Goal: Transaction & Acquisition: Purchase product/service

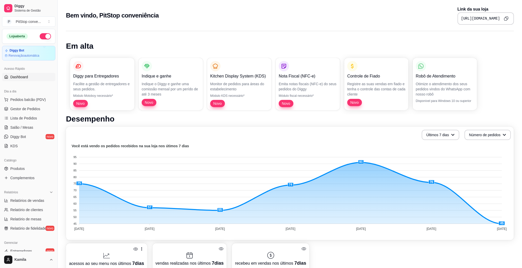
click at [26, 114] on ul "Pedidos balcão (PDV) Gestor de Pedidos Lista de Pedidos Salão / Mesas Diggy Bot…" at bounding box center [28, 123] width 53 height 55
click at [27, 111] on span "Gestor de Pedidos" at bounding box center [25, 108] width 30 height 5
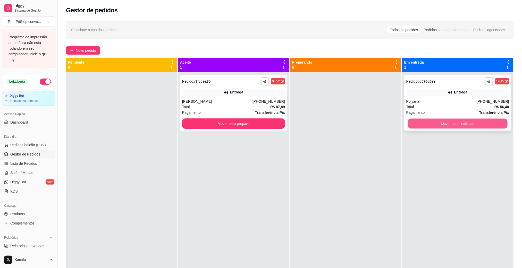
click at [420, 124] on button "Mover para finalizado" at bounding box center [458, 124] width 100 height 10
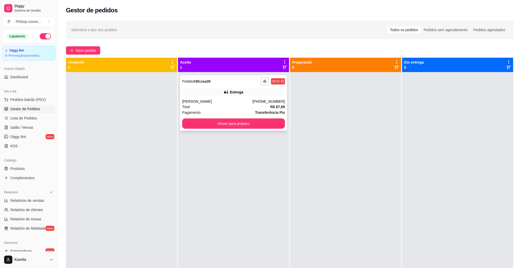
click at [228, 102] on div "[PERSON_NAME]" at bounding box center [217, 101] width 70 height 5
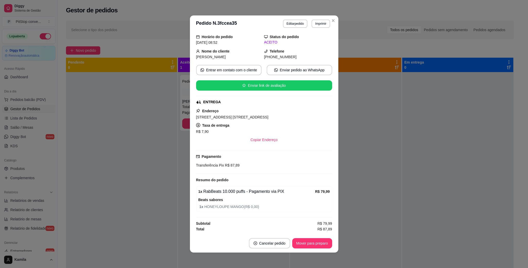
scroll to position [19, 0]
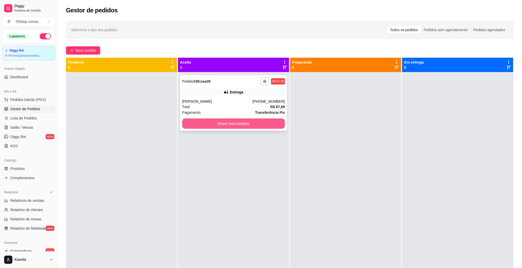
click at [231, 127] on button "Mover para preparo" at bounding box center [233, 124] width 103 height 10
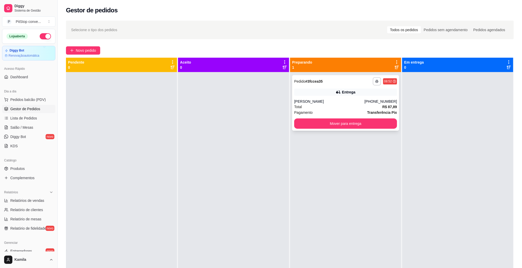
click at [328, 91] on div "Entrega" at bounding box center [345, 92] width 103 height 7
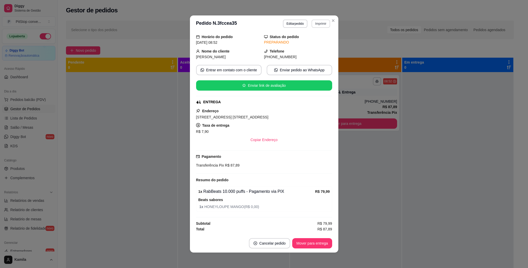
click at [319, 22] on button "Imprimir" at bounding box center [321, 24] width 18 height 8
click at [315, 42] on button "IMPRESSORA" at bounding box center [308, 42] width 37 height 8
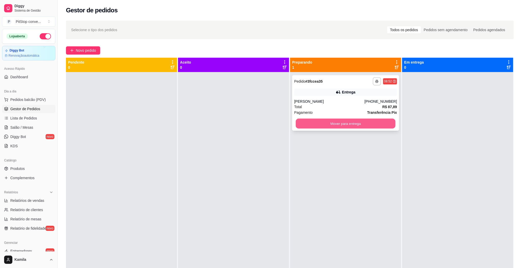
click at [372, 122] on button "Mover para entrega" at bounding box center [346, 124] width 100 height 10
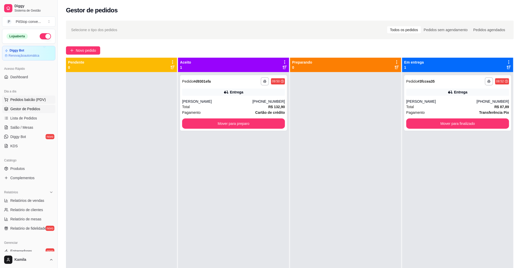
click at [20, 99] on span "Pedidos balcão (PDV)" at bounding box center [28, 99] width 36 height 5
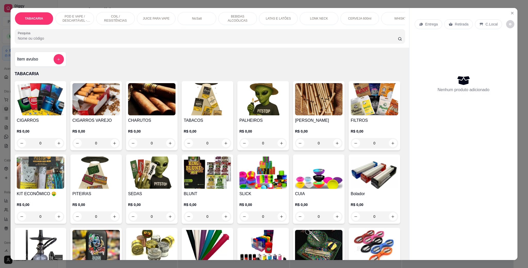
click at [65, 15] on p "POD E VAPE / DESCARTÁVEL - RECARREGAVEL" at bounding box center [75, 18] width 30 height 8
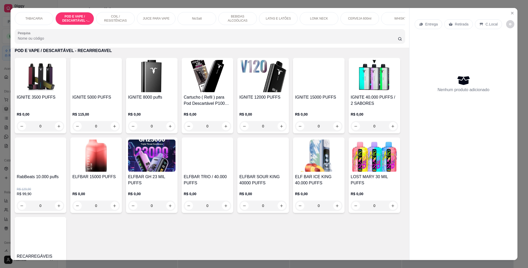
scroll to position [9, 0]
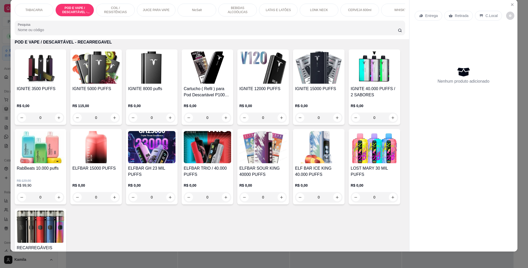
click at [40, 98] on div "IGNITE 3500 PUFFS" at bounding box center [40, 92] width 47 height 12
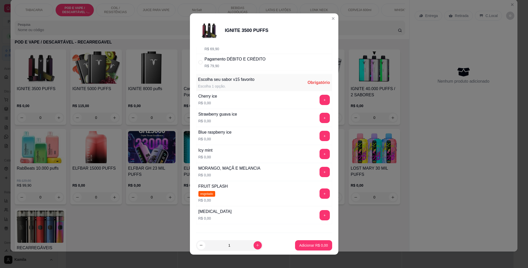
scroll to position [71, 0]
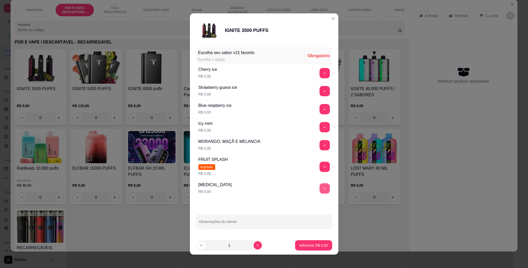
click at [320, 187] on button "+" at bounding box center [325, 188] width 10 height 10
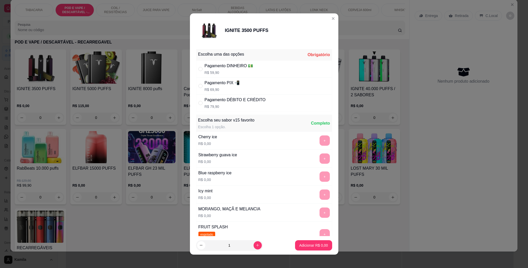
scroll to position [0, 0]
click at [222, 82] on div "Pagamento PIX 📲" at bounding box center [222, 83] width 35 height 6
radio input "true"
click at [303, 244] on p "Adicionar R$ 69,90" at bounding box center [312, 245] width 31 height 5
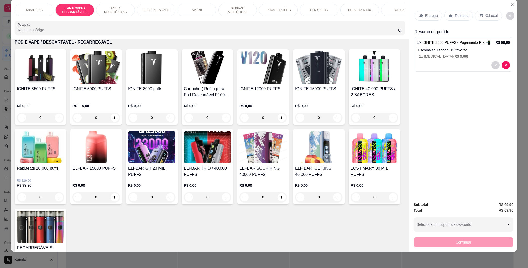
click at [485, 18] on p "C.Local" at bounding box center [491, 15] width 12 height 5
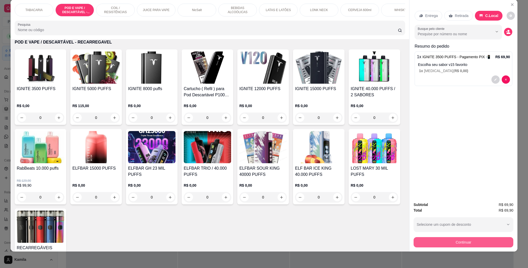
click at [458, 244] on button "Continuar" at bounding box center [464, 242] width 100 height 10
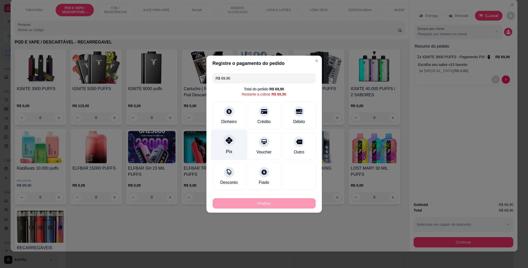
click at [235, 137] on div "Pix" at bounding box center [229, 145] width 36 height 30
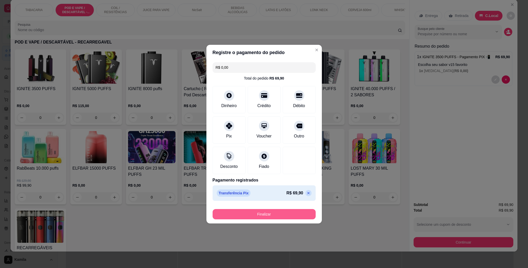
click at [258, 212] on button "Finalizar" at bounding box center [264, 214] width 103 height 10
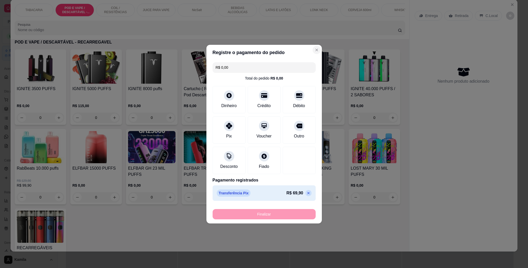
type input "-R$ 69,90"
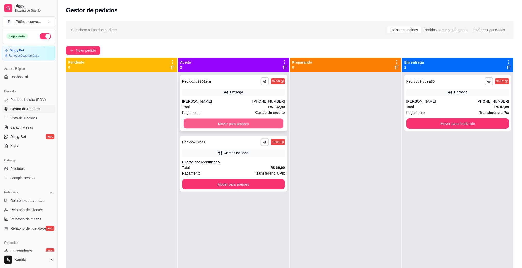
click at [255, 122] on button "Mover para preparo" at bounding box center [234, 124] width 100 height 10
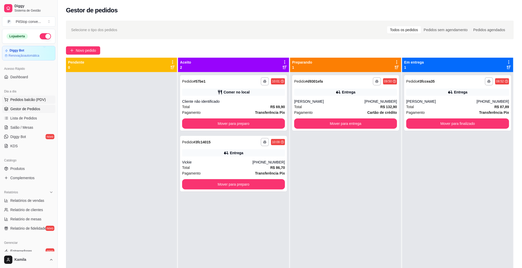
click at [25, 102] on span "Pedidos balcão (PDV)" at bounding box center [28, 99] width 36 height 5
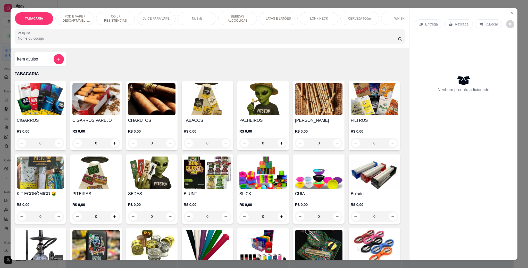
click at [62, 16] on p "POD E VAPE / DESCARTÁVEL - RECARREGAVEL" at bounding box center [75, 18] width 30 height 8
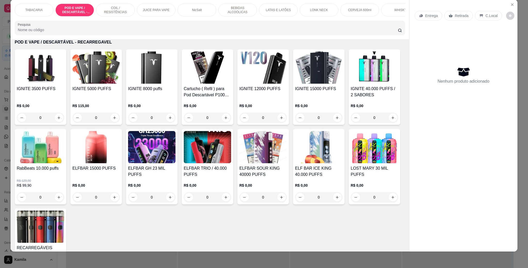
click at [307, 92] on h4 "IGNITE 15000 PUFFS" at bounding box center [318, 89] width 47 height 6
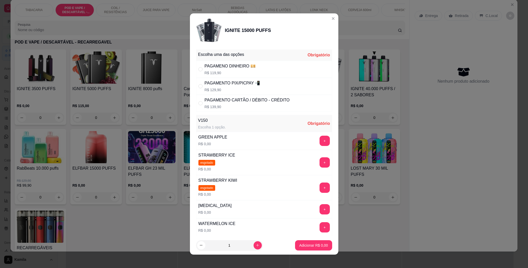
click at [214, 70] on div "PAGAMENO DINHEIRO 💴 R$ 119,90" at bounding box center [230, 69] width 51 height 12
radio input "true"
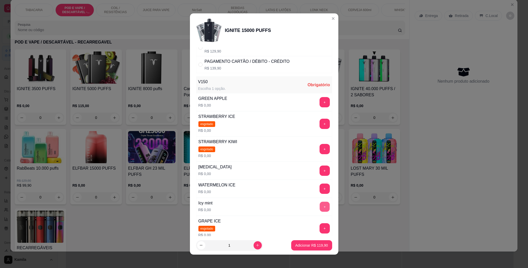
click at [320, 211] on button "+" at bounding box center [325, 207] width 10 height 10
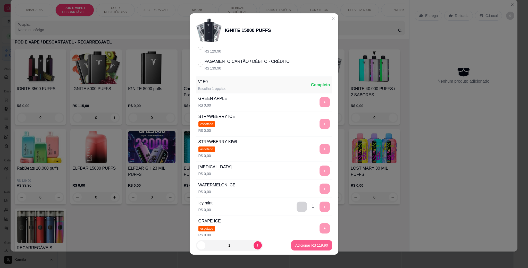
click at [301, 246] on p "Adicionar R$ 119,90" at bounding box center [311, 245] width 33 height 5
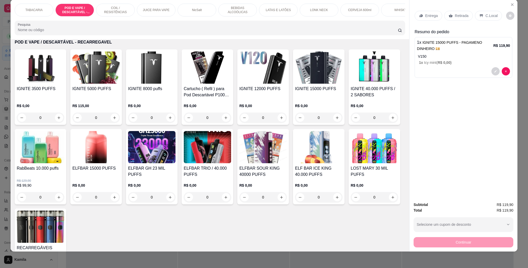
click at [485, 15] on p "C.Local" at bounding box center [491, 15] width 12 height 5
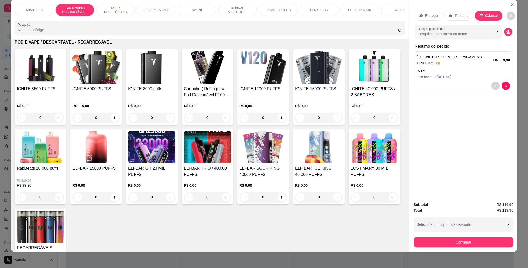
click at [458, 248] on div "Subtotal R$ 119,90 Total R$ 119,90 Selecione um cupom de desconto Selecione um …" at bounding box center [463, 225] width 108 height 54
click at [459, 243] on button "Continuar" at bounding box center [464, 242] width 100 height 10
click at [456, 242] on button "Continuar" at bounding box center [464, 242] width 100 height 10
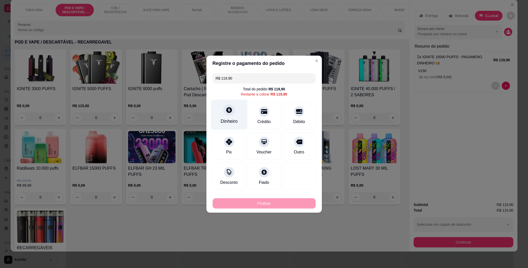
click at [234, 110] on div "Dinheiro" at bounding box center [229, 114] width 36 height 30
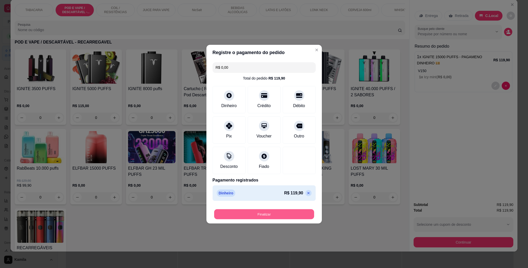
click at [271, 212] on button "Finalizar" at bounding box center [264, 214] width 100 height 10
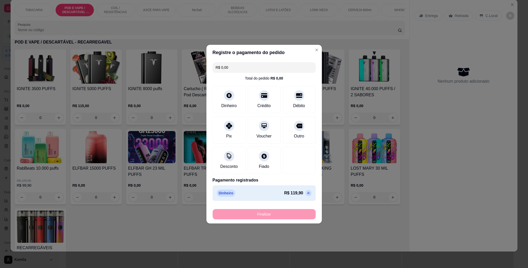
type input "-R$ 119,90"
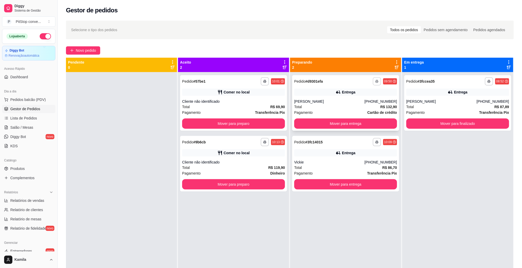
click at [375, 80] on icon "button" at bounding box center [376, 81] width 3 height 3
click at [367, 100] on button "IMPRESSORA" at bounding box center [359, 99] width 37 height 8
click at [254, 89] on div "Comer no local" at bounding box center [233, 92] width 103 height 7
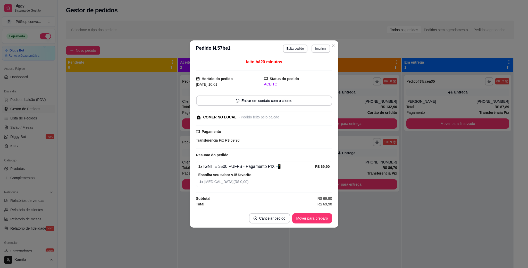
click at [313, 220] on button "Mover para preparo" at bounding box center [312, 218] width 40 height 10
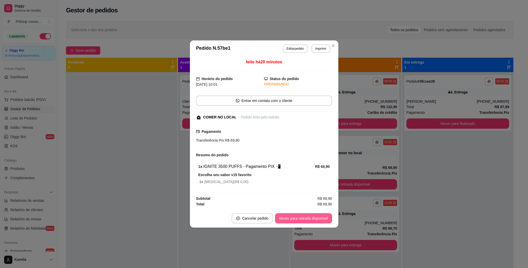
click at [313, 219] on button "Mover para retirada disponível" at bounding box center [303, 218] width 57 height 10
click at [313, 219] on div "Mover para retirada disponível" at bounding box center [303, 218] width 57 height 10
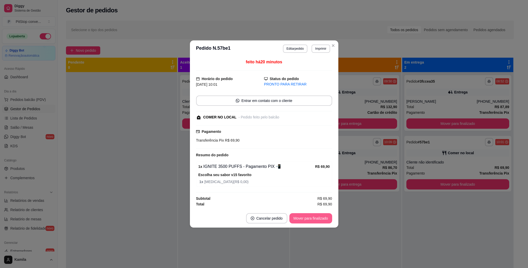
click at [313, 219] on button "Mover para finalizado" at bounding box center [310, 218] width 43 height 10
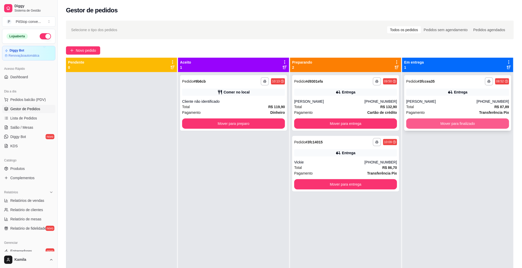
click at [432, 124] on button "Mover para finalizado" at bounding box center [457, 124] width 103 height 10
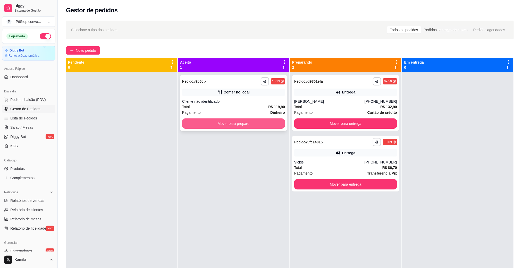
click at [220, 124] on button "Mover para preparo" at bounding box center [233, 124] width 103 height 10
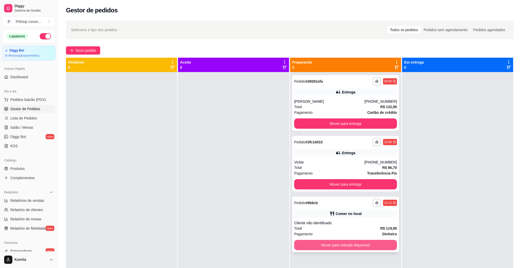
click at [350, 244] on button "Mover para retirada disponível" at bounding box center [345, 245] width 103 height 10
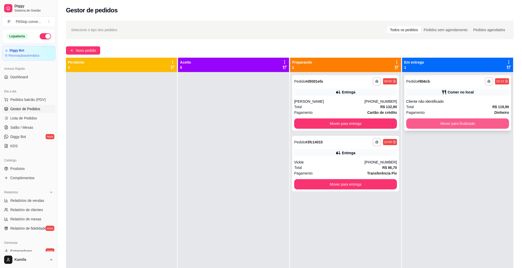
click at [446, 124] on button "Mover para finalizado" at bounding box center [457, 124] width 103 height 10
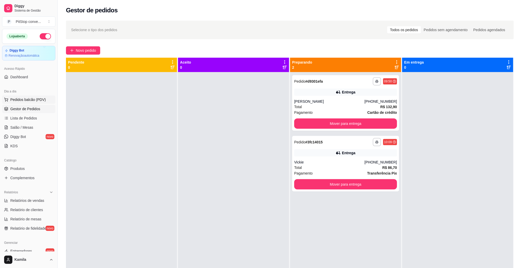
click at [35, 99] on span "Pedidos balcão (PDV)" at bounding box center [28, 99] width 36 height 5
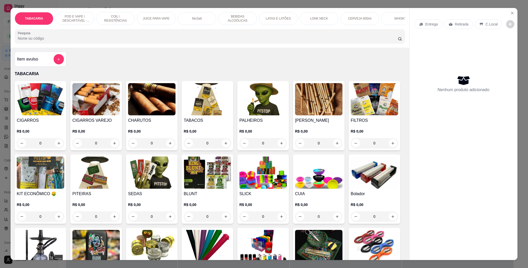
click at [81, 17] on p "POD E VAPE / DESCARTÁVEL - RECARREGAVEL" at bounding box center [75, 18] width 30 height 8
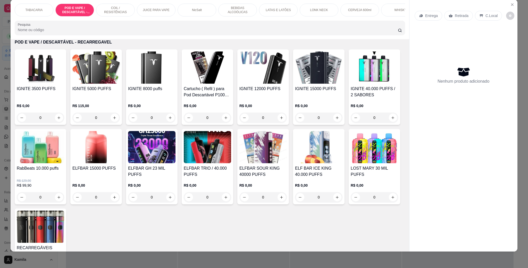
click at [310, 92] on h4 "IGNITE 15000 PUFFS" at bounding box center [318, 89] width 47 height 6
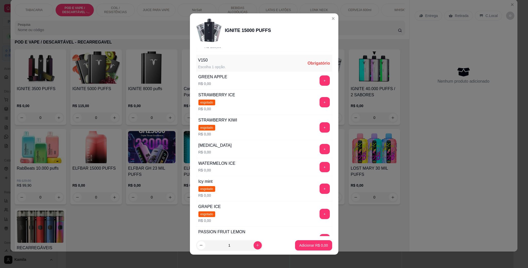
scroll to position [77, 0]
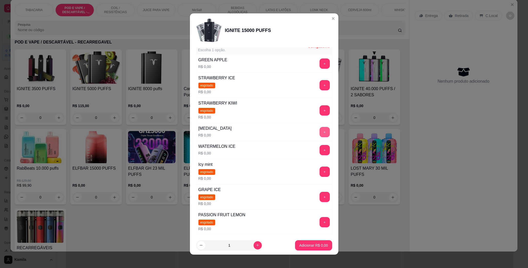
click at [320, 131] on button "+" at bounding box center [325, 132] width 10 height 10
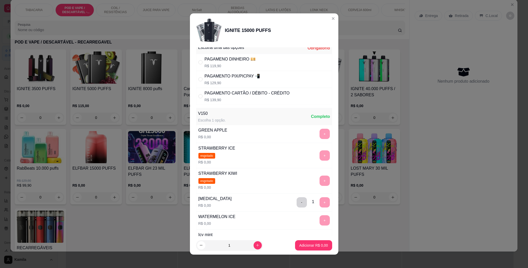
scroll to position [0, 0]
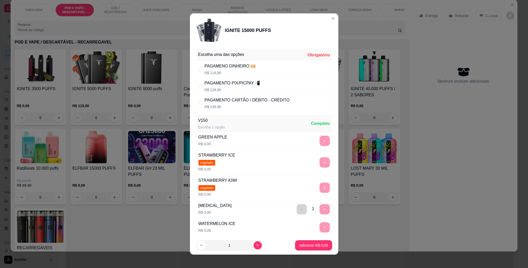
click at [227, 103] on div "PAGAMENTO CARTÃO / DÉBITO - CRÉDITO" at bounding box center [247, 100] width 85 height 6
radio input "true"
click at [299, 242] on button "Adicionar R$ 139,90" at bounding box center [311, 245] width 41 height 10
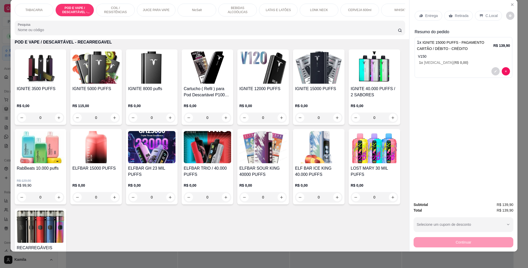
click at [492, 15] on p "C.Local" at bounding box center [491, 15] width 12 height 5
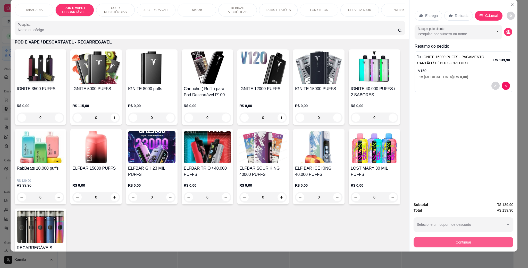
click at [457, 241] on button "Continuar" at bounding box center [464, 242] width 100 height 10
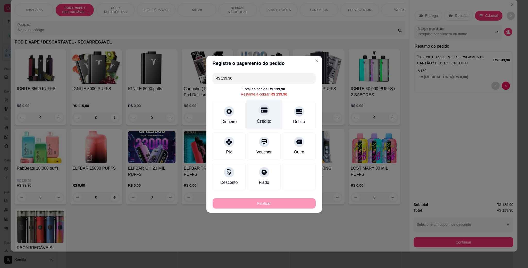
click at [267, 112] on div "Crédito" at bounding box center [264, 114] width 36 height 30
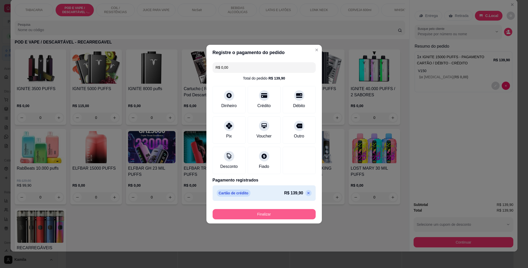
click at [280, 215] on button "Finalizar" at bounding box center [264, 214] width 103 height 10
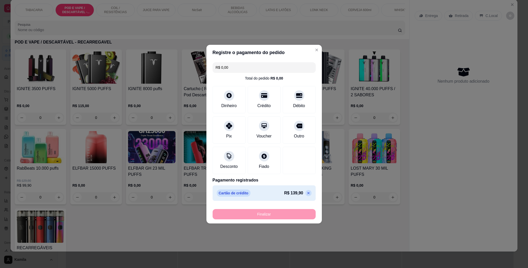
type input "-R$ 139,90"
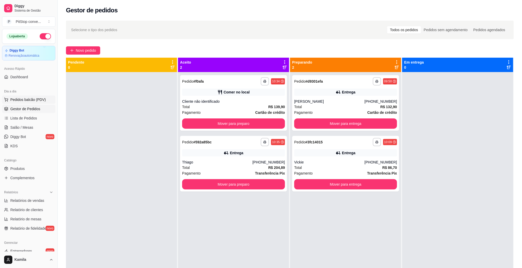
click at [28, 97] on span "Pedidos balcão (PDV)" at bounding box center [28, 99] width 36 height 5
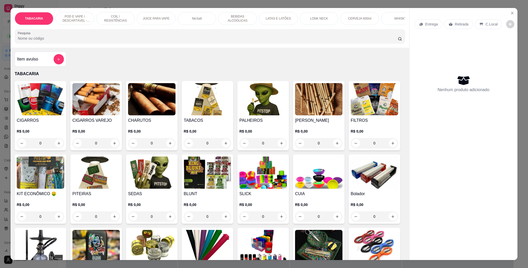
click at [76, 13] on div "TABACARIA POD E VAPE / DESCARTÁVEL - RECARREGAVEL COIL / RESISTÊNCIAS JUICE PAR…" at bounding box center [210, 28] width 399 height 40
click at [77, 18] on p "POD E VAPE / DESCARTÁVEL - RECARREGAVEL" at bounding box center [75, 18] width 30 height 8
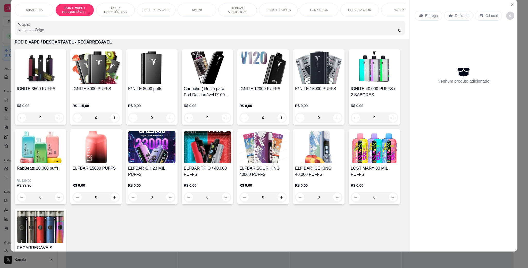
click at [141, 98] on div "IGNITE 8000 puffs" at bounding box center [151, 92] width 47 height 12
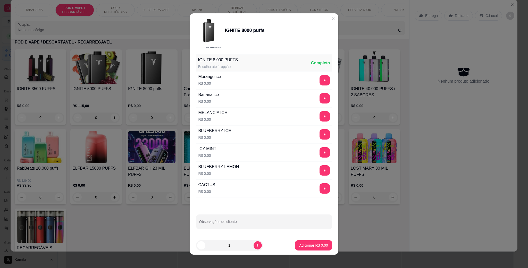
scroll to position [0, 0]
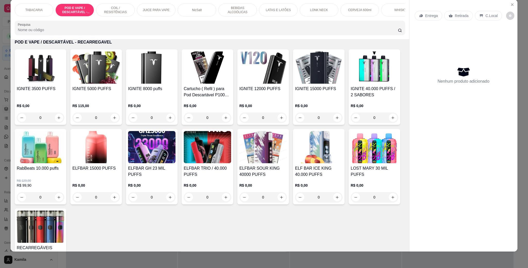
click at [157, 98] on div "IGNITE 8000 puffs" at bounding box center [151, 92] width 47 height 12
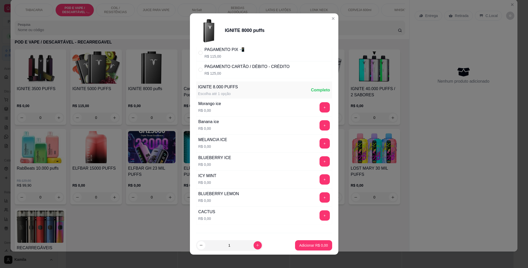
scroll to position [25, 0]
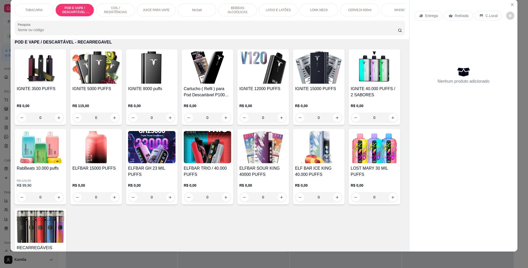
click at [269, 92] on h4 "IGNITE 12000 PUFFS" at bounding box center [262, 89] width 47 height 6
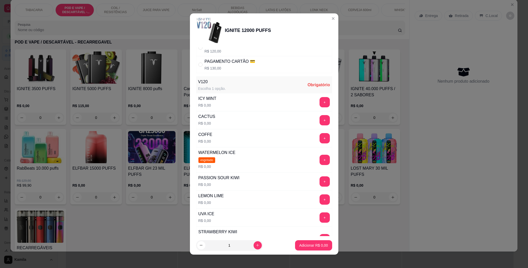
scroll to position [77, 0]
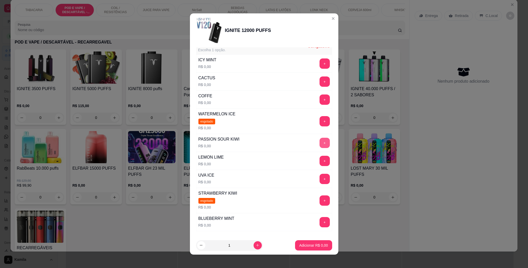
click at [320, 143] on button "+" at bounding box center [325, 143] width 10 height 10
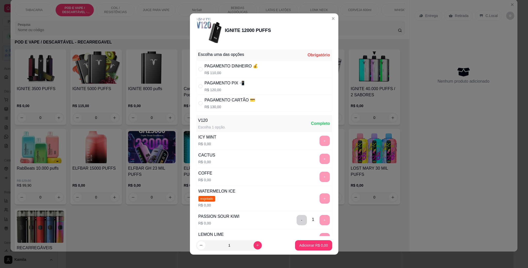
click at [239, 82] on div "PAGAMENTO PIX 📲" at bounding box center [225, 83] width 40 height 6
radio input "true"
click at [305, 250] on button "Adicionar R$ 120,00" at bounding box center [311, 245] width 41 height 10
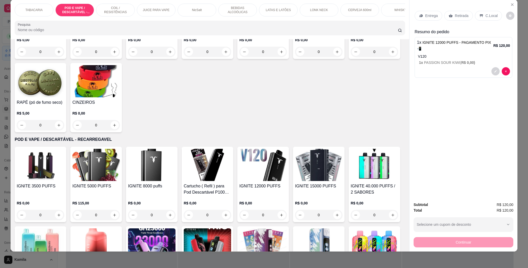
scroll to position [140, 0]
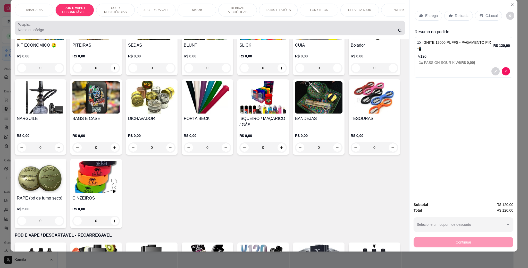
click at [77, 32] on div at bounding box center [210, 28] width 384 height 10
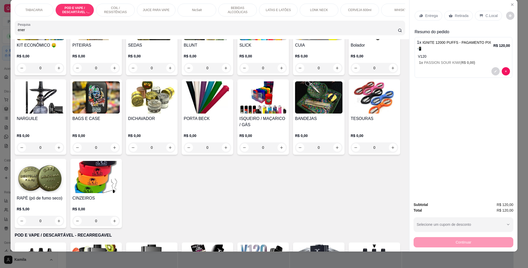
scroll to position [0, 0]
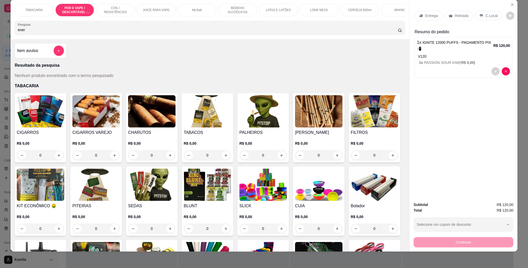
drag, startPoint x: 15, startPoint y: 38, endPoint x: 0, endPoint y: 38, distance: 15.5
click at [0, 38] on div "TABACARIA POD E VAPE / DESCARTÁVEL - RECARREGAVEL COIL / RESISTÊNCIAS JUICE PAR…" at bounding box center [264, 134] width 528 height 268
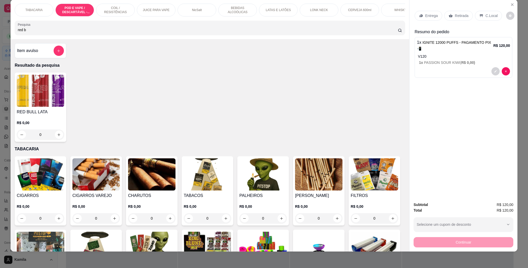
type input "red b"
click at [34, 106] on img at bounding box center [40, 91] width 47 height 32
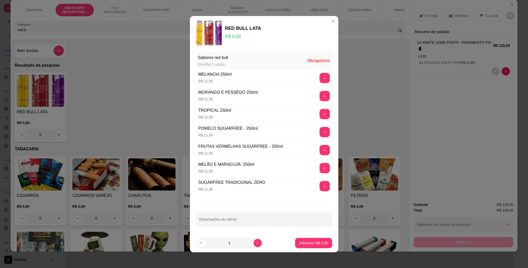
scroll to position [2, 0]
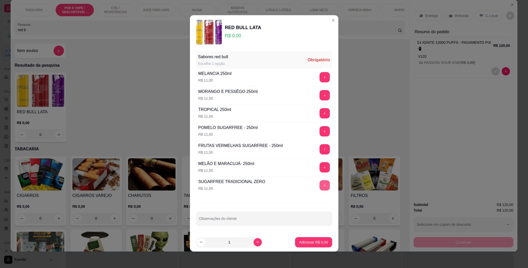
click at [320, 182] on button "+" at bounding box center [325, 185] width 10 height 10
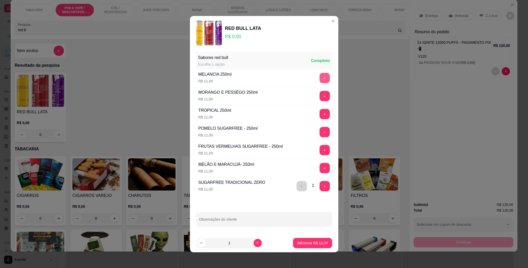
click at [320, 77] on button "+" at bounding box center [325, 78] width 10 height 10
click at [301, 243] on p "Adicionar R$ 22,00" at bounding box center [312, 243] width 31 height 5
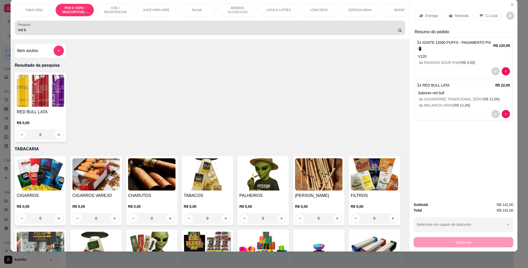
click at [83, 33] on div "red b" at bounding box center [210, 28] width 384 height 10
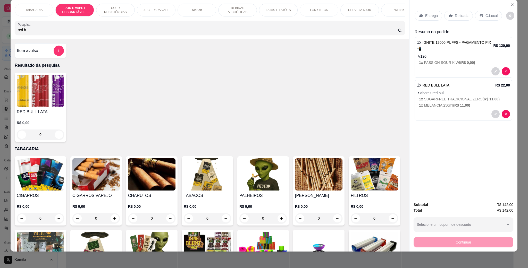
drag, startPoint x: 343, startPoint y: 23, endPoint x: 357, endPoint y: 23, distance: 14.4
click at [356, 23] on div "TABACARIA POD E VAPE / DESCARTÁVEL - RECARREGAVEL COIL / RESISTÊNCIAS JUICE PAR…" at bounding box center [210, 19] width 399 height 40
click at [361, 23] on div "TABACARIA POD E VAPE / DESCARTÁVEL - RECARREGAVEL COIL / RESISTÊNCIAS JUICE PAR…" at bounding box center [210, 19] width 399 height 40
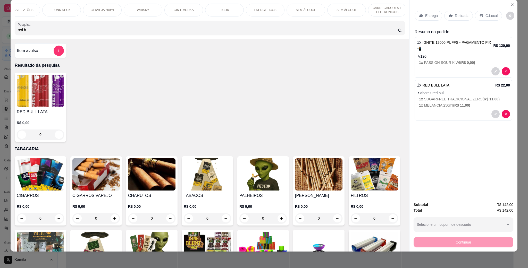
scroll to position [0, 258]
click at [349, 11] on p "SEM ÁLCOOL" at bounding box center [346, 10] width 20 height 4
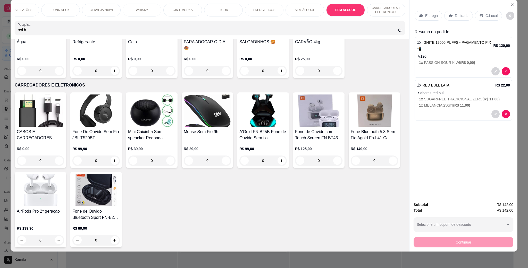
click at [252, 37] on img at bounding box center [262, 21] width 47 height 32
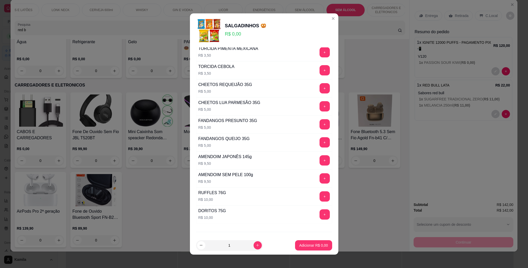
scroll to position [0, 0]
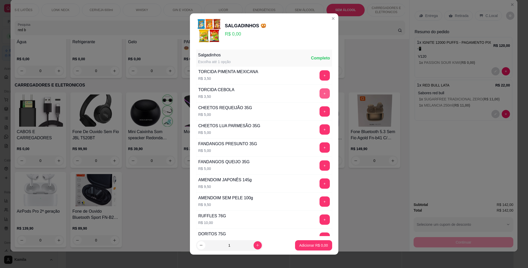
click at [320, 91] on button "+" at bounding box center [325, 93] width 10 height 10
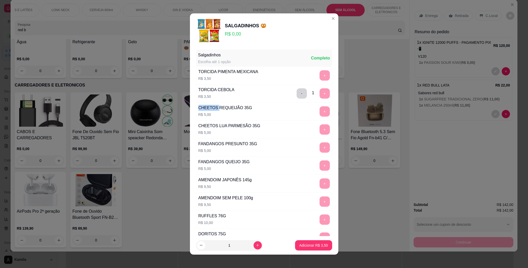
click at [308, 91] on div "- 1 +" at bounding box center [313, 93] width 37 height 10
click at [311, 241] on button "Adicionar R$ 3,50" at bounding box center [314, 246] width 36 height 10
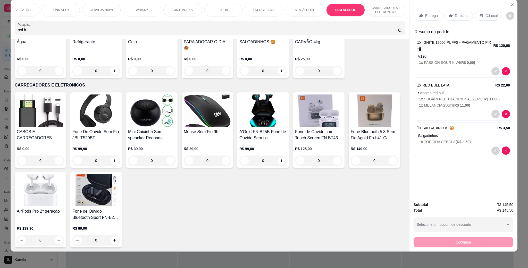
click at [259, 45] on h4 "SALGADINHOS 🥨" at bounding box center [262, 42] width 47 height 6
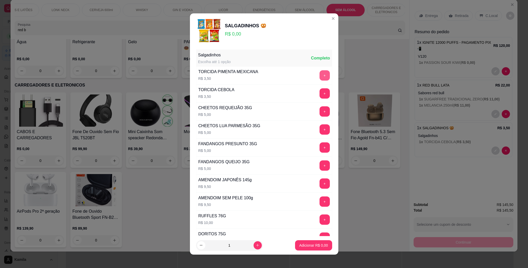
click at [320, 77] on button "+" at bounding box center [325, 75] width 10 height 10
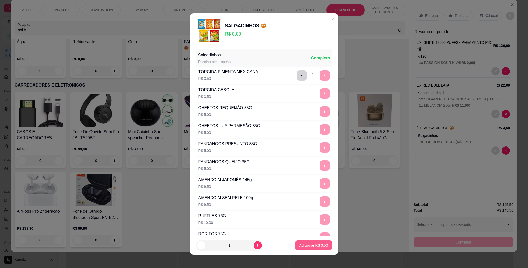
click at [313, 246] on p "Adicionar R$ 3,50" at bounding box center [313, 245] width 29 height 5
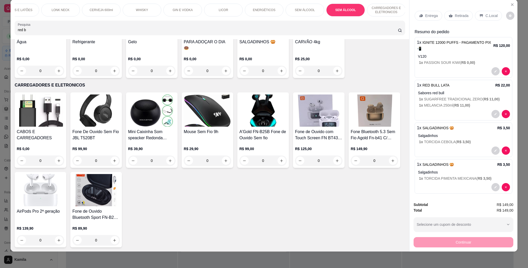
click at [484, 19] on div "C.Local" at bounding box center [488, 16] width 27 height 10
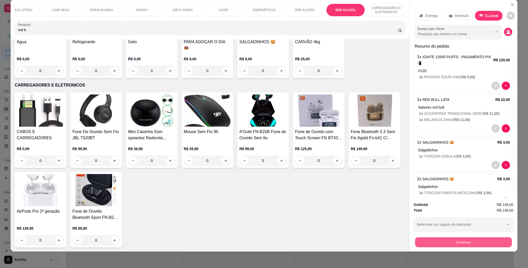
click at [458, 246] on button "Continuar" at bounding box center [463, 242] width 97 height 10
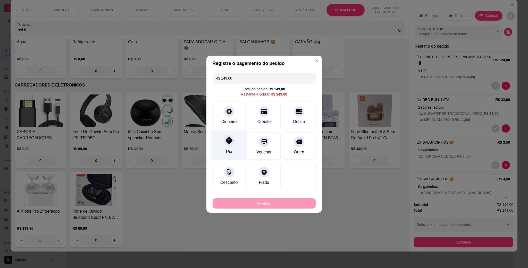
click at [238, 141] on div "Pix" at bounding box center [229, 145] width 36 height 30
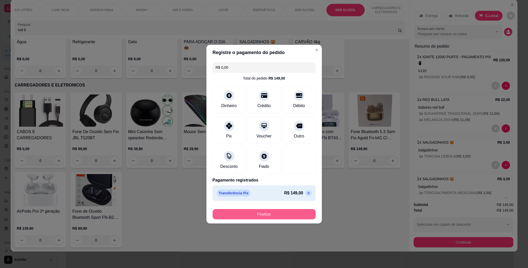
click at [267, 217] on button "Finalizar" at bounding box center [264, 214] width 103 height 10
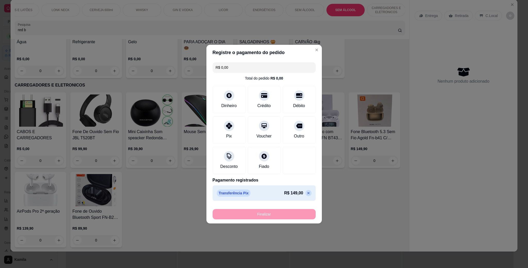
type input "-R$ 149,00"
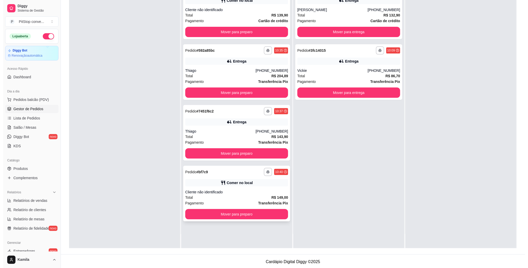
scroll to position [79, 0]
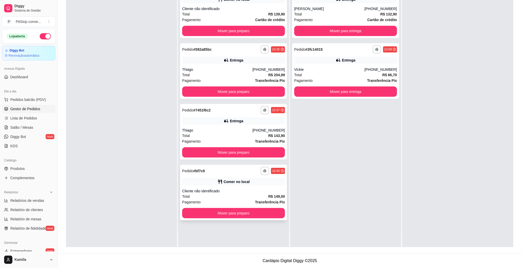
click at [233, 186] on div "**********" at bounding box center [233, 193] width 107 height 56
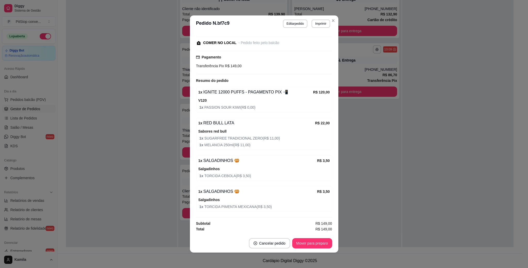
scroll to position [52, 0]
click at [306, 241] on button "Mover para preparo" at bounding box center [312, 244] width 39 height 10
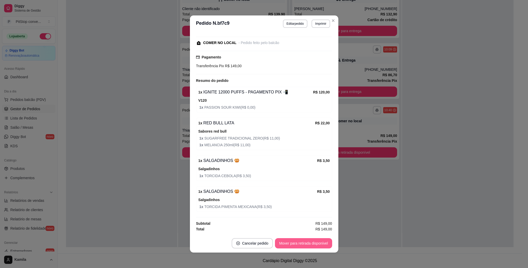
click at [303, 244] on button "Mover para retirada disponível" at bounding box center [303, 243] width 57 height 10
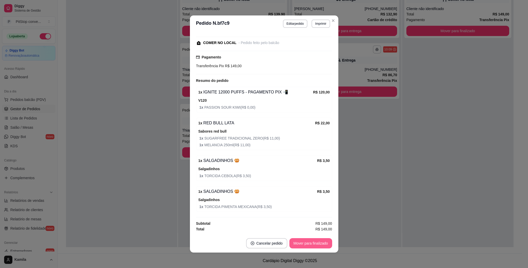
click at [303, 244] on button "Mover para finalizado" at bounding box center [310, 243] width 43 height 10
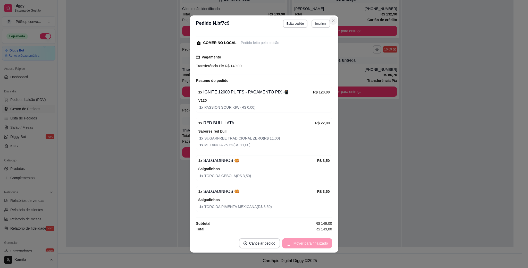
scroll to position [0, 0]
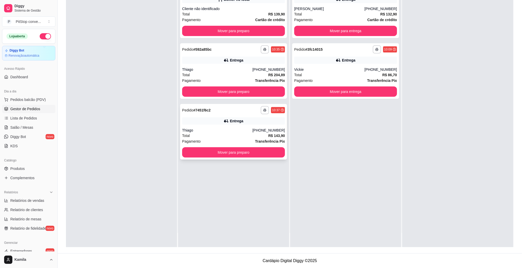
click at [244, 120] on div "Entrega" at bounding box center [233, 121] width 103 height 7
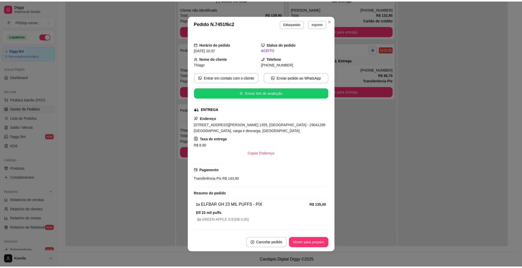
scroll to position [26, 0]
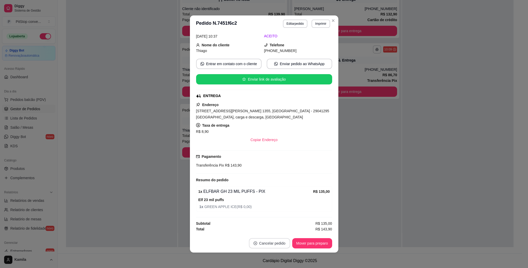
click at [275, 241] on button "Cancelar pedido" at bounding box center [269, 243] width 41 height 10
click at [282, 231] on button "Sim" at bounding box center [281, 231] width 21 height 10
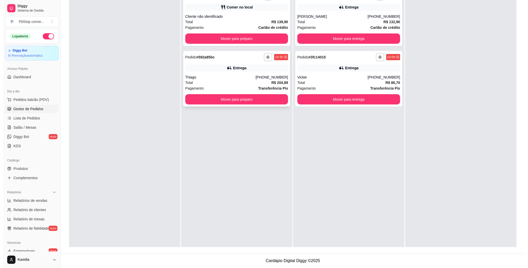
scroll to position [0, 0]
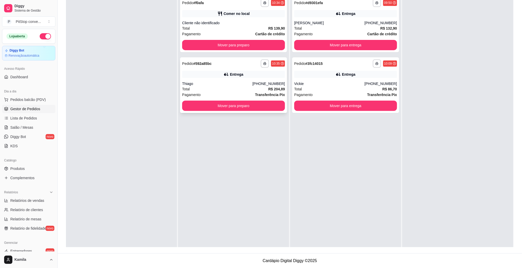
click at [242, 80] on div "**********" at bounding box center [233, 85] width 107 height 56
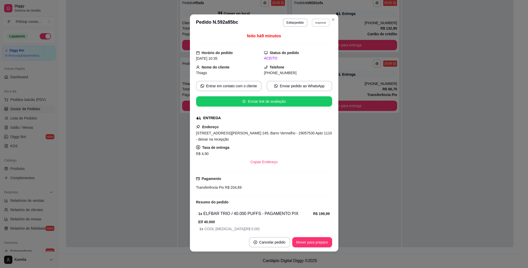
click at [316, 22] on button "Imprimir" at bounding box center [321, 23] width 18 height 8
click at [308, 42] on button "IMPRESSORA" at bounding box center [308, 41] width 37 height 8
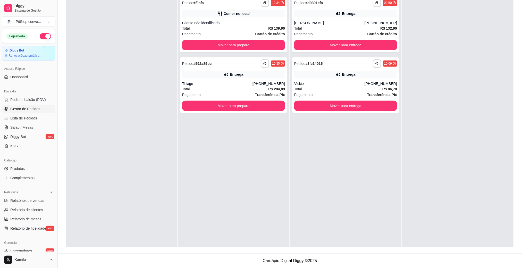
click at [22, 105] on link "Gestor de Pedidos" at bounding box center [28, 109] width 53 height 8
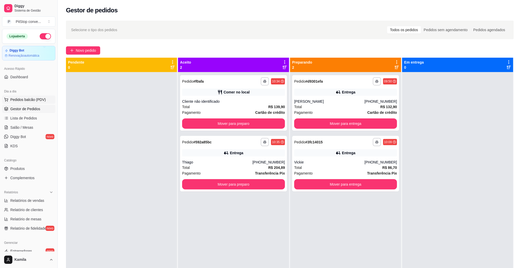
click at [22, 100] on span "Pedidos balcão (PDV)" at bounding box center [28, 99] width 36 height 5
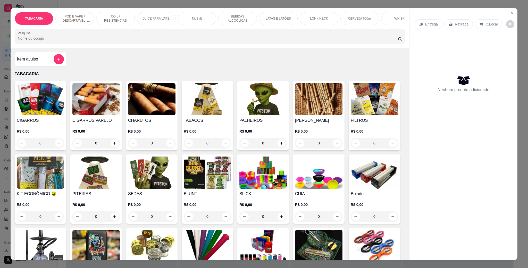
click at [71, 15] on p "POD E VAPE / DESCARTÁVEL - RECARREGAVEL" at bounding box center [75, 18] width 30 height 8
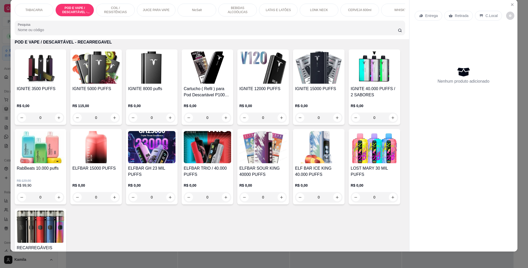
click at [88, 92] on h4 "IGNITE 5000 PUFFS" at bounding box center [95, 89] width 47 height 6
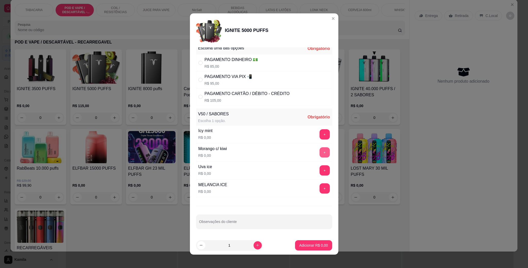
click at [320, 152] on button "+" at bounding box center [325, 152] width 10 height 10
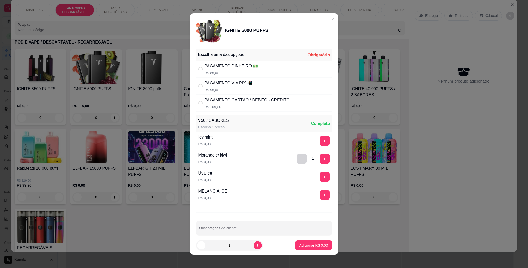
click at [244, 85] on div "PAGAMENTO VIA PIX 📲" at bounding box center [229, 83] width 48 height 6
radio input "true"
click at [300, 247] on p "Adicionar R$ 95,00" at bounding box center [312, 245] width 31 height 5
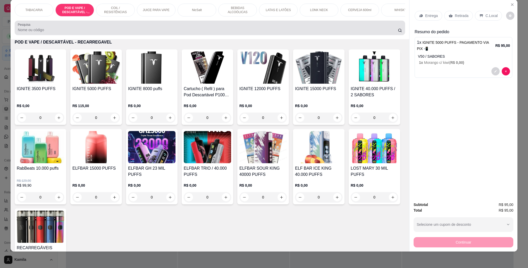
click at [88, 32] on div at bounding box center [210, 28] width 384 height 10
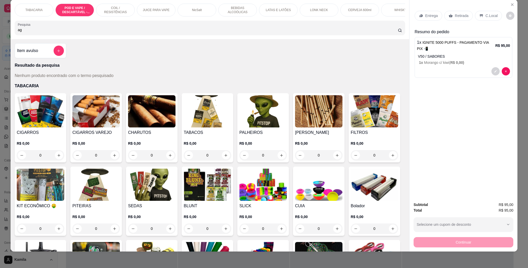
type input "a"
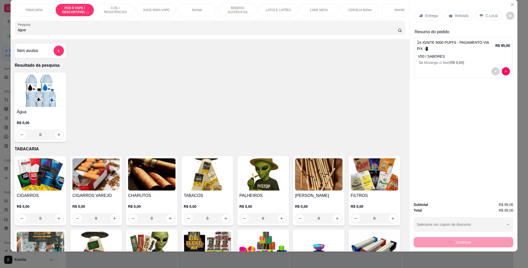
type input "água"
click at [53, 94] on img at bounding box center [40, 91] width 47 height 32
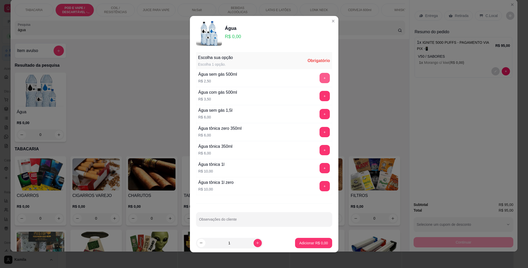
click at [320, 75] on button "+" at bounding box center [325, 78] width 10 height 10
click at [302, 243] on p "Adicionar R$ 2,50" at bounding box center [313, 243] width 29 height 5
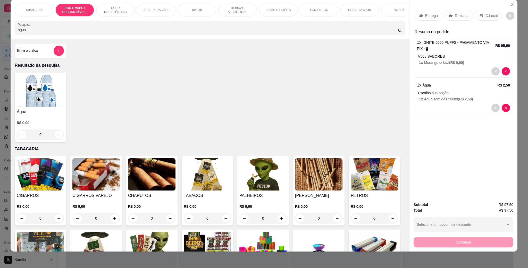
click at [485, 16] on p "C.Local" at bounding box center [491, 15] width 12 height 5
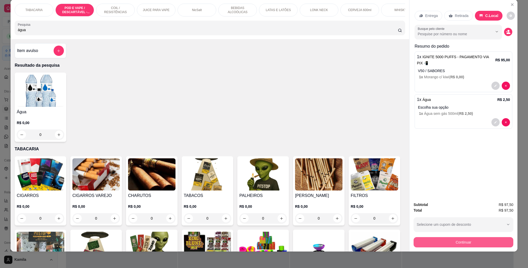
click at [455, 240] on button "Continuar" at bounding box center [464, 242] width 100 height 10
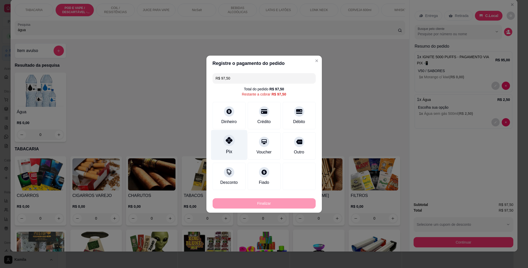
click at [226, 151] on div "Pix" at bounding box center [229, 151] width 6 height 7
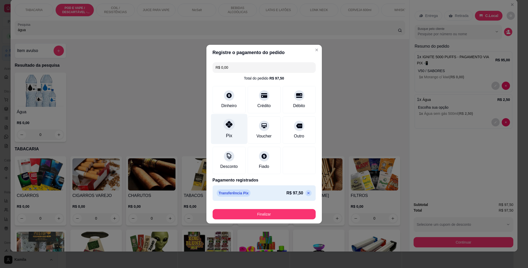
click at [232, 121] on div at bounding box center [228, 124] width 11 height 11
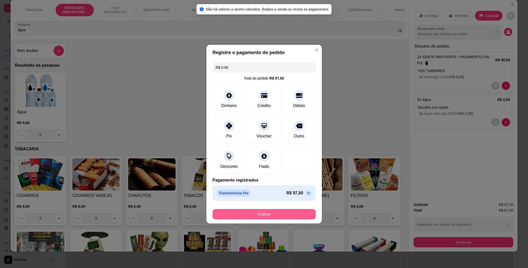
click at [261, 215] on button "Finalizar" at bounding box center [264, 214] width 103 height 10
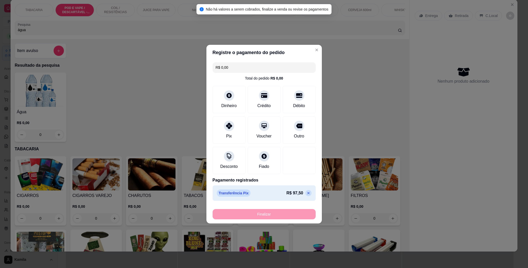
type input "-R$ 97,50"
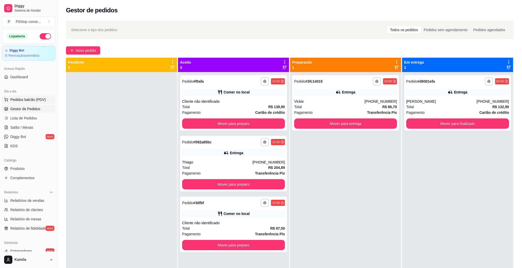
click at [23, 101] on span "Pedidos balcão (PDV)" at bounding box center [28, 99] width 36 height 5
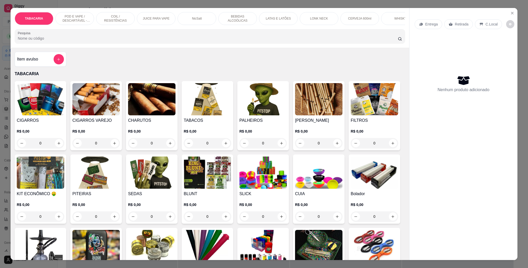
click at [66, 17] on p "POD E VAPE / DESCARTÁVEL - RECARREGAVEL" at bounding box center [75, 18] width 30 height 8
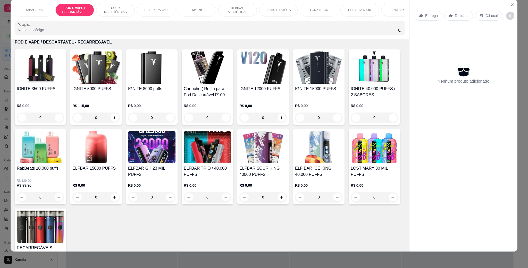
click at [175, 188] on p "R$ 0,00" at bounding box center [151, 185] width 47 height 5
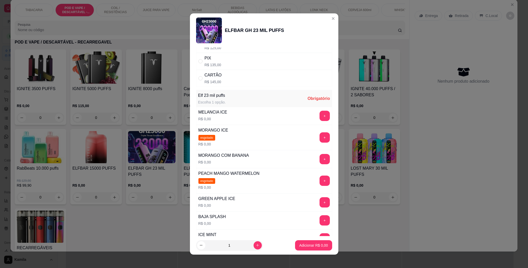
scroll to position [39, 0]
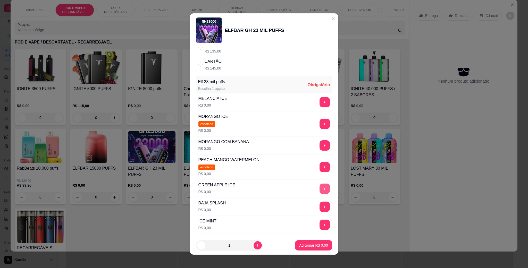
click at [320, 192] on button "+" at bounding box center [325, 189] width 10 height 10
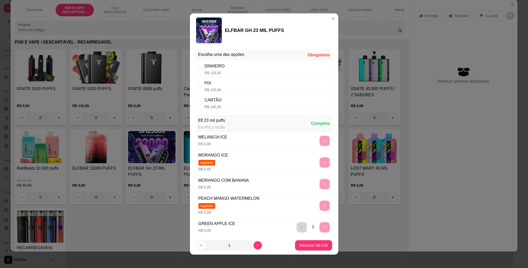
click at [225, 82] on div "PIX R$ 135,00" at bounding box center [264, 86] width 136 height 17
radio input "true"
click at [308, 248] on p "Adicionar R$ 135,00" at bounding box center [312, 245] width 32 height 5
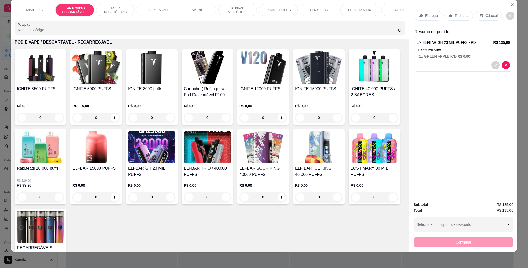
click at [490, 12] on div "C.Local" at bounding box center [488, 16] width 27 height 10
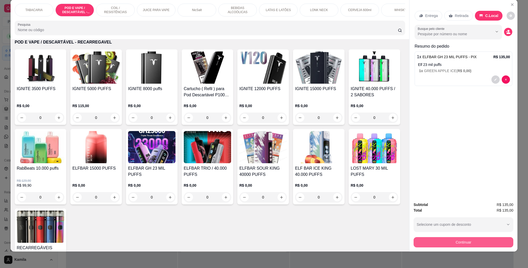
click at [459, 241] on button "Continuar" at bounding box center [464, 242] width 100 height 10
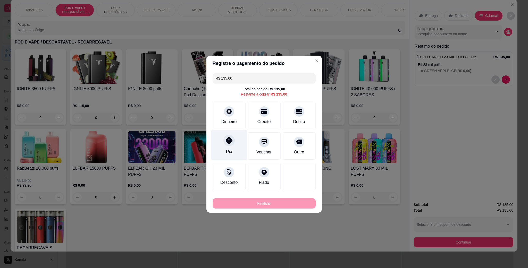
click at [226, 143] on icon at bounding box center [228, 140] width 7 height 7
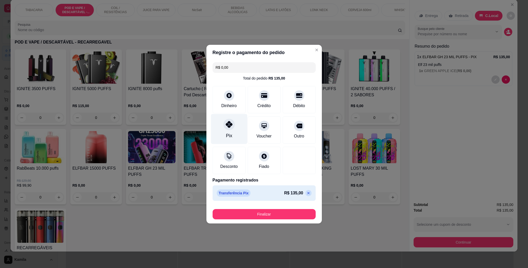
click at [237, 140] on div "Pix" at bounding box center [229, 129] width 36 height 30
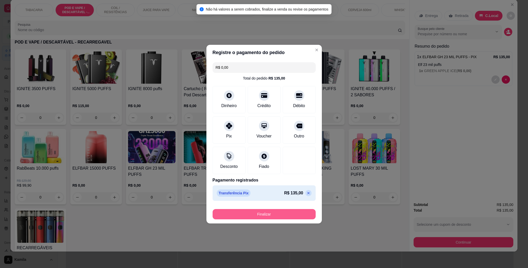
click at [262, 213] on button "Finalizar" at bounding box center [264, 214] width 103 height 10
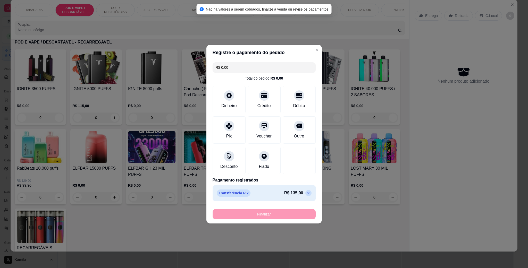
type input "-R$ 135,00"
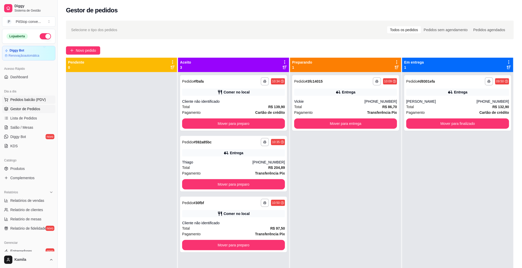
click at [30, 98] on span "Pedidos balcão (PDV)" at bounding box center [28, 99] width 36 height 5
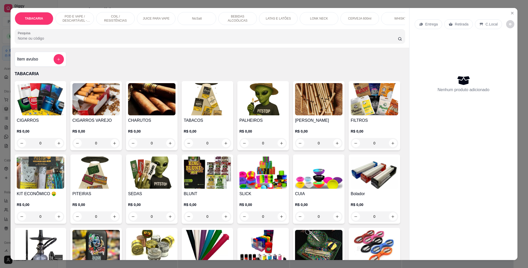
click at [74, 22] on p "POD E VAPE / DESCARTÁVEL - RECARREGAVEL" at bounding box center [75, 18] width 30 height 8
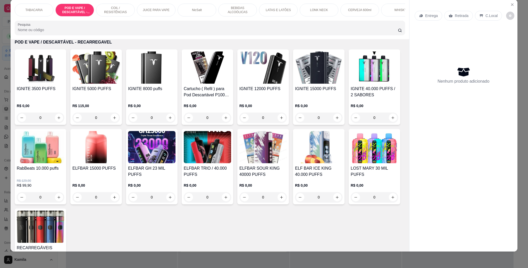
click at [255, 92] on h4 "IGNITE 12000 PUFFS" at bounding box center [262, 89] width 47 height 6
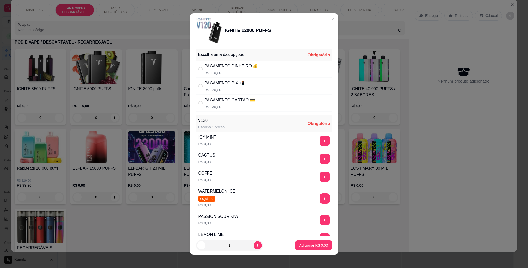
click at [224, 88] on p "R$ 120,00" at bounding box center [225, 89] width 40 height 5
radio input "true"
click at [320, 160] on button "+" at bounding box center [325, 159] width 10 height 10
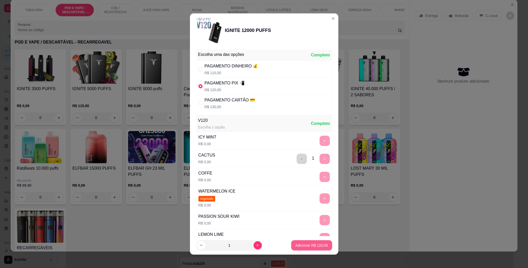
click at [304, 246] on p "Adicionar R$ 120,00" at bounding box center [311, 245] width 33 height 5
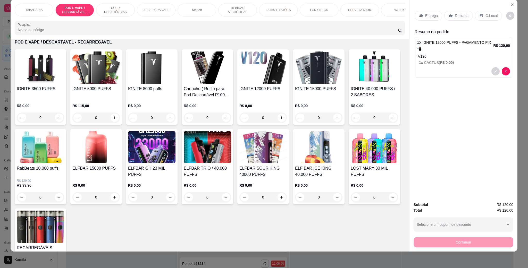
click at [486, 13] on p "C.Local" at bounding box center [491, 15] width 12 height 5
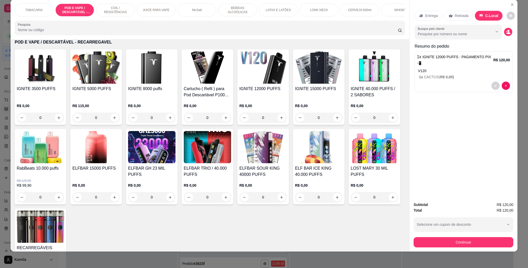
click at [448, 241] on button "Continuar" at bounding box center [464, 242] width 100 height 10
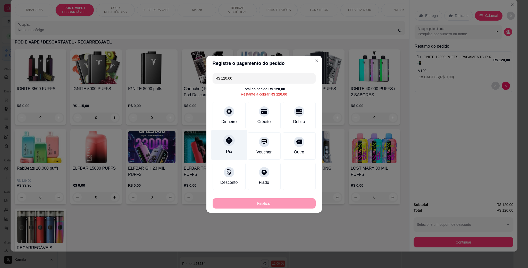
click at [233, 146] on div "Pix" at bounding box center [229, 145] width 36 height 30
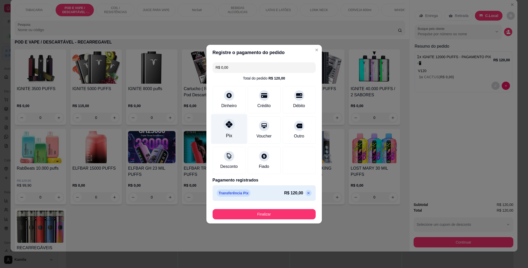
click at [233, 135] on div "Pix" at bounding box center [229, 129] width 36 height 30
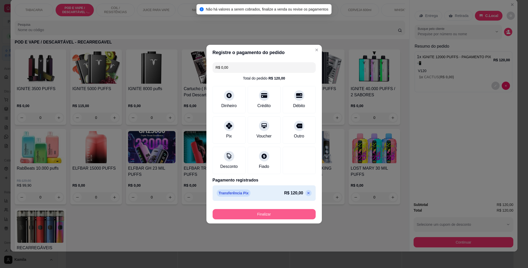
click at [261, 211] on button "Finalizar" at bounding box center [264, 214] width 103 height 10
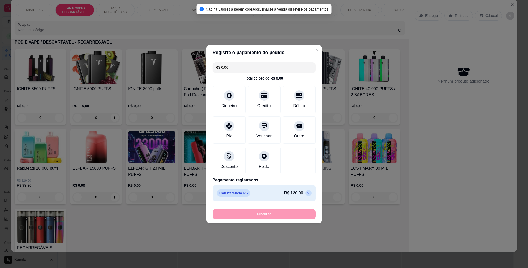
type input "-R$ 120,00"
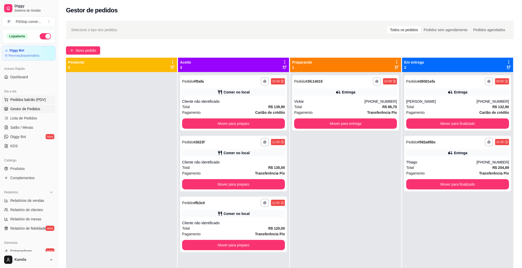
click at [28, 101] on span "Pedidos balcão (PDV)" at bounding box center [28, 99] width 36 height 5
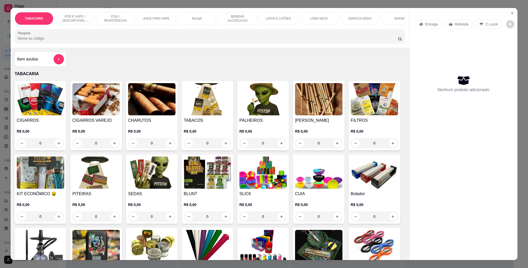
click at [77, 14] on p "POD E VAPE / DESCARTÁVEL - RECARREGAVEL" at bounding box center [75, 18] width 30 height 8
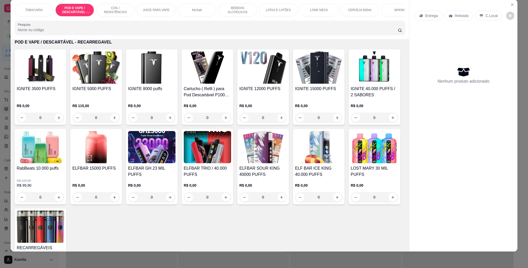
click at [175, 171] on h4 "ELFBAR GH 23 MIL PUFFS" at bounding box center [151, 171] width 47 height 12
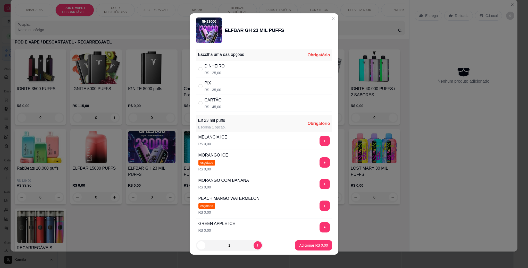
click at [217, 102] on div "CARTÃO" at bounding box center [213, 100] width 17 height 6
radio input "true"
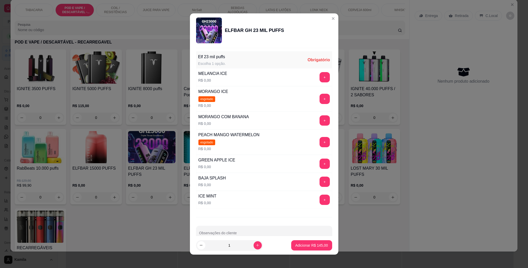
scroll to position [77, 0]
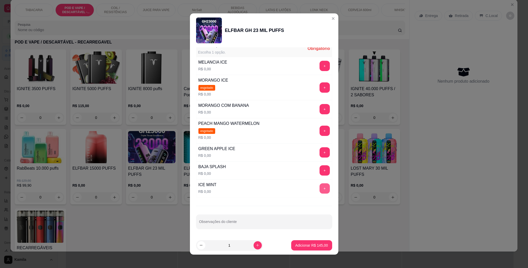
click at [320, 189] on button "+" at bounding box center [325, 188] width 10 height 10
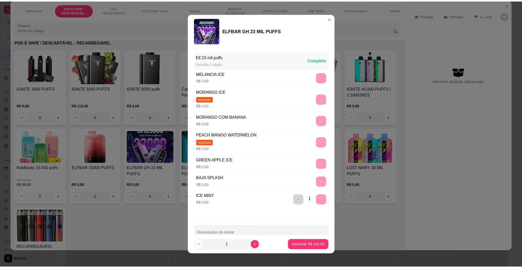
scroll to position [39, 0]
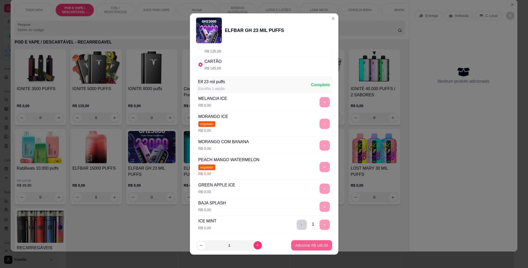
click at [316, 248] on p "Adicionar R$ 145,00" at bounding box center [311, 245] width 33 height 5
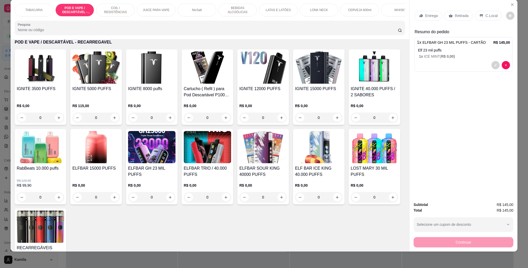
click at [488, 18] on p "C.Local" at bounding box center [491, 15] width 12 height 5
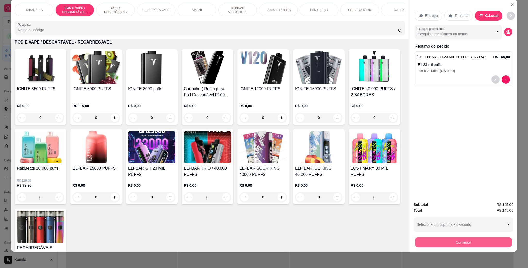
click at [461, 239] on button "Continuar" at bounding box center [463, 242] width 97 height 10
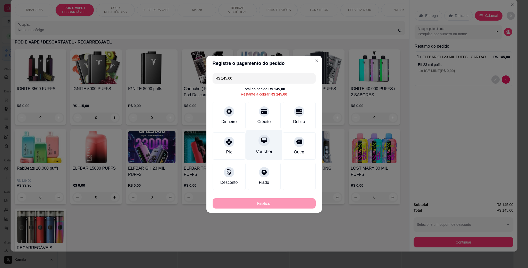
click at [259, 111] on div at bounding box center [264, 111] width 10 height 10
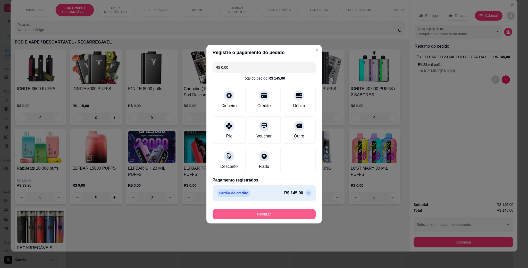
click at [272, 216] on button "Finalizar" at bounding box center [264, 214] width 103 height 10
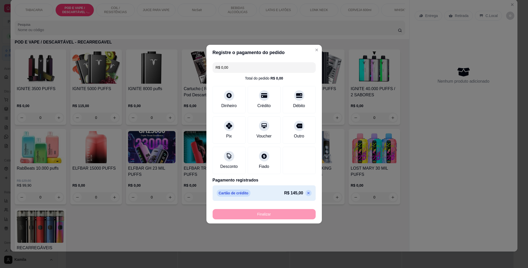
type input "-R$ 145,00"
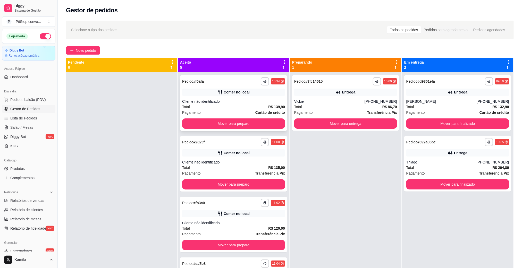
click at [236, 100] on div "Cliente não identificado" at bounding box center [233, 101] width 103 height 5
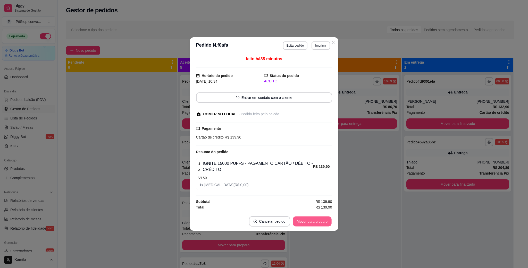
click at [309, 218] on button "Mover para preparo" at bounding box center [312, 222] width 39 height 10
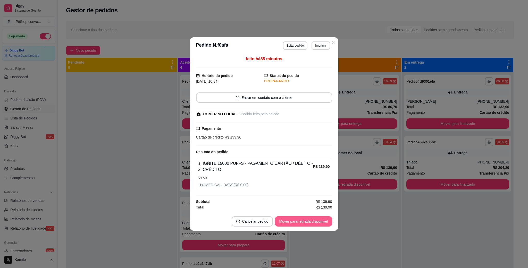
click at [306, 221] on button "Mover para retirada disponível" at bounding box center [303, 221] width 57 height 10
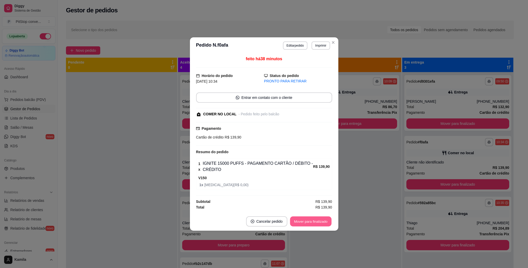
click at [306, 223] on button "Mover para finalizado" at bounding box center [310, 222] width 41 height 10
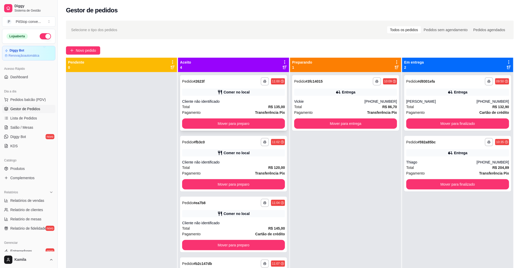
click at [239, 93] on div "Comer no local" at bounding box center [237, 92] width 26 height 5
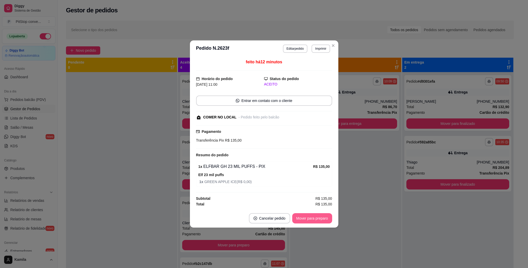
click at [313, 220] on button "Mover para preparo" at bounding box center [312, 218] width 40 height 10
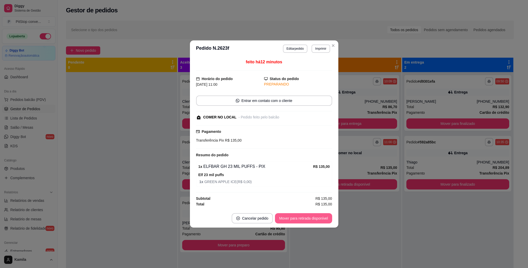
click at [313, 219] on button "Mover para retirada disponível" at bounding box center [303, 218] width 57 height 10
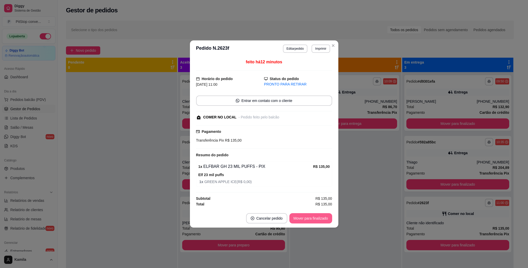
click at [313, 219] on button "Mover para finalizado" at bounding box center [310, 218] width 43 height 10
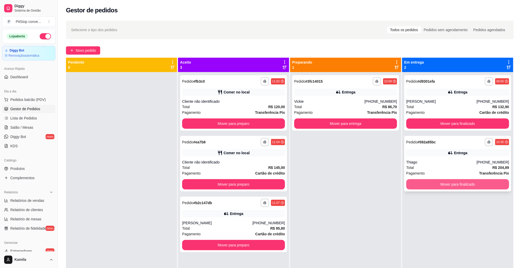
click at [446, 183] on button "Mover para finalizado" at bounding box center [457, 184] width 103 height 10
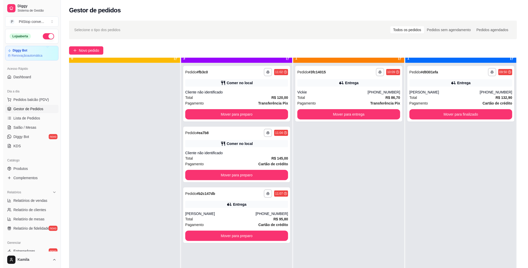
scroll to position [14, 0]
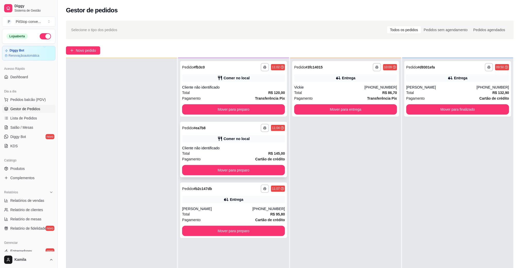
click at [227, 141] on div "Comer no local" at bounding box center [233, 138] width 103 height 7
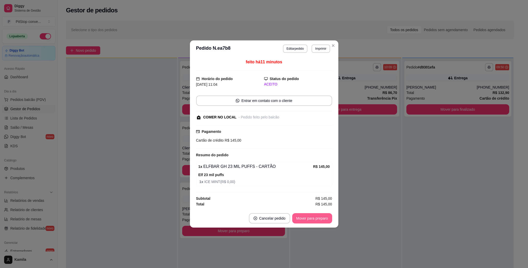
click at [317, 217] on button "Mover para preparo" at bounding box center [312, 218] width 40 height 10
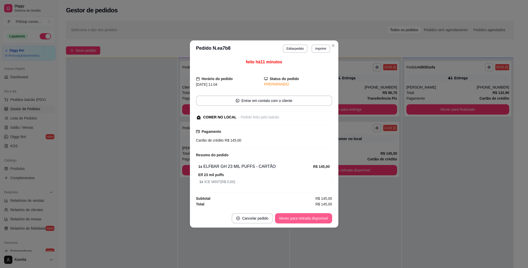
click at [317, 217] on button "Mover para retirada disponível" at bounding box center [303, 218] width 57 height 10
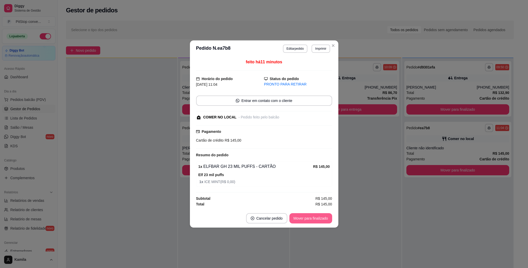
click at [317, 217] on button "Mover para finalizado" at bounding box center [310, 218] width 43 height 10
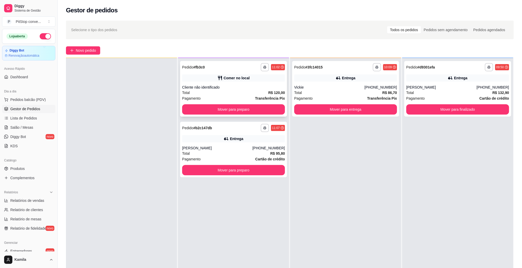
click at [247, 79] on div "Comer no local" at bounding box center [237, 78] width 26 height 5
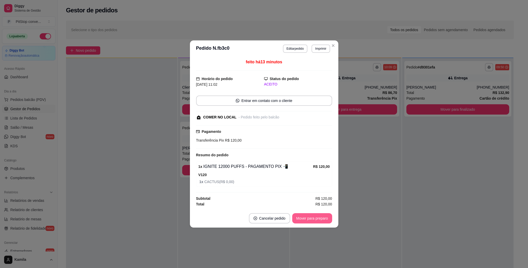
click at [306, 216] on button "Mover para preparo" at bounding box center [312, 218] width 40 height 10
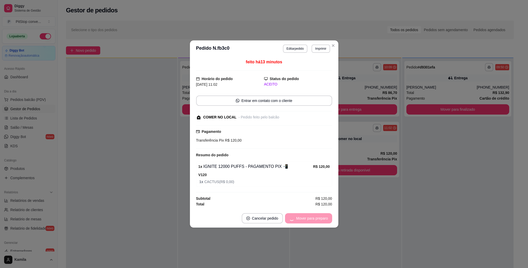
click at [306, 216] on button "Mover para preparo" at bounding box center [308, 218] width 47 height 10
click at [306, 216] on div "Mover para retirada disponível" at bounding box center [300, 218] width 64 height 10
click at [306, 216] on button "Mover para retirada disponível" at bounding box center [303, 218] width 57 height 10
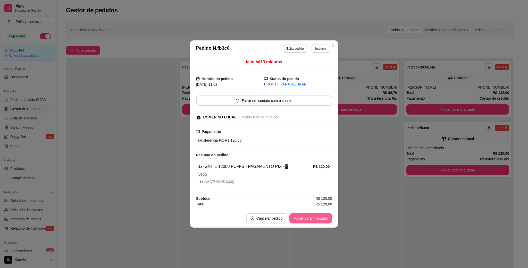
click at [306, 216] on button "Mover para finalizado" at bounding box center [310, 218] width 43 height 10
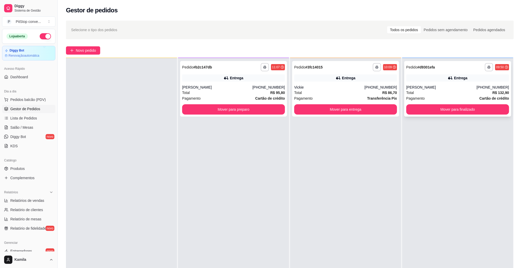
click at [434, 90] on div "[PERSON_NAME]" at bounding box center [441, 87] width 70 height 5
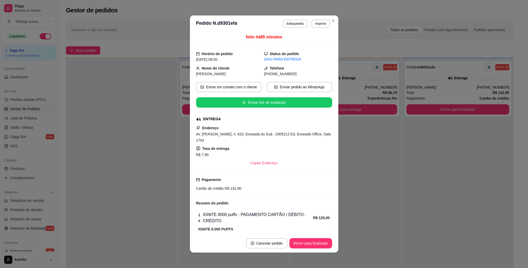
scroll to position [32, 0]
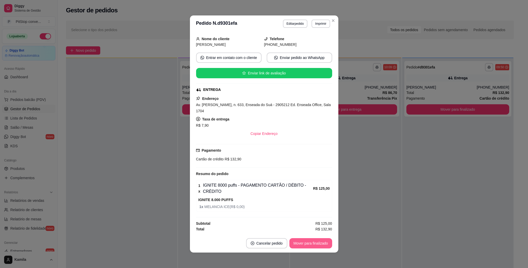
click at [310, 246] on button "Mover para finalizado" at bounding box center [310, 243] width 43 height 10
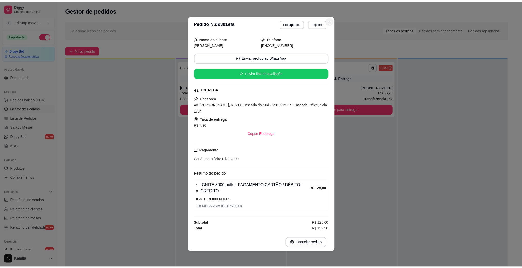
scroll to position [19, 0]
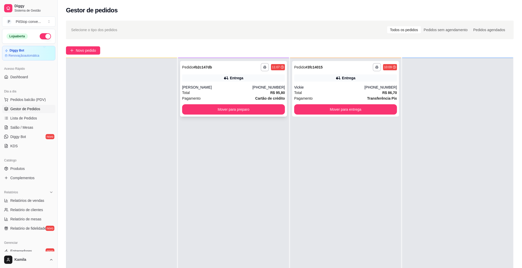
click at [249, 81] on div "Entrega" at bounding box center [233, 77] width 103 height 7
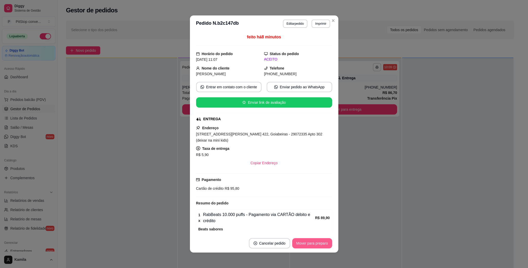
click at [308, 242] on button "Mover para preparo" at bounding box center [312, 243] width 40 height 10
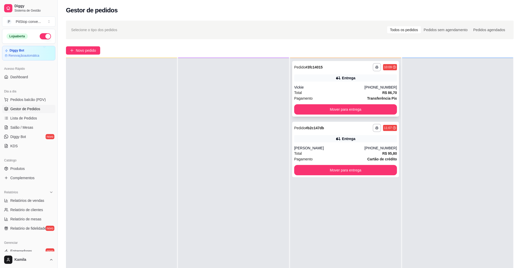
click at [334, 85] on div "Vickie" at bounding box center [329, 87] width 70 height 5
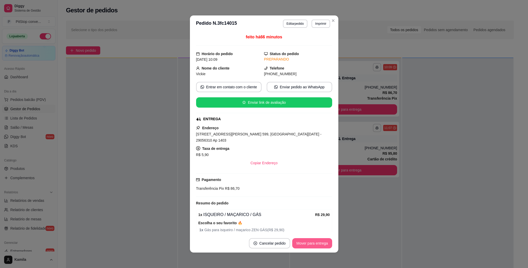
click at [298, 241] on button "Mover para entrega" at bounding box center [312, 243] width 40 height 10
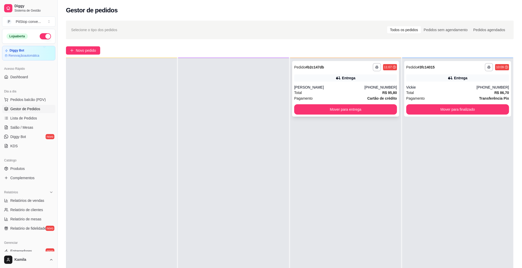
click at [336, 80] on icon at bounding box center [338, 78] width 5 height 5
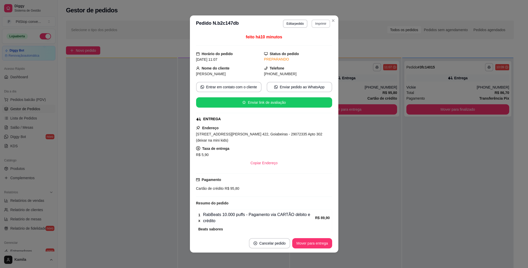
click at [319, 24] on button "Imprimir" at bounding box center [321, 24] width 18 height 8
click at [301, 43] on button "IMPRESSORA" at bounding box center [308, 42] width 37 height 8
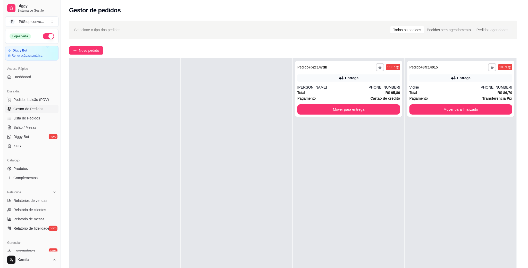
scroll to position [0, 0]
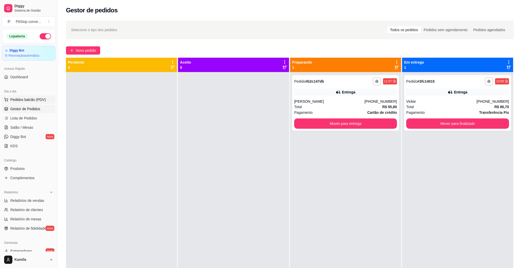
click at [32, 100] on span "Pedidos balcão (PDV)" at bounding box center [28, 99] width 36 height 5
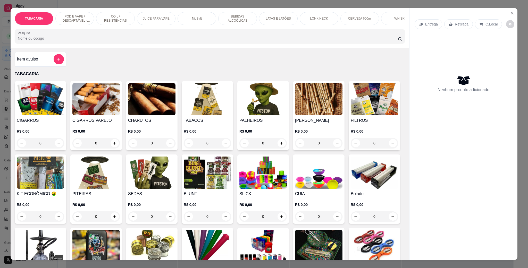
click at [71, 21] on p "POD E VAPE / DESCARTÁVEL - RECARREGAVEL" at bounding box center [75, 18] width 30 height 8
click at [68, 21] on p "POD E VAPE / DESCARTÁVEL - RECARREGAVEL" at bounding box center [75, 18] width 30 height 8
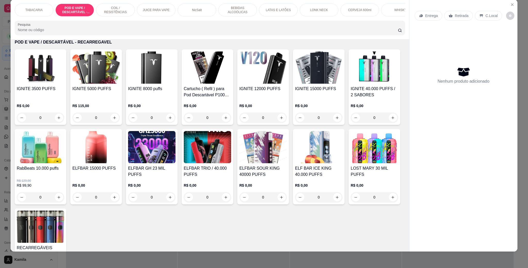
click at [175, 178] on div "ELFBAR GH 23 MIL PUFFS" at bounding box center [151, 171] width 47 height 12
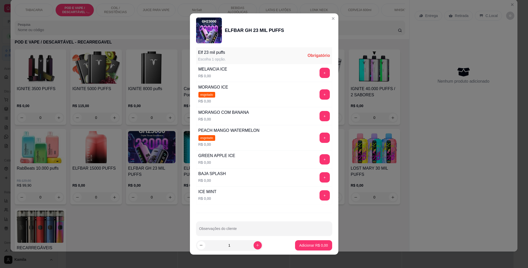
scroll to position [77, 0]
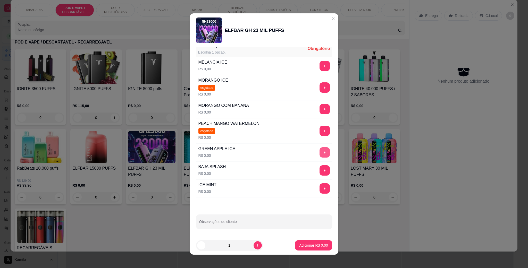
click at [320, 153] on button "+" at bounding box center [325, 152] width 10 height 10
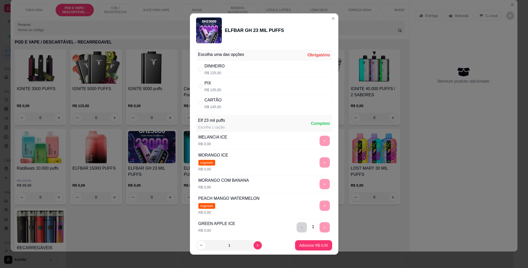
click at [222, 93] on div "PIX R$ 135,00" at bounding box center [264, 86] width 136 height 17
click at [217, 100] on div "CARTÃO R$ 145,00" at bounding box center [264, 103] width 136 height 17
radio input "false"
radio input "true"
click at [297, 248] on p "Adicionar R$ 145,00" at bounding box center [312, 245] width 32 height 5
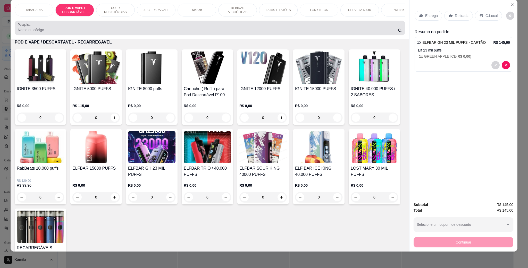
click at [117, 32] on div at bounding box center [210, 28] width 384 height 10
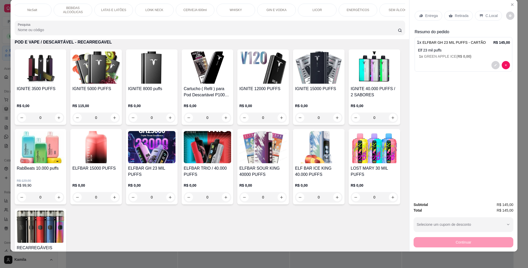
scroll to position [0, 258]
click at [382, 10] on p "CARREGADORES E ELETRONICOS" at bounding box center [386, 10] width 30 height 8
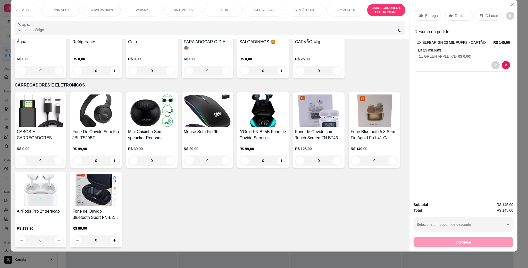
click at [342, 13] on div "SEM ÁLCOOL" at bounding box center [345, 10] width 39 height 13
click at [209, 51] on h4 "PARA ADOÇAR O DIA 🍩" at bounding box center [207, 45] width 47 height 12
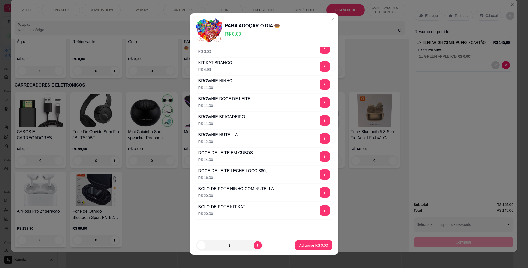
scroll to position [32, 0]
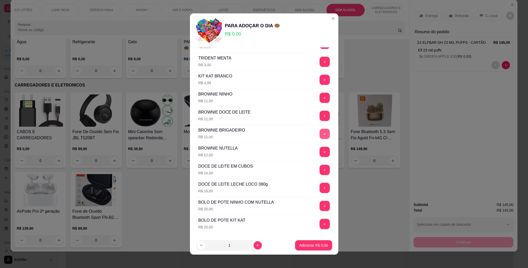
click at [320, 135] on button "+" at bounding box center [325, 134] width 10 height 10
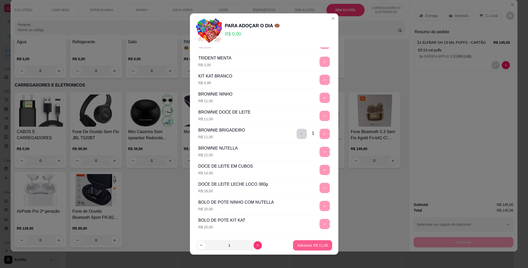
click at [309, 247] on p "Adicionar R$ 11,00" at bounding box center [312, 245] width 31 height 5
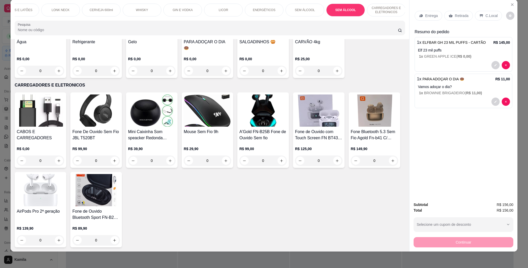
click at [481, 17] on div "C.Local" at bounding box center [488, 16] width 27 height 10
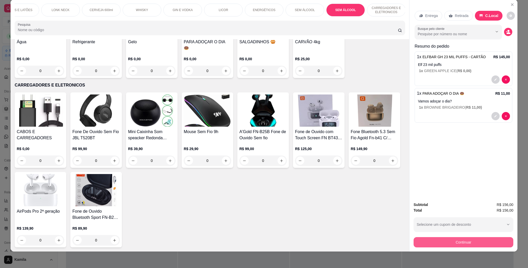
click at [464, 240] on button "Continuar" at bounding box center [464, 242] width 100 height 10
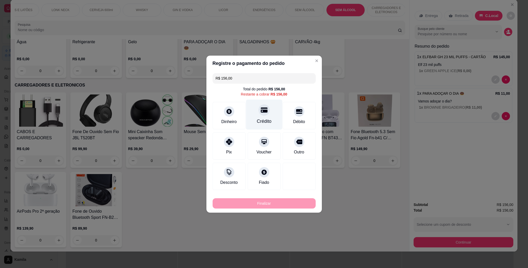
click at [268, 112] on div "Crédito" at bounding box center [264, 114] width 36 height 30
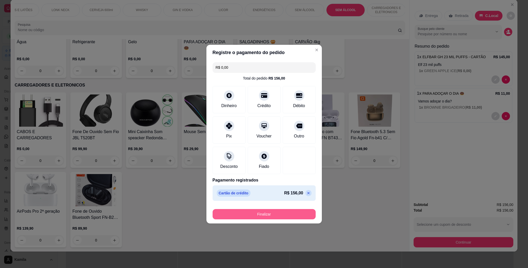
click at [286, 213] on button "Finalizar" at bounding box center [264, 214] width 103 height 10
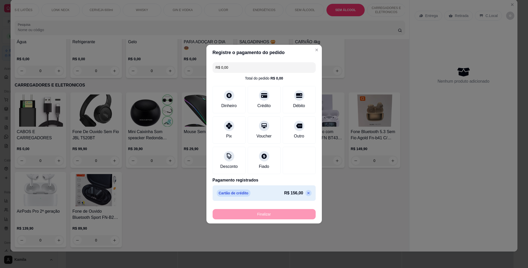
type input "-R$ 156,00"
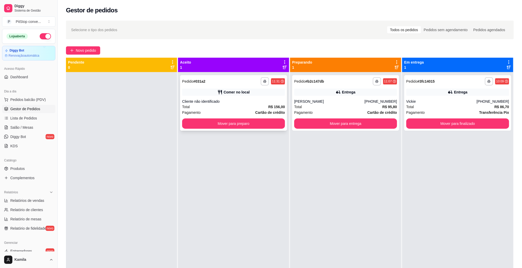
click at [196, 100] on div "Cliente não identificado" at bounding box center [233, 101] width 103 height 5
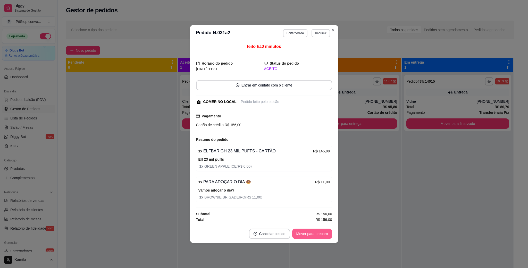
click at [315, 234] on button "Mover para preparo" at bounding box center [312, 234] width 40 height 10
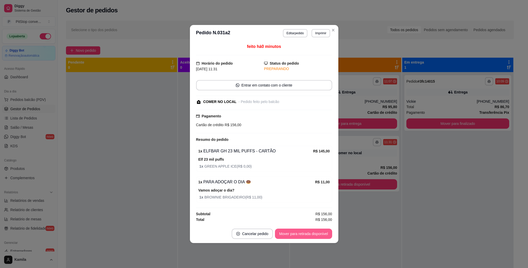
click at [315, 234] on button "Mover para retirada disponível" at bounding box center [303, 234] width 57 height 10
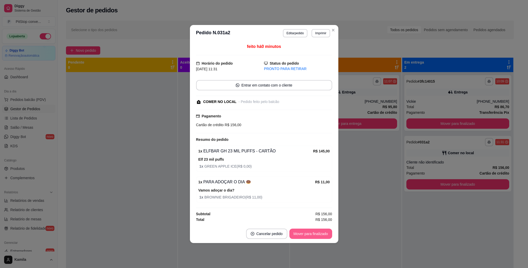
click at [315, 234] on button "Mover para finalizado" at bounding box center [310, 234] width 43 height 10
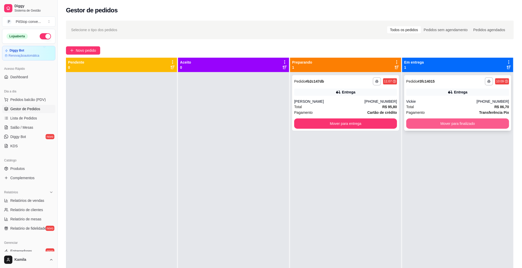
click at [476, 122] on button "Mover para finalizado" at bounding box center [457, 124] width 103 height 10
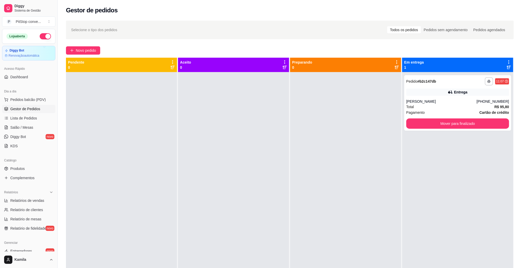
click at [34, 105] on link "Gestor de Pedidos" at bounding box center [28, 109] width 53 height 8
click at [32, 102] on span "Pedidos balcão (PDV)" at bounding box center [28, 99] width 36 height 5
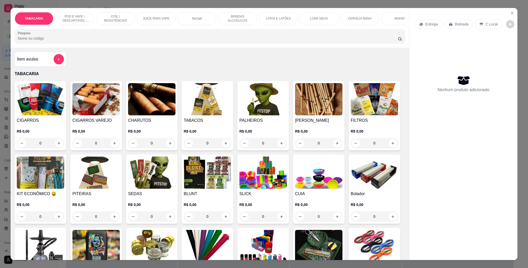
click at [68, 12] on div "POD E VAPE / DESCARTÁVEL - RECARREGAVEL" at bounding box center [74, 18] width 39 height 13
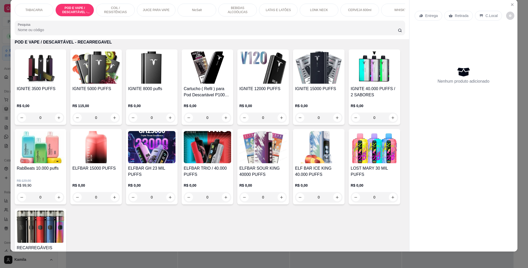
click at [120, 163] on img at bounding box center [95, 147] width 47 height 32
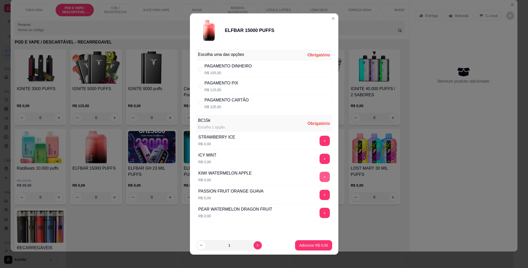
click at [320, 178] on button "+" at bounding box center [325, 177] width 10 height 10
click at [210, 104] on div "PAGAMENTO CARTÃO R$ 125,00" at bounding box center [227, 103] width 44 height 12
radio input "true"
click at [297, 244] on p "Adicionar R$ 125,00" at bounding box center [311, 245] width 33 height 5
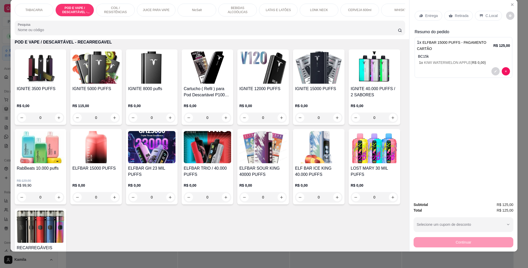
click at [83, 32] on input "Pesquisa" at bounding box center [208, 29] width 380 height 5
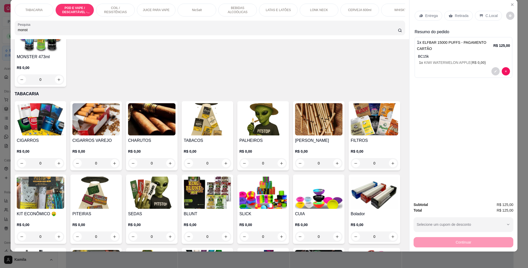
scroll to position [0, 0]
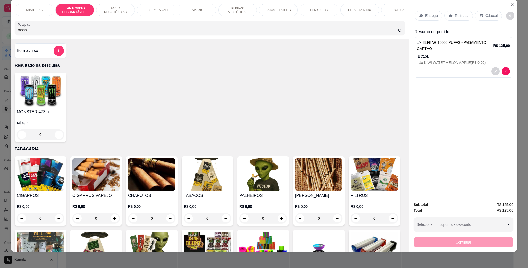
type input "monst"
click at [33, 104] on img at bounding box center [40, 91] width 47 height 32
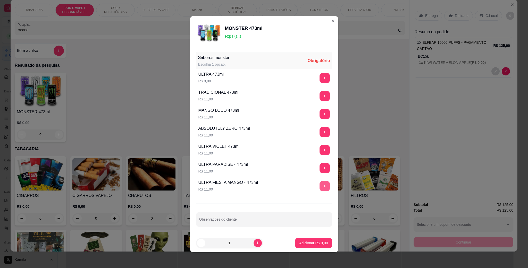
click at [320, 189] on button "+" at bounding box center [325, 186] width 10 height 10
click at [298, 244] on p "Adicionar R$ 11,00" at bounding box center [312, 243] width 31 height 5
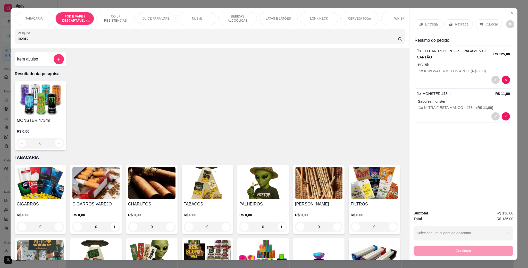
click at [80, 16] on p "POD E VAPE / DESCARTÁVEL - RECARREGAVEL" at bounding box center [75, 18] width 30 height 8
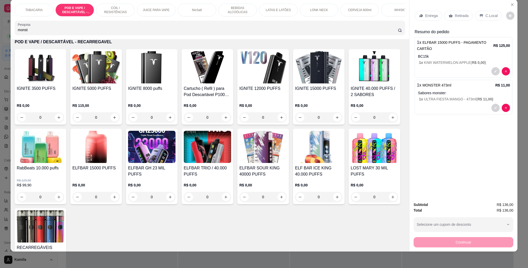
click at [295, 163] on img at bounding box center [318, 147] width 47 height 32
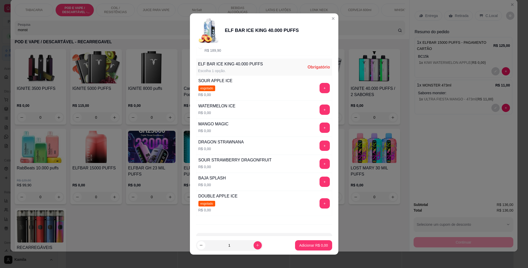
scroll to position [77, 0]
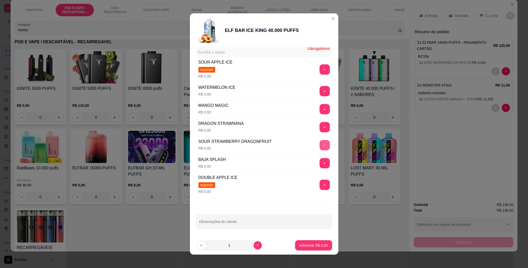
click at [320, 147] on button "+" at bounding box center [325, 145] width 10 height 10
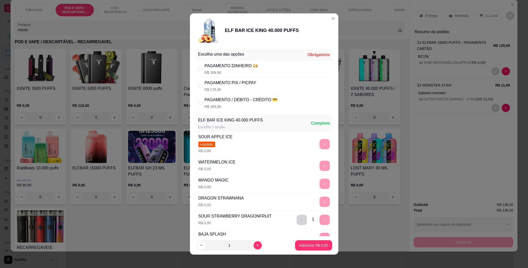
scroll to position [0, 0]
click at [242, 98] on div "PAGAMENTO / DÉBITO - CRÉDITO 💳" at bounding box center [241, 100] width 73 height 6
radio input "true"
click at [298, 241] on button "Adicionar R$ 189,90" at bounding box center [311, 245] width 41 height 10
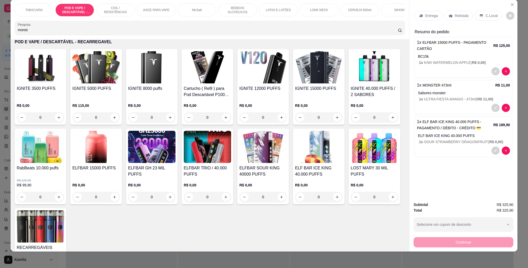
click at [486, 17] on p "C.Local" at bounding box center [491, 15] width 12 height 5
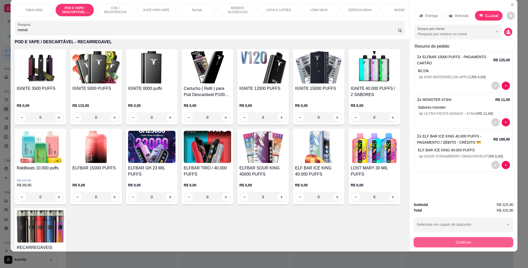
click at [451, 241] on button "Continuar" at bounding box center [464, 242] width 100 height 10
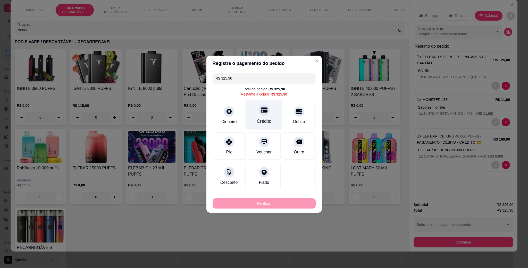
click at [266, 120] on div "Crédito" at bounding box center [264, 121] width 15 height 7
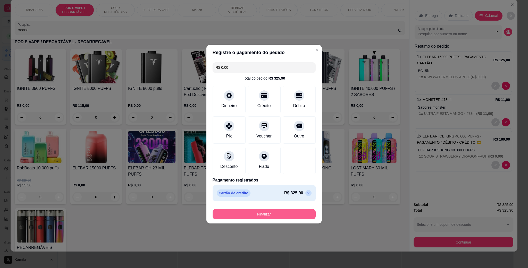
click at [275, 213] on button "Finalizar" at bounding box center [264, 214] width 103 height 10
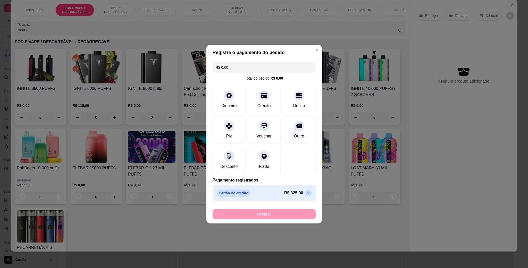
type input "-R$ 325,90"
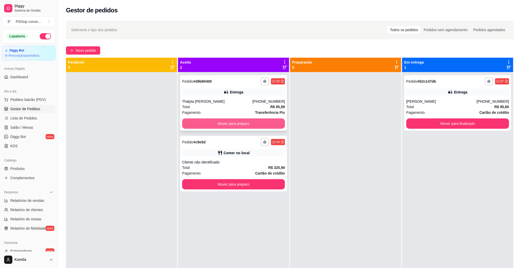
click at [244, 121] on button "Mover para preparo" at bounding box center [233, 124] width 103 height 10
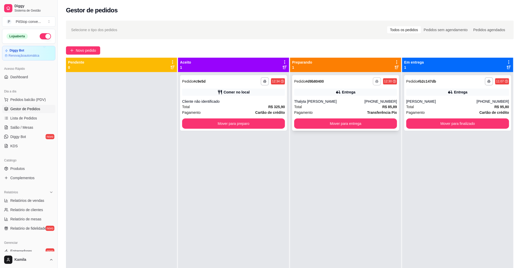
click at [375, 81] on button "button" at bounding box center [377, 81] width 8 height 8
click at [358, 100] on button "IMPRESSORA" at bounding box center [359, 99] width 37 height 8
click at [29, 100] on span "Pedidos balcão (PDV)" at bounding box center [28, 99] width 36 height 5
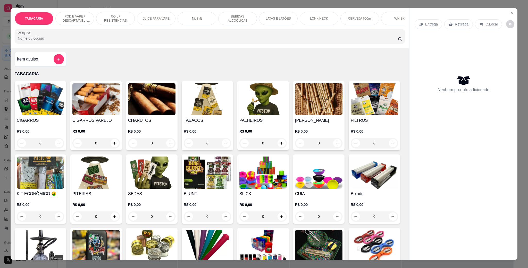
click at [69, 17] on p "POD E VAPE / DESCARTÁVEL - RECARREGAVEL" at bounding box center [75, 18] width 30 height 8
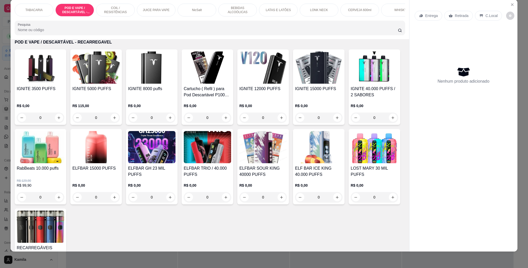
click at [351, 98] on h4 "IGNITE 40.000 PUFFS / 2 SABORES" at bounding box center [374, 92] width 47 height 12
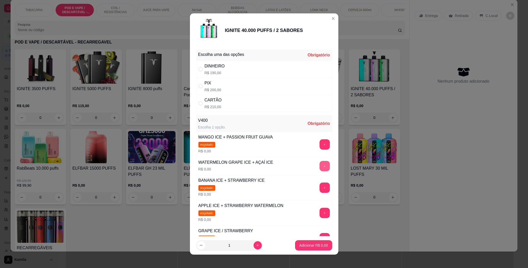
click at [320, 169] on button "+" at bounding box center [325, 166] width 10 height 10
click at [201, 88] on div "" at bounding box center [201, 86] width 6 height 6
radio input "true"
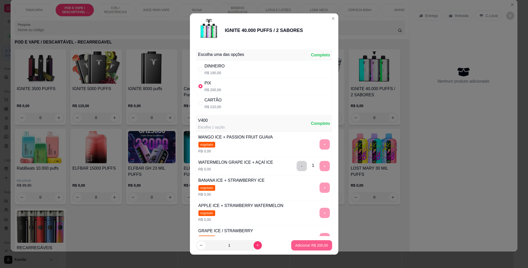
click at [299, 248] on button "Adicionar R$ 200,00" at bounding box center [311, 245] width 41 height 10
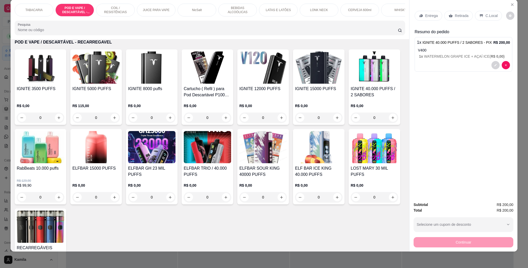
click at [490, 18] on p "C.Local" at bounding box center [491, 15] width 12 height 5
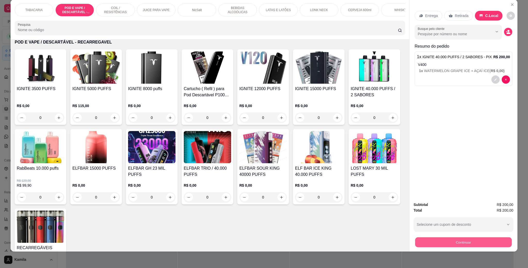
click at [464, 247] on button "Continuar" at bounding box center [463, 242] width 97 height 10
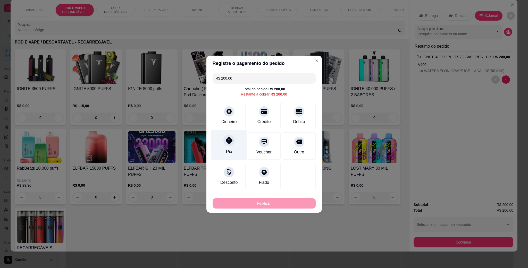
click at [229, 141] on icon at bounding box center [228, 140] width 7 height 7
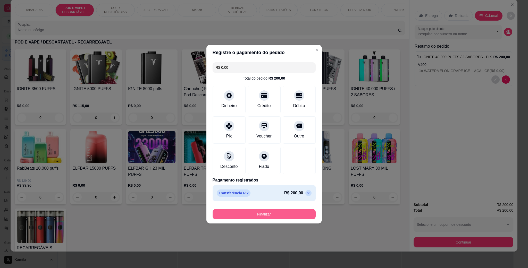
click at [268, 214] on button "Finalizar" at bounding box center [264, 214] width 103 height 10
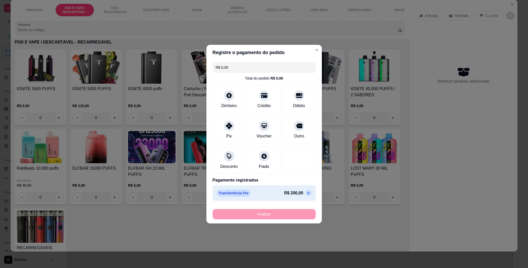
type input "-R$ 200,00"
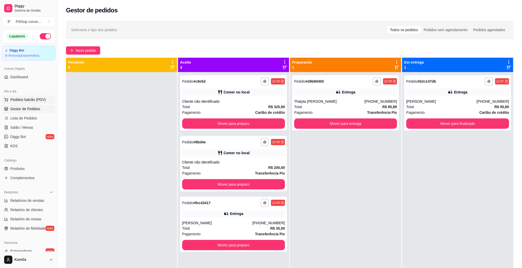
click at [21, 103] on button "Pedidos balcão (PDV)" at bounding box center [28, 100] width 53 height 8
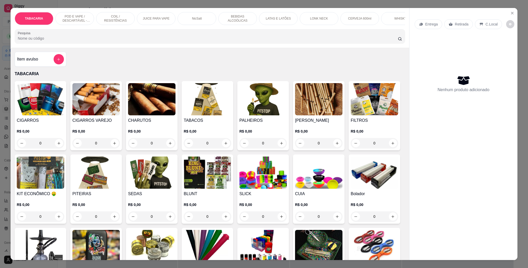
click at [78, 13] on div "POD E VAPE / DESCARTÁVEL - RECARREGAVEL" at bounding box center [74, 18] width 39 height 13
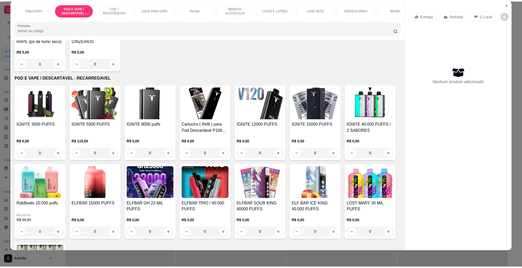
scroll to position [295, 0]
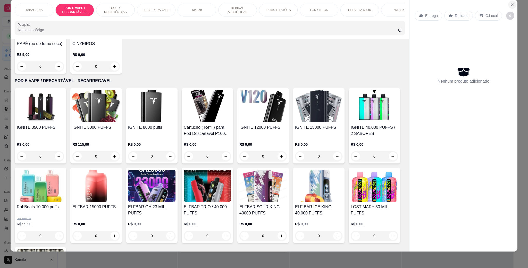
click at [509, 2] on button "Close" at bounding box center [512, 5] width 8 height 8
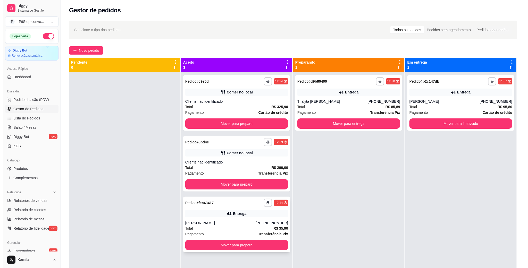
scroll to position [14, 0]
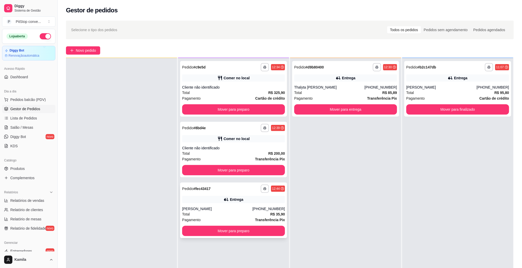
click at [220, 199] on div "Entrega" at bounding box center [233, 199] width 103 height 7
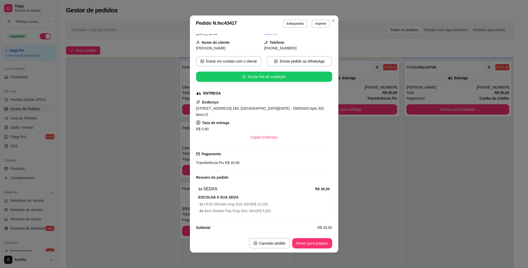
scroll to position [0, 0]
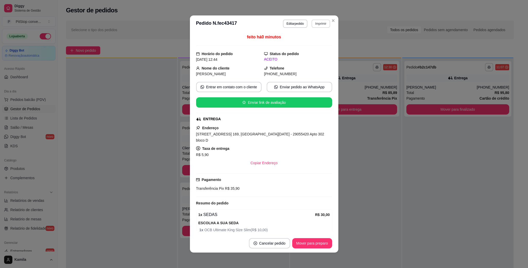
click at [315, 23] on button "Imprimir" at bounding box center [321, 24] width 18 height 8
click at [308, 43] on button "IMPRESSORA" at bounding box center [308, 42] width 37 height 8
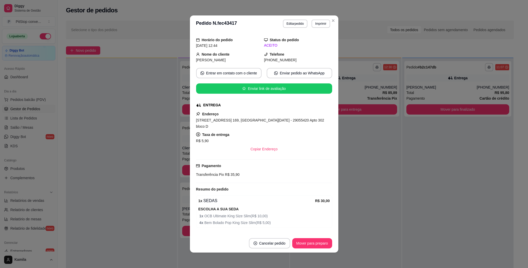
scroll to position [26, 0]
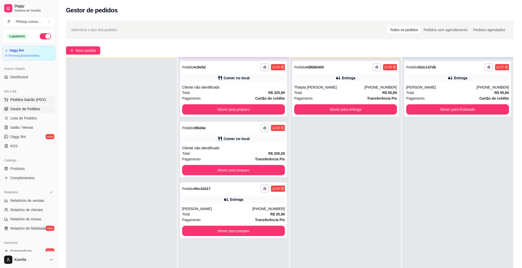
click at [31, 102] on span "Pedidos balcão (PDV)" at bounding box center [28, 99] width 36 height 5
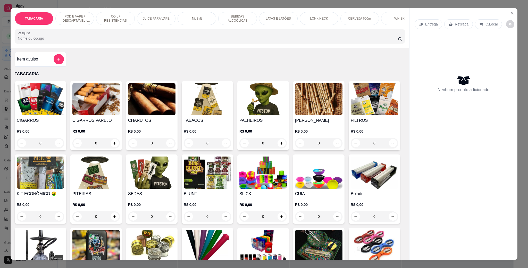
click at [86, 15] on p "POD E VAPE / DESCARTÁVEL - RECARREGAVEL" at bounding box center [75, 18] width 30 height 8
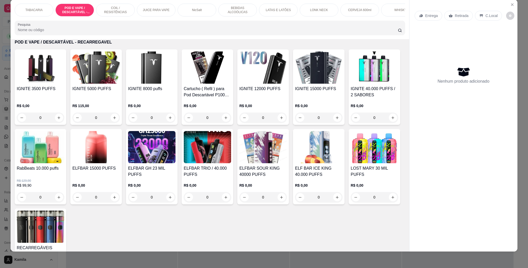
click at [88, 98] on div "IGNITE 5000 PUFFS" at bounding box center [95, 92] width 47 height 12
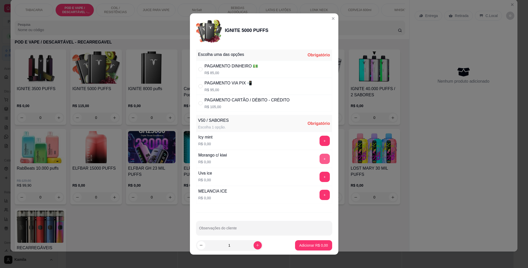
click at [320, 162] on button "+" at bounding box center [325, 159] width 10 height 10
click at [227, 84] on div "PAGAMENTO VIA PIX 📲" at bounding box center [229, 83] width 48 height 6
radio input "true"
click at [304, 241] on button "Adicionar R$ 95,00" at bounding box center [312, 245] width 39 height 10
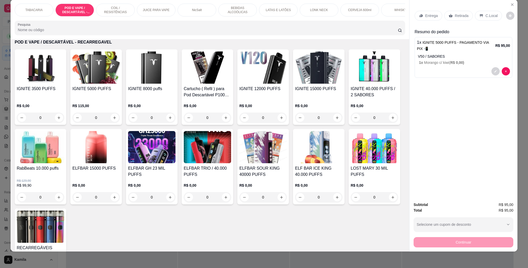
click at [490, 15] on p "C.Local" at bounding box center [491, 15] width 12 height 5
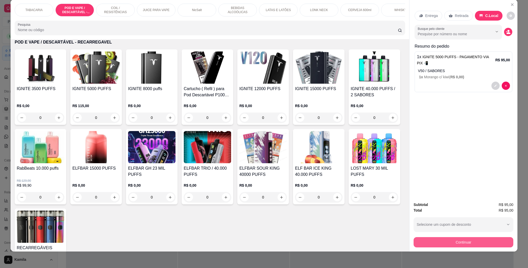
click at [441, 242] on button "Continuar" at bounding box center [464, 242] width 100 height 10
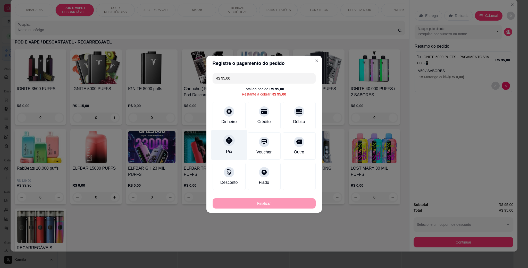
click at [228, 142] on icon at bounding box center [228, 140] width 7 height 7
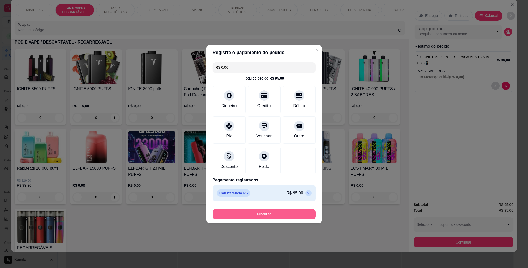
click at [264, 212] on button "Finalizar" at bounding box center [264, 214] width 103 height 10
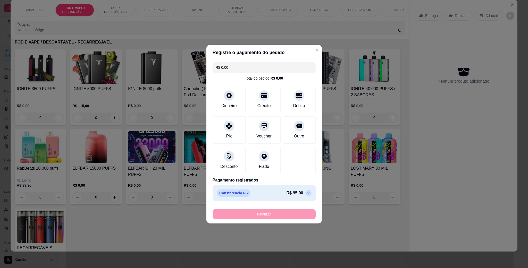
type input "-R$ 95,00"
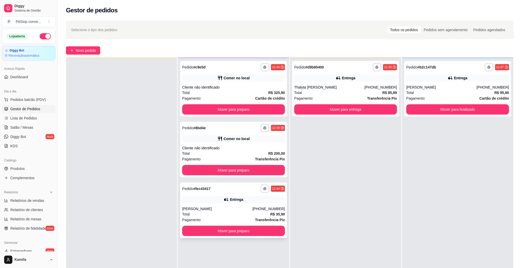
click at [230, 205] on div "**********" at bounding box center [233, 211] width 107 height 56
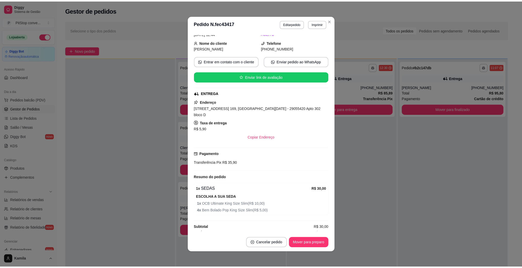
scroll to position [1, 0]
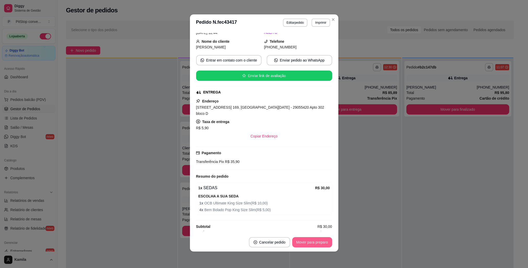
click at [305, 244] on button "Mover para preparo" at bounding box center [312, 242] width 40 height 10
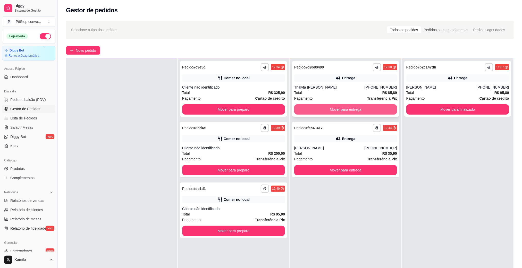
click at [348, 108] on button "Mover para entrega" at bounding box center [345, 109] width 103 height 10
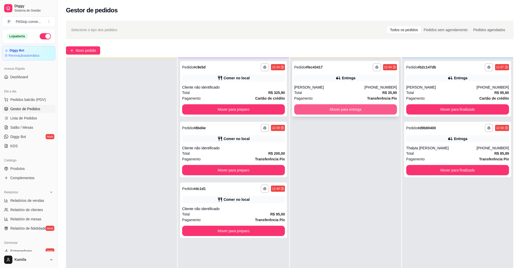
click at [349, 107] on button "Mover para entrega" at bounding box center [345, 109] width 103 height 10
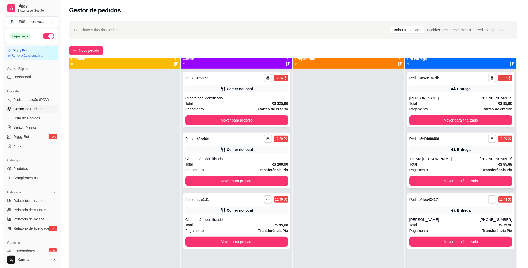
scroll to position [0, 0]
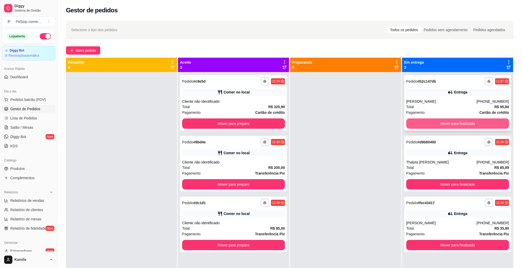
click at [463, 120] on button "Mover para finalizado" at bounding box center [457, 124] width 103 height 10
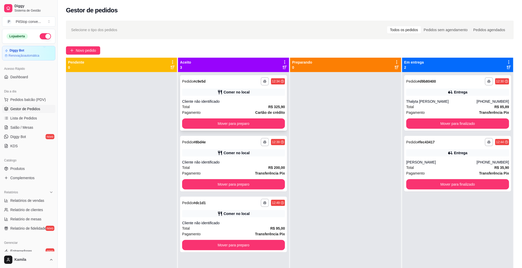
click at [264, 101] on div "Cliente não identificado" at bounding box center [233, 101] width 103 height 5
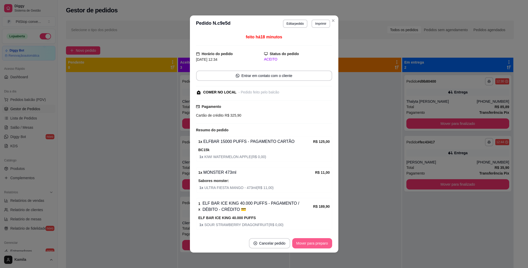
click at [312, 244] on button "Mover para preparo" at bounding box center [312, 243] width 40 height 10
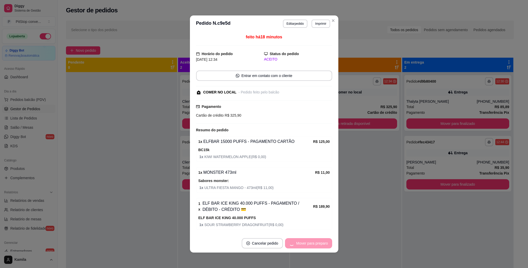
click at [312, 244] on div "Mover para preparo" at bounding box center [308, 243] width 47 height 10
click at [312, 244] on button "Mover para retirada disponível" at bounding box center [303, 243] width 57 height 10
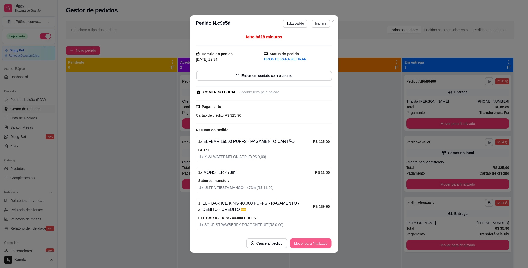
click at [312, 244] on button "Mover para finalizado" at bounding box center [310, 244] width 41 height 10
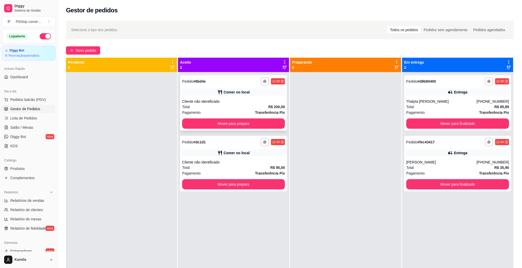
click at [193, 101] on div "Cliente não identificado" at bounding box center [233, 101] width 103 height 5
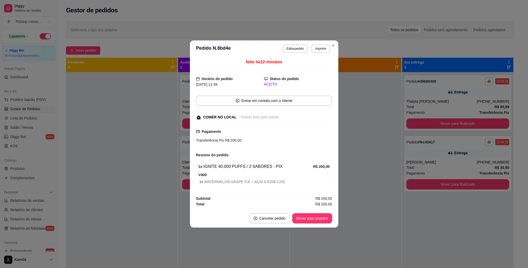
click at [309, 219] on button "Mover para preparo" at bounding box center [312, 218] width 40 height 10
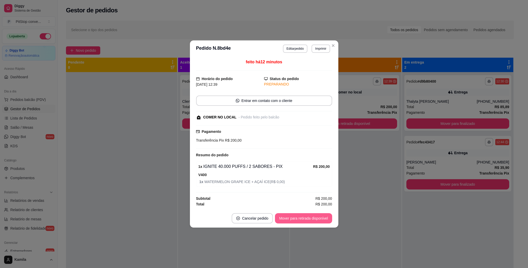
click at [309, 219] on button "Mover para retirada disponível" at bounding box center [303, 218] width 57 height 10
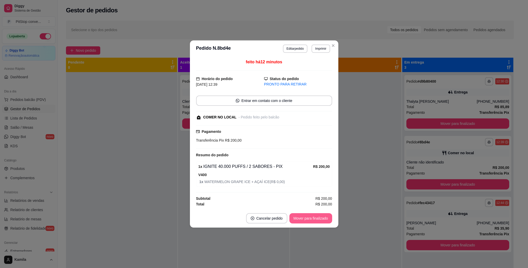
click at [292, 220] on button "Mover para finalizado" at bounding box center [310, 218] width 43 height 10
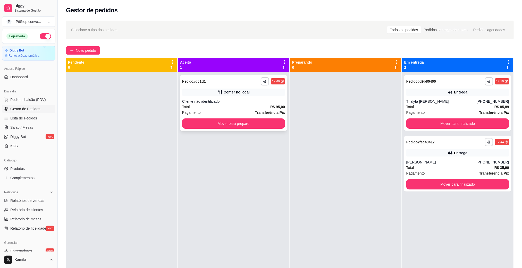
click at [237, 94] on div "Comer no local" at bounding box center [237, 92] width 26 height 5
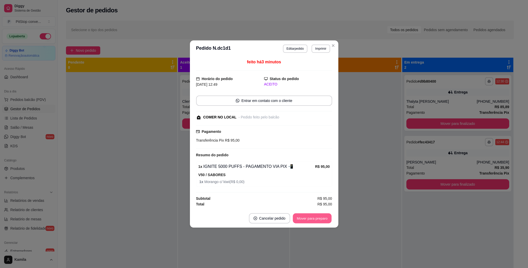
click at [314, 216] on button "Mover para preparo" at bounding box center [312, 219] width 39 height 10
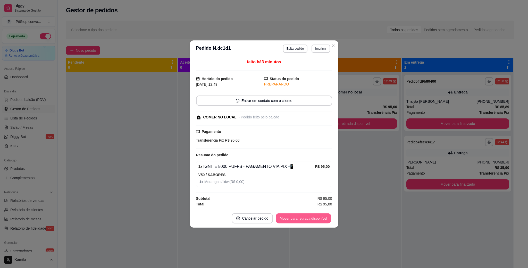
click at [316, 219] on button "Mover para retirada disponível" at bounding box center [303, 219] width 55 height 10
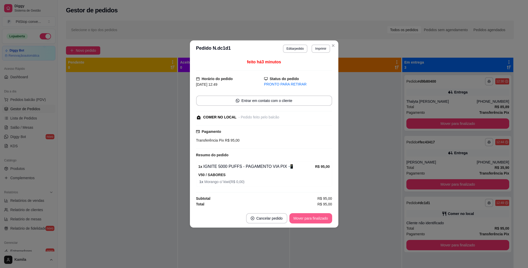
click at [319, 222] on button "Mover para finalizado" at bounding box center [310, 218] width 43 height 10
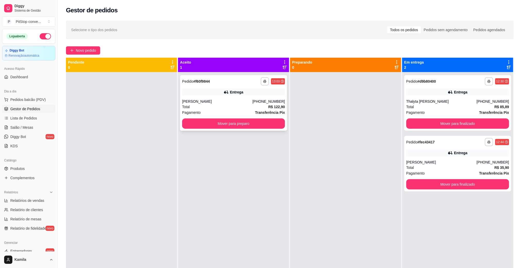
click at [258, 100] on div "[PHONE_NUMBER]" at bounding box center [269, 101] width 32 height 5
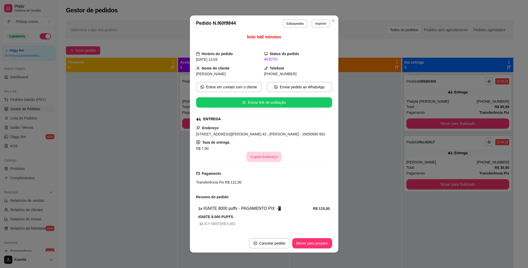
scroll to position [19, 0]
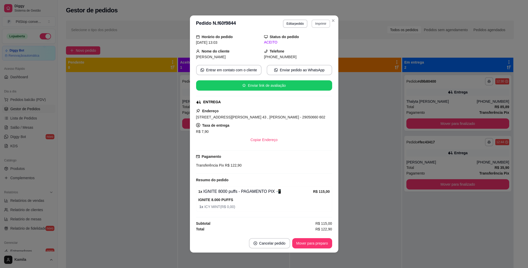
click at [319, 25] on button "Imprimir" at bounding box center [321, 24] width 18 height 8
click at [301, 42] on button "IMPRESSORA" at bounding box center [308, 42] width 37 height 8
click at [310, 244] on button "Mover para preparo" at bounding box center [312, 244] width 39 height 10
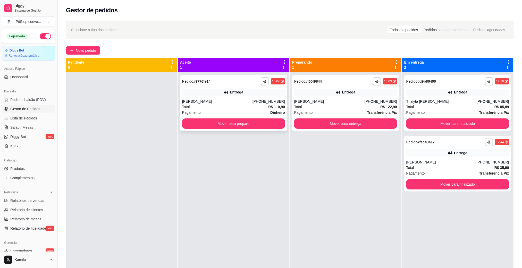
click at [230, 94] on div "Entrega" at bounding box center [236, 92] width 13 height 5
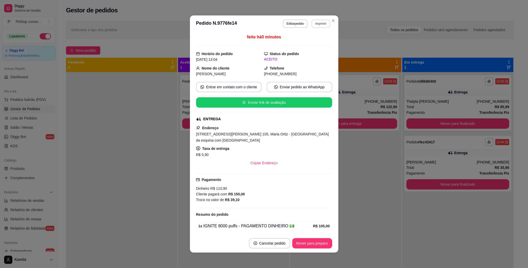
click at [320, 23] on button "Imprimir" at bounding box center [321, 24] width 18 height 8
click at [309, 45] on button "IMPRESSORA" at bounding box center [308, 42] width 37 height 8
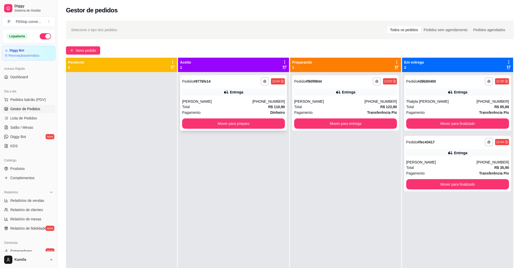
click at [195, 88] on div "**********" at bounding box center [233, 103] width 107 height 56
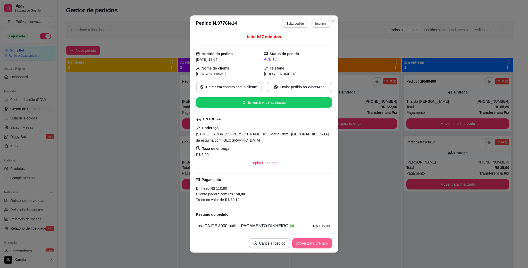
click at [307, 243] on button "Mover para preparo" at bounding box center [312, 243] width 40 height 10
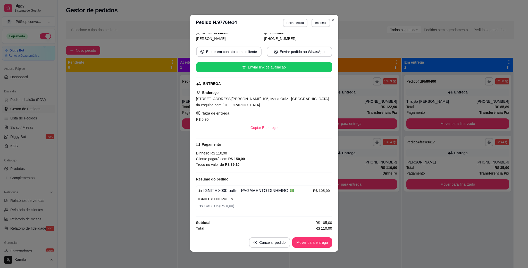
scroll to position [1, 0]
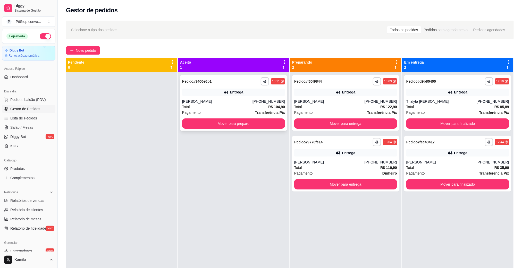
click at [238, 94] on div "Entrega" at bounding box center [236, 92] width 13 height 5
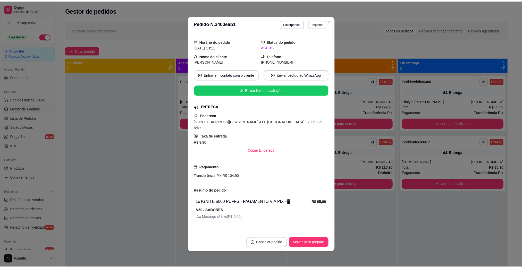
scroll to position [19, 0]
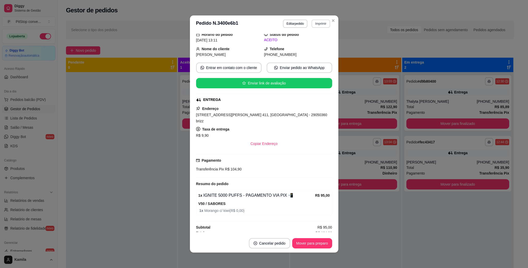
click at [314, 27] on button "Imprimir" at bounding box center [321, 24] width 18 height 8
click at [303, 44] on button "IMPRESSORA" at bounding box center [308, 42] width 37 height 8
click at [305, 241] on button "Mover para preparo" at bounding box center [312, 243] width 40 height 10
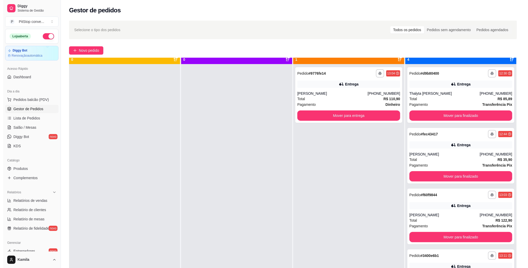
scroll to position [14, 0]
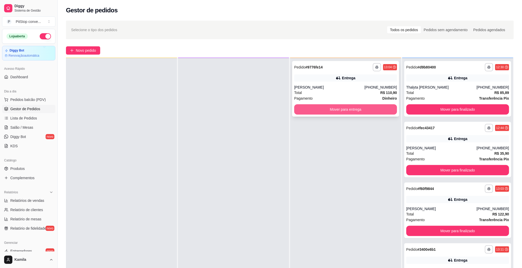
click at [353, 81] on div "Entrega" at bounding box center [345, 77] width 103 height 7
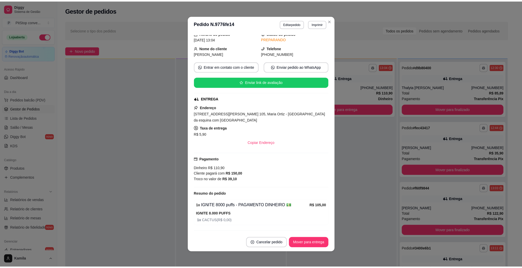
scroll to position [37, 0]
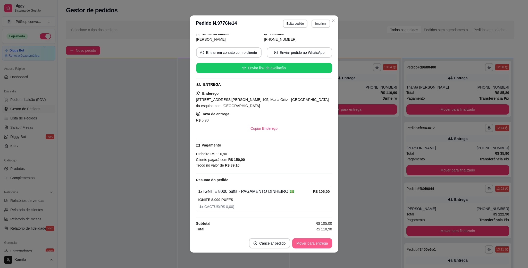
click at [306, 242] on button "Mover para entrega" at bounding box center [312, 243] width 40 height 10
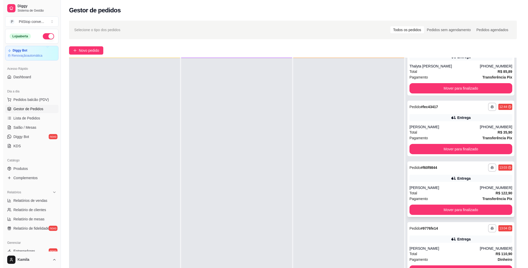
scroll to position [40, 0]
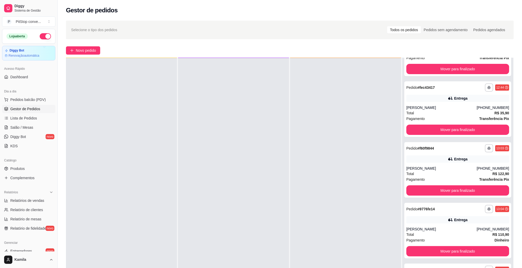
click at [22, 95] on div "Dia a dia" at bounding box center [28, 91] width 53 height 8
click at [28, 104] on button "Pedidos balcão (PDV)" at bounding box center [28, 100] width 53 height 8
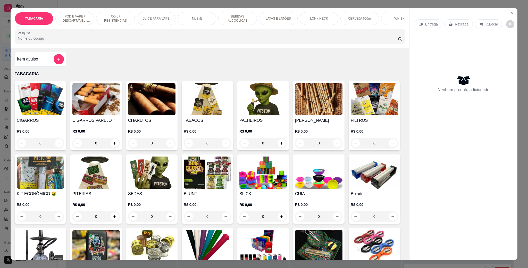
click at [102, 16] on p "COIL / RESISTÊNCIAS" at bounding box center [115, 18] width 30 height 8
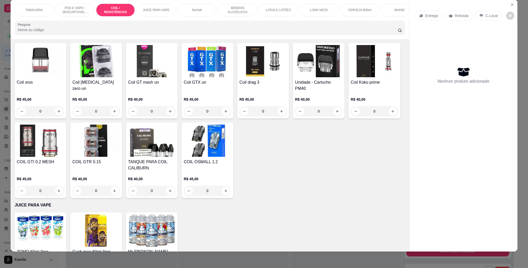
click at [66, 15] on div "POD E VAPE / DESCARTÁVEL - RECARREGAVEL" at bounding box center [74, 10] width 39 height 13
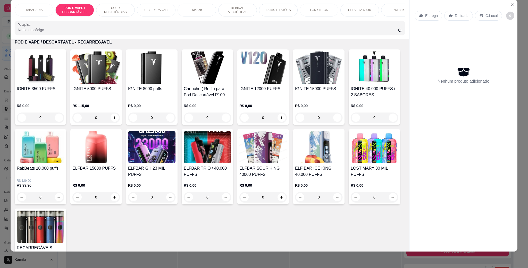
click at [146, 98] on div "IGNITE 8000 puffs" at bounding box center [151, 92] width 47 height 12
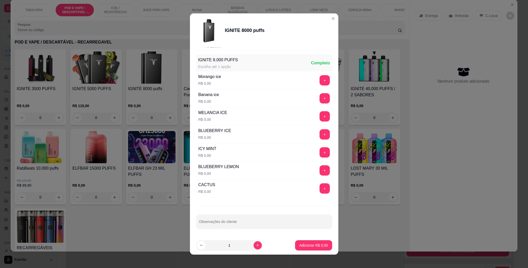
scroll to position [0, 0]
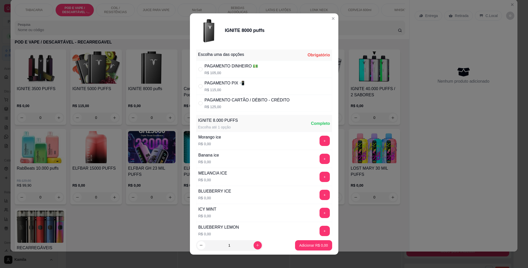
click at [256, 84] on div "PAGAMENTO PIX 📲 R$ 115,00" at bounding box center [264, 86] width 136 height 17
click at [246, 101] on div "PAGAMENTO CARTÃO / DÉBITO - CRÉDITO" at bounding box center [247, 100] width 85 height 6
radio input "false"
radio input "true"
click at [320, 138] on button "+" at bounding box center [325, 141] width 10 height 10
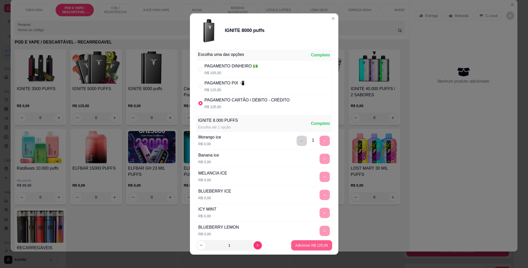
click at [302, 245] on p "Adicionar R$ 125,00" at bounding box center [311, 245] width 33 height 5
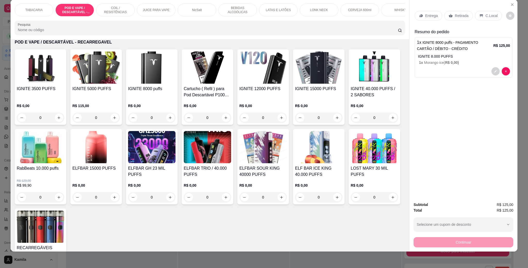
click at [250, 92] on h4 "IGNITE 12000 PUFFS" at bounding box center [262, 89] width 47 height 6
click at [491, 13] on p "C.Local" at bounding box center [491, 15] width 12 height 5
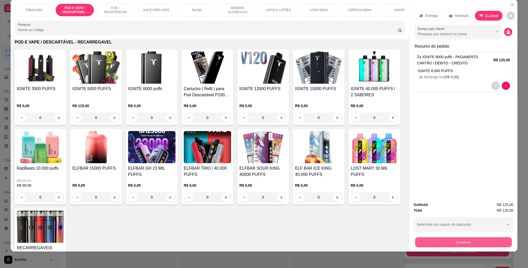
click at [459, 241] on button "Continuar" at bounding box center [463, 242] width 97 height 10
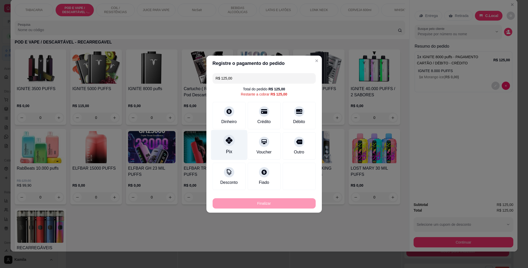
click at [237, 145] on div "Pix" at bounding box center [229, 145] width 36 height 30
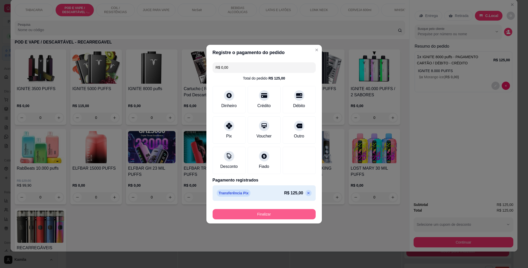
click at [274, 214] on button "Finalizar" at bounding box center [264, 214] width 103 height 10
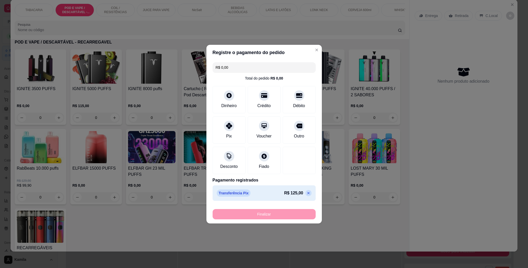
type input "-R$ 125,00"
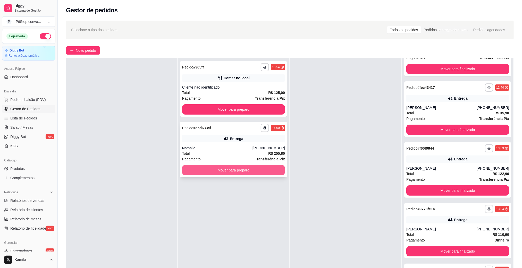
click at [232, 170] on button "Mover para preparo" at bounding box center [233, 170] width 103 height 10
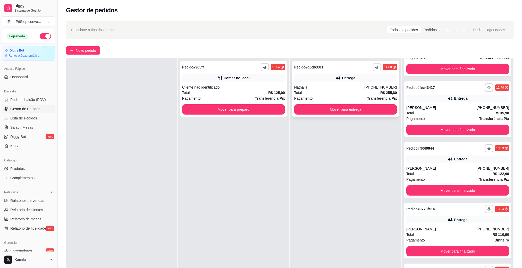
click at [375, 67] on icon "button" at bounding box center [376, 67] width 3 height 3
click at [366, 83] on button "IMPRESSORA" at bounding box center [359, 85] width 37 height 8
click at [25, 102] on span "Pedidos balcão (PDV)" at bounding box center [28, 99] width 36 height 5
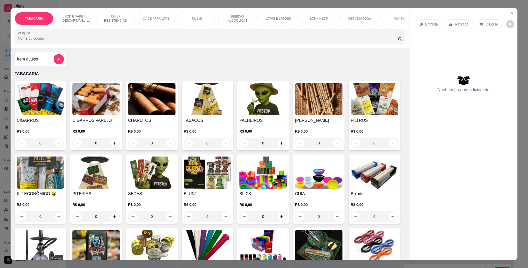
click at [85, 16] on p "POD E VAPE / DESCARTÁVEL - RECARREGAVEL" at bounding box center [75, 18] width 30 height 8
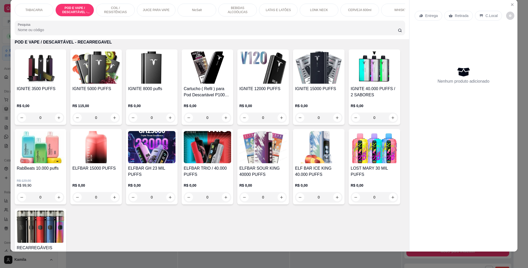
click at [94, 92] on h4 "IGNITE 5000 PUFFS" at bounding box center [95, 89] width 47 height 6
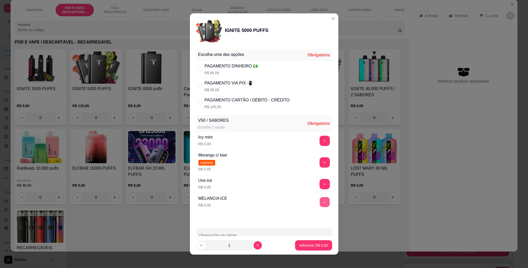
click at [320, 200] on button "+" at bounding box center [325, 202] width 10 height 10
click at [215, 103] on div "PAGAMENTO CARTÃO / DÉBITO - CRÉDITO" at bounding box center [247, 100] width 85 height 6
radio input "true"
click at [299, 246] on p "Adicionar R$ 105,00" at bounding box center [311, 245] width 33 height 5
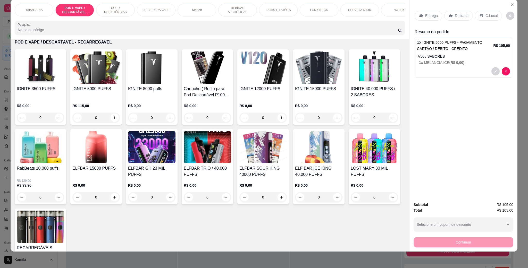
click at [487, 14] on p "C.Local" at bounding box center [491, 15] width 12 height 5
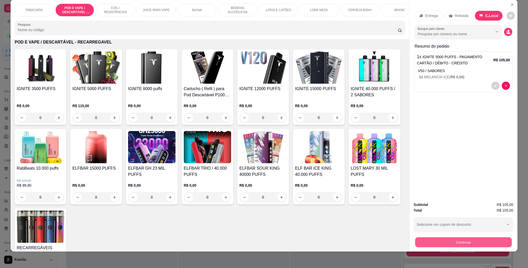
click at [457, 240] on button "Continuar" at bounding box center [463, 242] width 97 height 10
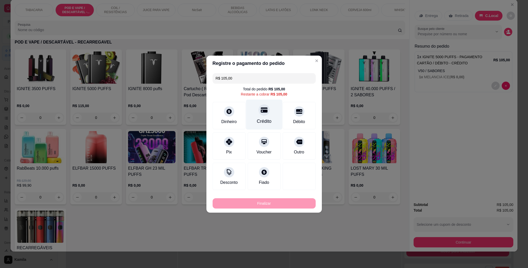
click at [271, 118] on div "Crédito" at bounding box center [264, 114] width 36 height 30
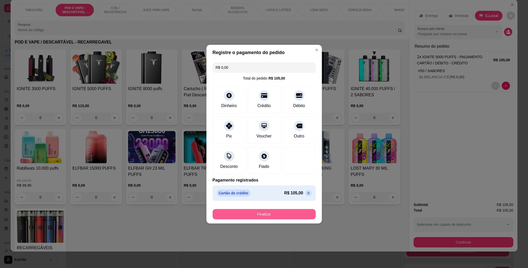
click at [275, 215] on button "Finalizar" at bounding box center [264, 214] width 103 height 10
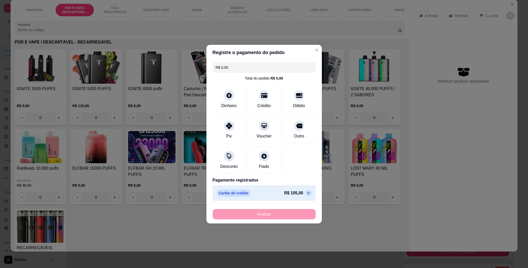
type input "-R$ 105,00"
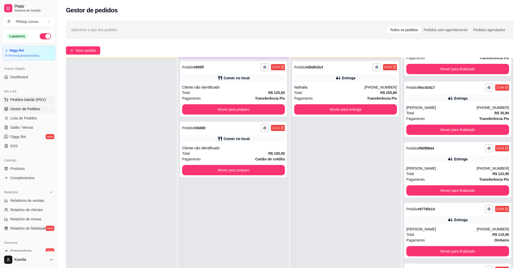
click at [32, 103] on button "Pedidos balcão (PDV)" at bounding box center [28, 100] width 53 height 8
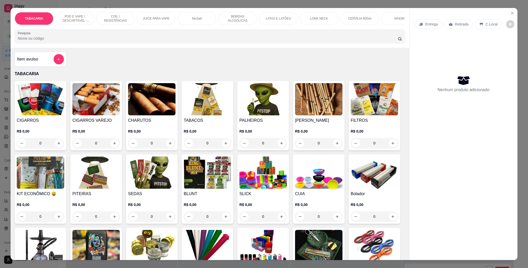
click at [78, 11] on div "TABACARIA POD E VAPE / DESCARTÁVEL - RECARREGAVEL COIL / RESISTÊNCIAS JUICE PAR…" at bounding box center [210, 28] width 399 height 40
click at [78, 14] on p "POD E VAPE / DESCARTÁVEL - RECARREGAVEL" at bounding box center [75, 18] width 30 height 8
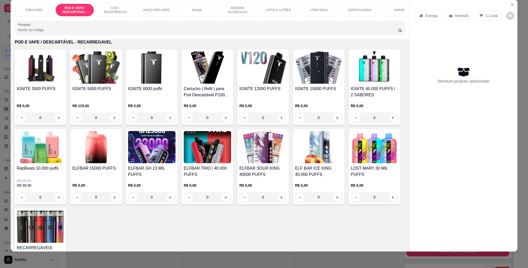
click at [64, 172] on h4 "RabBeats 10.000 puffs" at bounding box center [40, 168] width 47 height 6
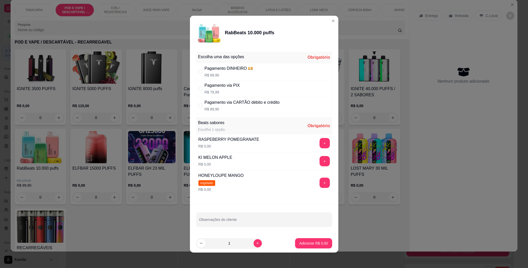
scroll to position [2, 0]
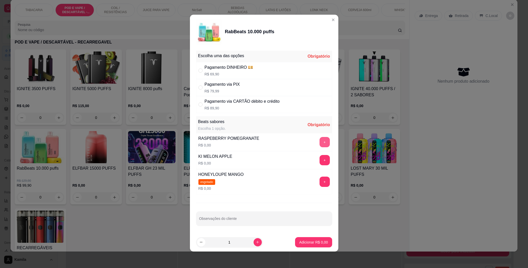
click at [320, 140] on button "+" at bounding box center [325, 142] width 10 height 10
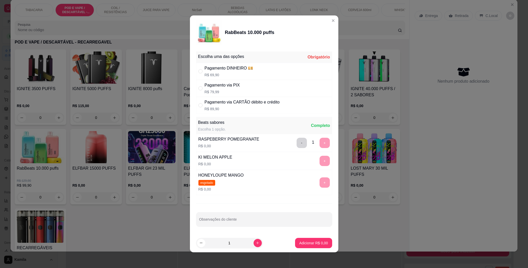
scroll to position [0, 0]
click at [231, 104] on div "Pagamento via CARTÃO débito e crédito" at bounding box center [242, 102] width 75 height 6
radio input "true"
click at [219, 87] on div "Pagamento via PIX" at bounding box center [222, 85] width 35 height 6
radio input "true"
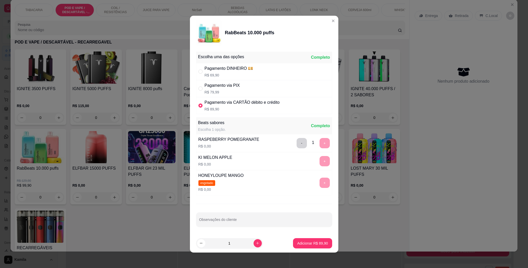
radio input "false"
click at [305, 244] on p "Adicionar R$ 79,99" at bounding box center [312, 243] width 31 height 5
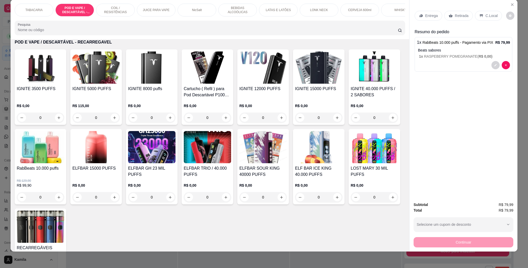
click at [491, 15] on p "C.Local" at bounding box center [491, 15] width 12 height 5
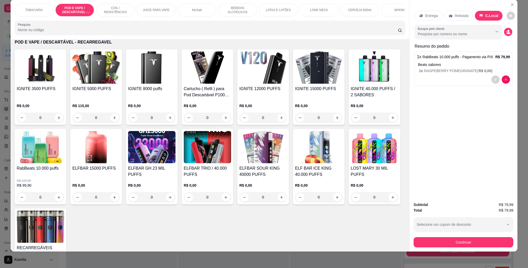
click at [120, 178] on div "ELFBAR 15000 PUFFS" at bounding box center [95, 171] width 47 height 12
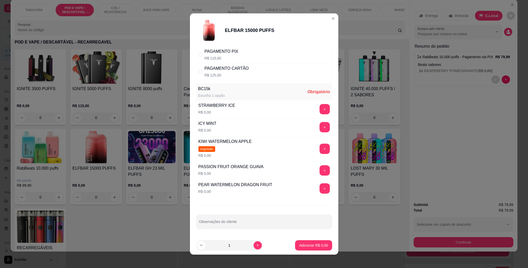
scroll to position [34, 0]
click at [320, 125] on button "+" at bounding box center [325, 127] width 10 height 10
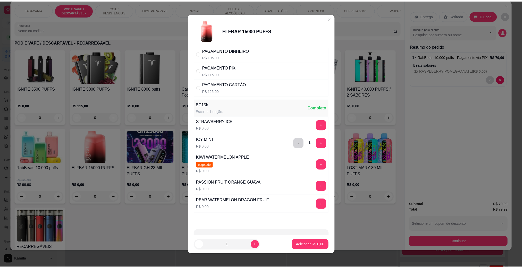
scroll to position [0, 0]
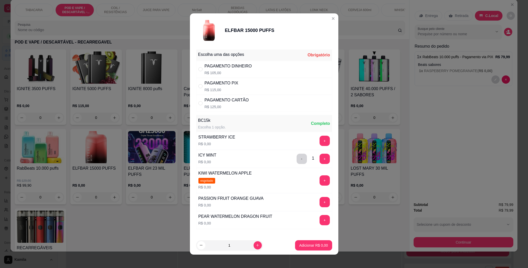
click at [218, 88] on p "R$ 115,00" at bounding box center [222, 89] width 34 height 5
radio input "true"
click at [301, 243] on p "Adicionar R$ 115,00" at bounding box center [311, 245] width 33 height 5
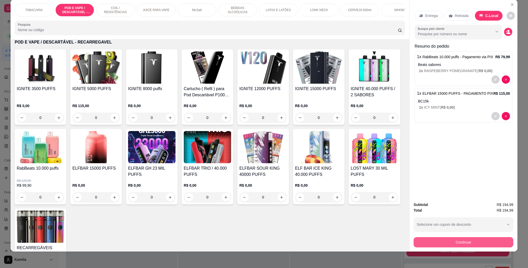
click at [459, 238] on button "Continuar" at bounding box center [464, 242] width 100 height 10
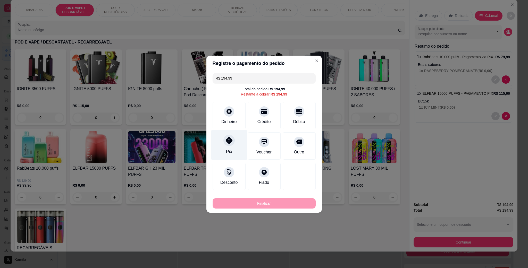
click at [232, 144] on div at bounding box center [228, 140] width 11 height 11
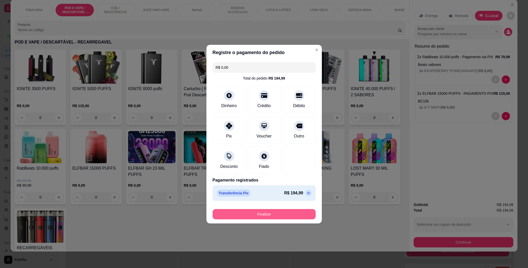
click at [263, 215] on button "Finalizar" at bounding box center [264, 214] width 103 height 10
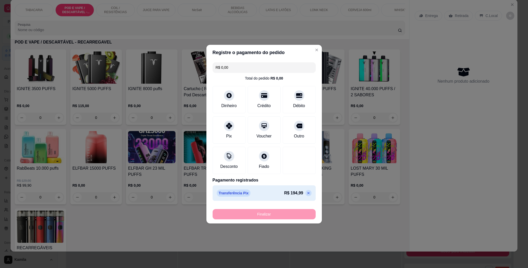
type input "-R$ 194,99"
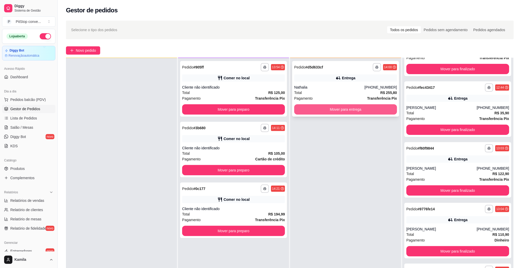
click at [329, 108] on button "Mover para entrega" at bounding box center [345, 109] width 103 height 10
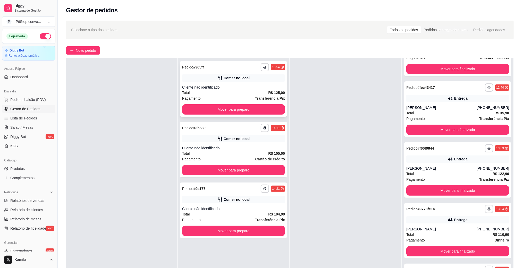
click at [237, 81] on div "Comer no local" at bounding box center [233, 77] width 103 height 7
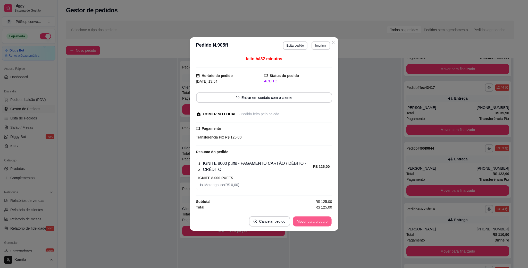
click at [312, 218] on button "Mover para preparo" at bounding box center [312, 222] width 39 height 10
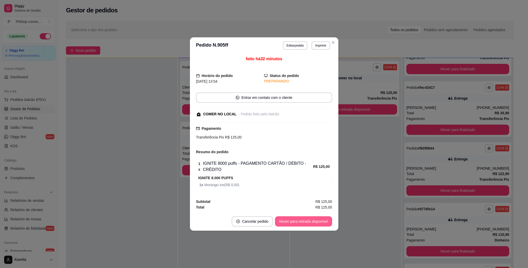
click at [308, 221] on button "Mover para retirada disponível" at bounding box center [303, 221] width 57 height 10
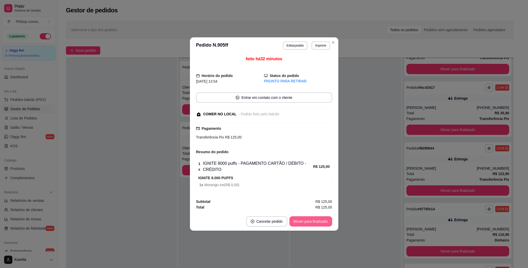
click at [308, 221] on button "Mover para finalizado" at bounding box center [310, 221] width 43 height 10
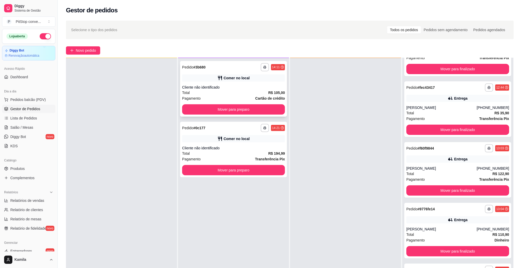
click at [245, 76] on div "Comer no local" at bounding box center [237, 78] width 26 height 5
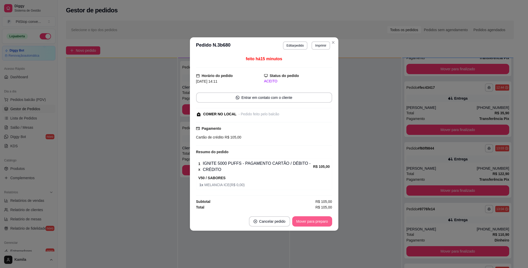
click at [309, 223] on button "Mover para preparo" at bounding box center [312, 221] width 40 height 10
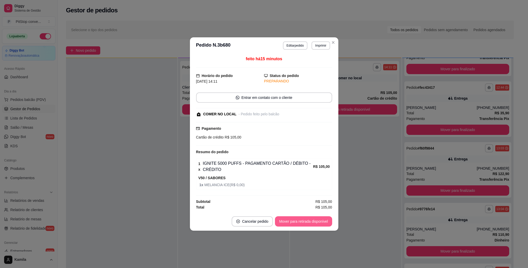
click at [309, 223] on button "Mover para retirada disponível" at bounding box center [303, 221] width 57 height 10
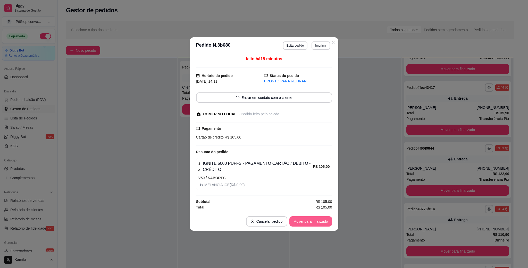
click at [309, 223] on button "Mover para finalizado" at bounding box center [310, 221] width 43 height 10
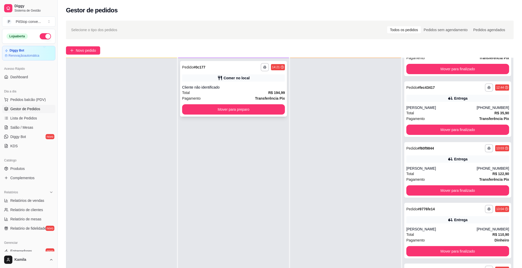
click at [242, 73] on div "**********" at bounding box center [233, 89] width 107 height 56
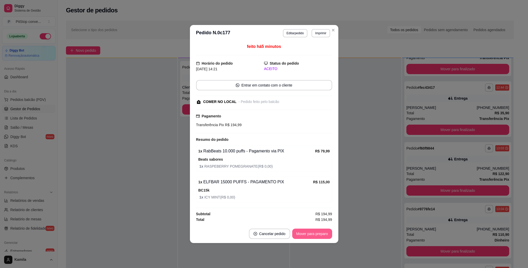
click at [314, 234] on button "Mover para preparo" at bounding box center [312, 234] width 40 height 10
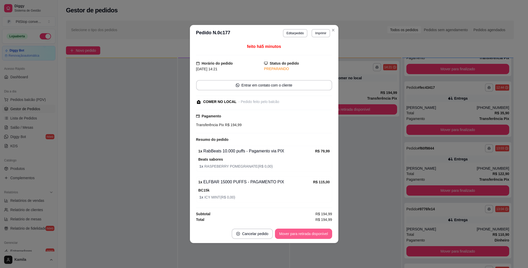
click at [314, 234] on button "Mover para retirada disponível" at bounding box center [303, 234] width 57 height 10
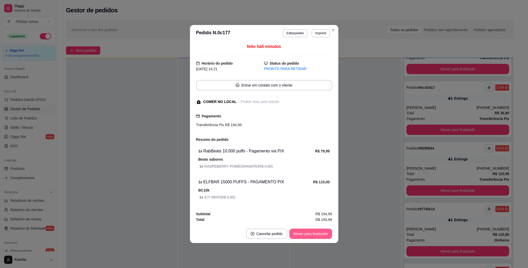
click at [315, 234] on button "Mover para finalizado" at bounding box center [310, 234] width 43 height 10
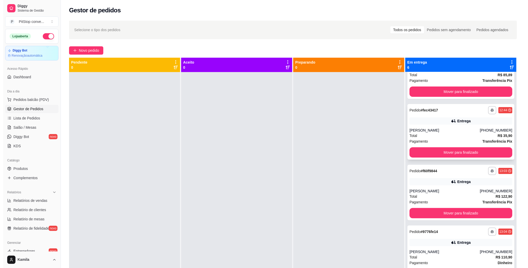
scroll to position [101, 0]
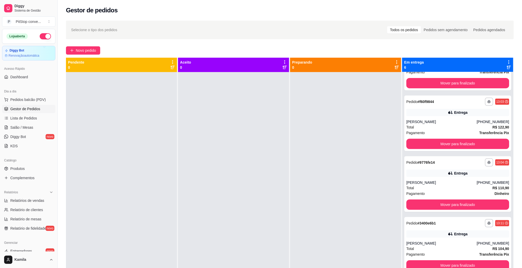
click at [40, 105] on link "Gestor de Pedidos" at bounding box center [28, 109] width 53 height 8
click at [40, 100] on span "Pedidos balcão (PDV)" at bounding box center [28, 99] width 36 height 5
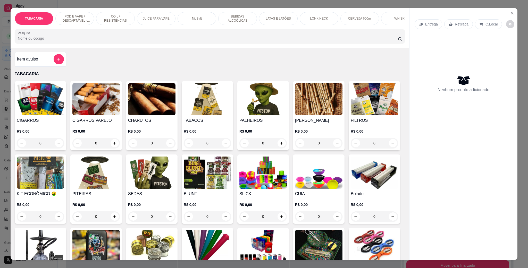
click at [62, 22] on p "POD E VAPE / DESCARTÁVEL - RECARREGAVEL" at bounding box center [75, 18] width 30 height 8
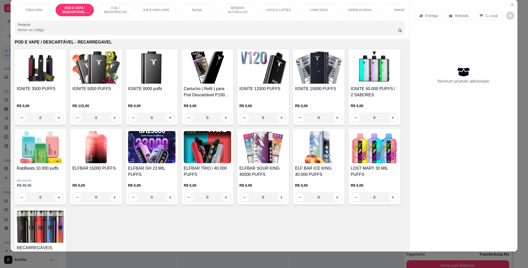
click at [247, 84] on img at bounding box center [262, 68] width 47 height 32
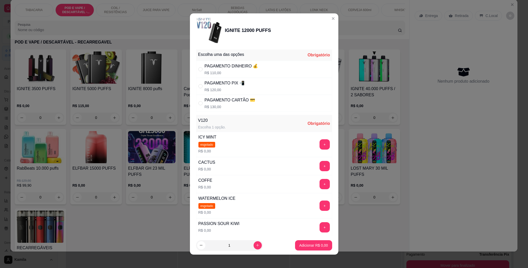
click at [217, 90] on p "R$ 120,00" at bounding box center [225, 89] width 40 height 5
radio input "true"
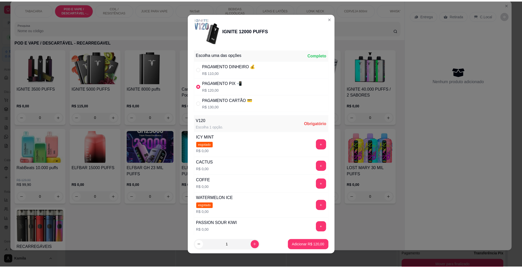
scroll to position [116, 0]
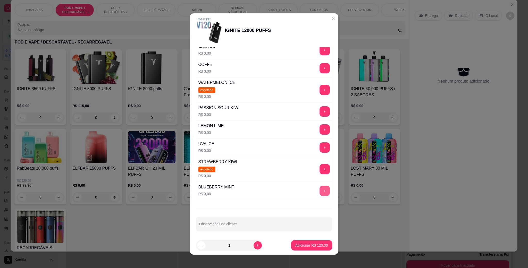
click at [320, 192] on button "+" at bounding box center [325, 191] width 10 height 10
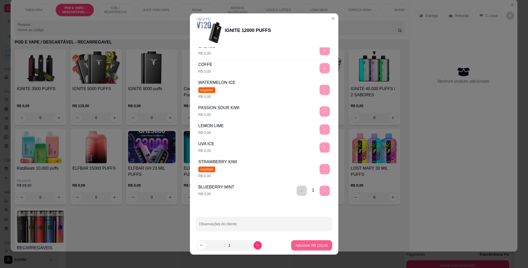
click at [311, 246] on p "Adicionar R$ 120,00" at bounding box center [311, 245] width 33 height 5
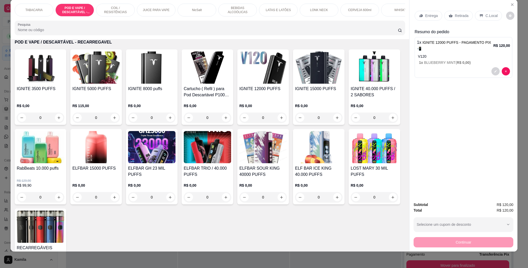
click at [455, 14] on p "Retirada" at bounding box center [462, 15] width 14 height 5
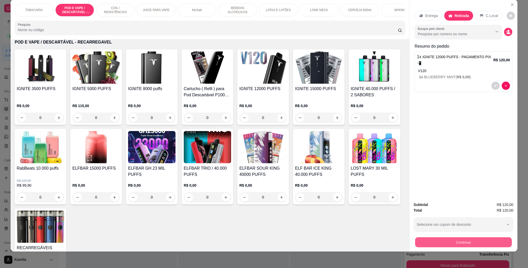
click at [461, 239] on button "Continuar" at bounding box center [463, 242] width 97 height 10
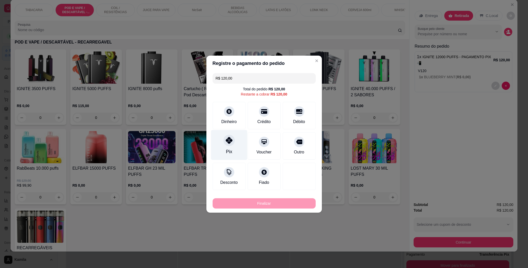
click at [232, 145] on div "Pix" at bounding box center [229, 145] width 36 height 30
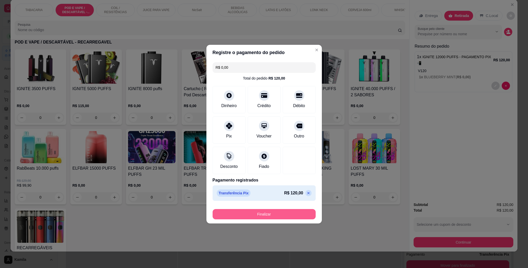
click at [264, 211] on button "Finalizar" at bounding box center [264, 214] width 103 height 10
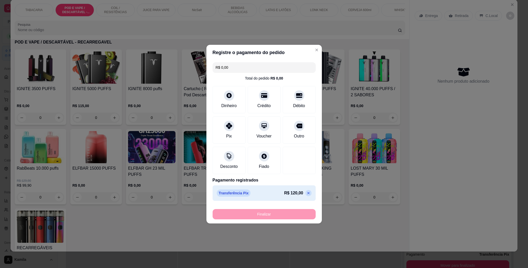
type input "-R$ 120,00"
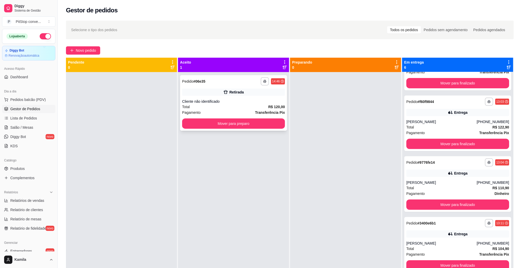
click at [258, 109] on div "Total R$ 120,00" at bounding box center [233, 107] width 103 height 6
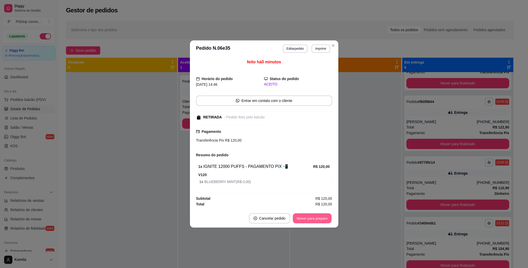
click at [322, 222] on button "Mover para preparo" at bounding box center [312, 219] width 39 height 10
click at [322, 222] on div "Mover para preparo" at bounding box center [312, 218] width 40 height 10
click at [322, 222] on div "Mover para preparo" at bounding box center [308, 218] width 47 height 10
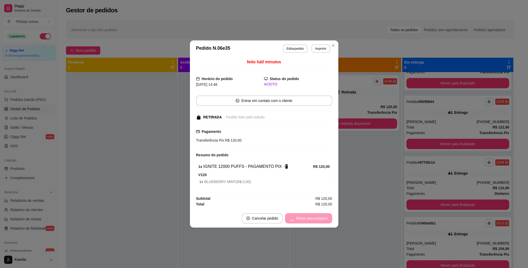
click at [322, 222] on div "Mover para preparo" at bounding box center [308, 218] width 47 height 10
click at [322, 222] on button "Mover para retirada disponível" at bounding box center [303, 218] width 57 height 10
click at [322, 222] on div "Mover para retirada disponível" at bounding box center [303, 218] width 57 height 10
click at [322, 222] on div "Mover para retirada disponível" at bounding box center [300, 218] width 64 height 10
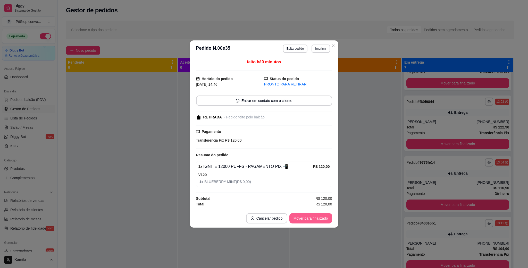
click at [322, 222] on button "Mover para finalizado" at bounding box center [310, 218] width 43 height 10
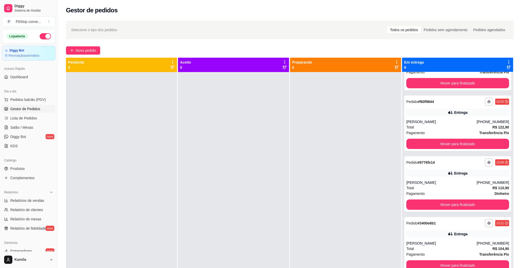
click at [396, 135] on div at bounding box center [345, 206] width 111 height 268
click at [268, 142] on div at bounding box center [233, 206] width 111 height 268
click at [457, 207] on button "Mover para finalizado" at bounding box center [457, 205] width 103 height 10
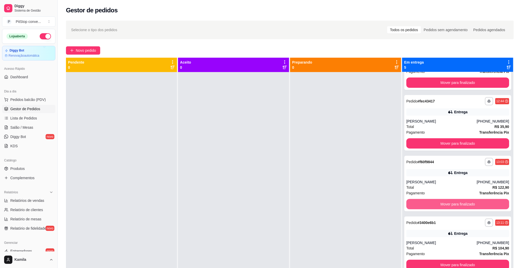
click at [457, 207] on button "Mover para finalizado" at bounding box center [457, 204] width 103 height 10
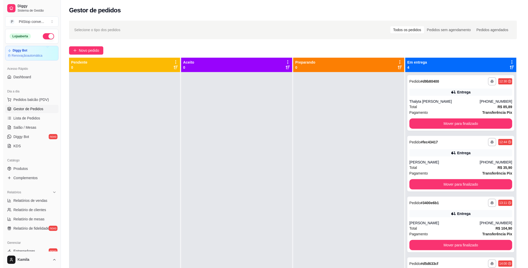
scroll to position [0, 0]
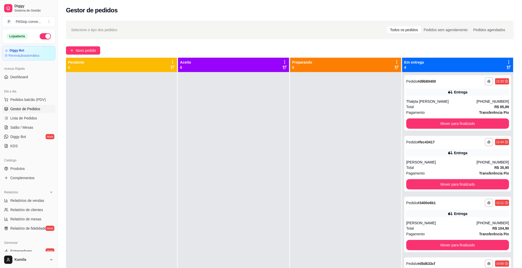
click at [457, 207] on div "**********" at bounding box center [457, 225] width 107 height 56
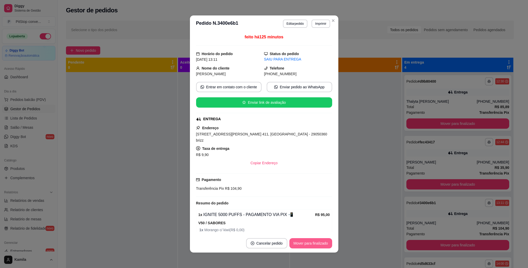
click at [312, 238] on div "Mover para finalizado" at bounding box center [310, 243] width 43 height 10
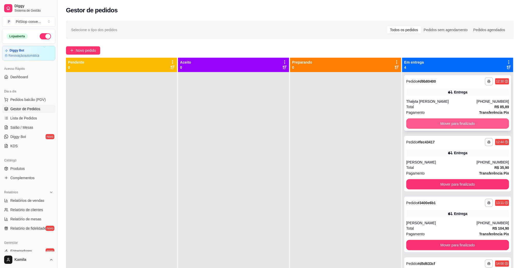
click at [438, 121] on button "Mover para finalizado" at bounding box center [457, 124] width 103 height 10
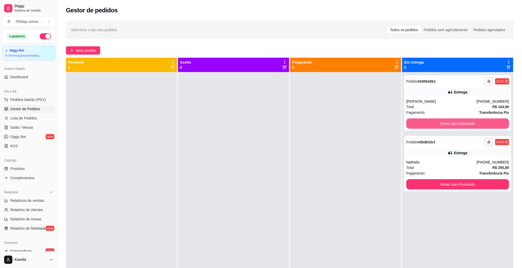
click at [438, 121] on button "Mover para finalizado" at bounding box center [457, 124] width 103 height 10
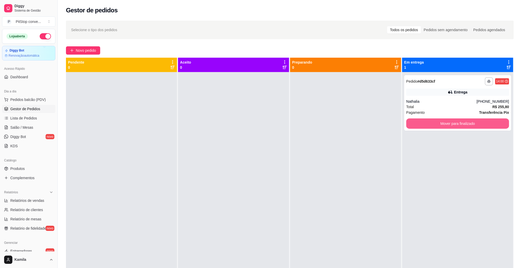
click at [438, 121] on button "Mover para finalizado" at bounding box center [457, 124] width 103 height 10
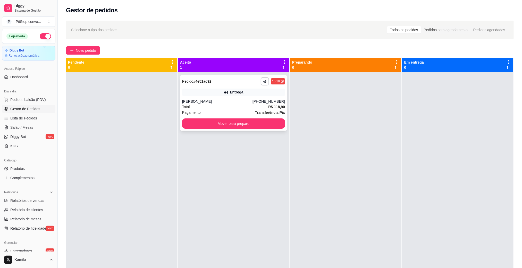
click at [234, 85] on div "**********" at bounding box center [233, 81] width 103 height 8
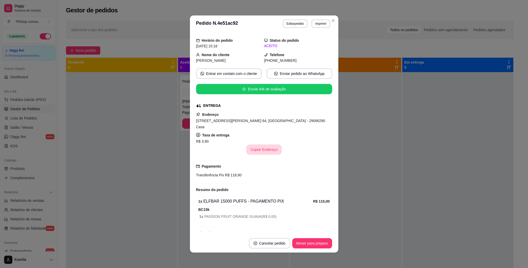
scroll to position [19, 0]
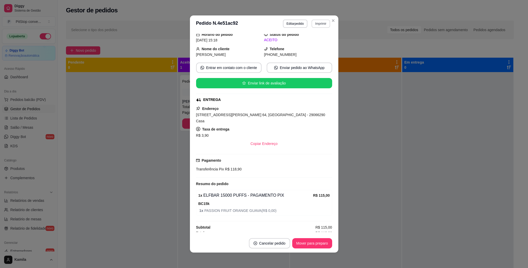
click at [315, 25] on button "Imprimir" at bounding box center [321, 24] width 18 height 8
click at [313, 41] on button "IMPRESSORA" at bounding box center [308, 42] width 37 height 8
click at [307, 244] on button "Mover para preparo" at bounding box center [312, 243] width 40 height 10
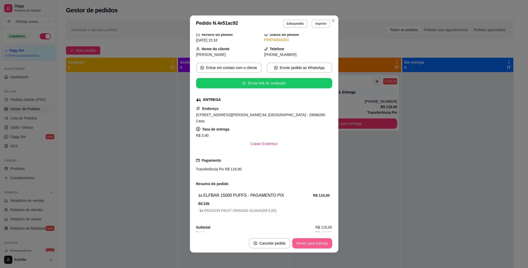
click at [308, 246] on button "Mover para entrega" at bounding box center [312, 243] width 40 height 10
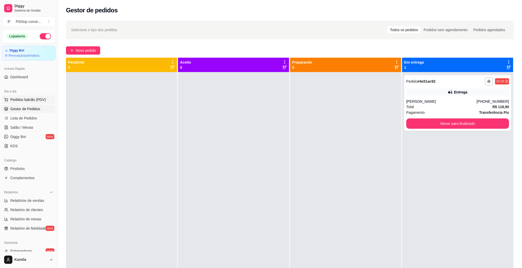
click at [28, 100] on span "Pedidos balcão (PDV)" at bounding box center [28, 99] width 36 height 5
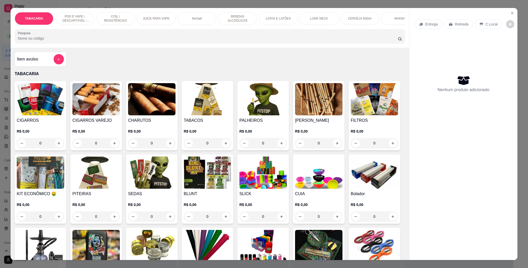
click at [67, 21] on p "POD E VAPE / DESCARTÁVEL - RECARREGAVEL" at bounding box center [75, 18] width 30 height 8
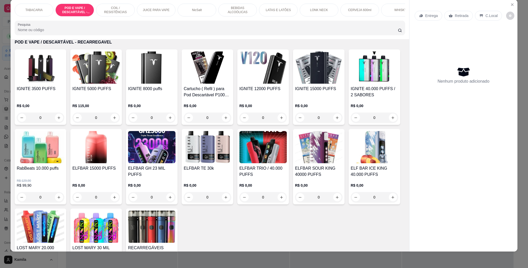
click at [64, 229] on img at bounding box center [40, 227] width 47 height 32
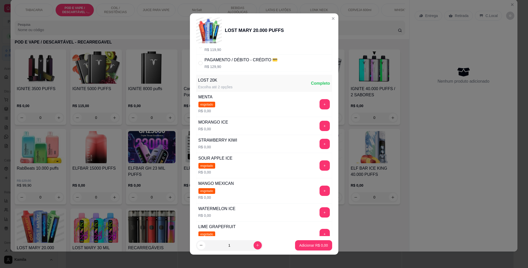
scroll to position [77, 0]
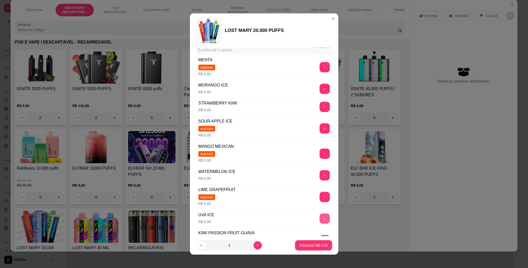
click at [320, 220] on button "+" at bounding box center [325, 219] width 10 height 10
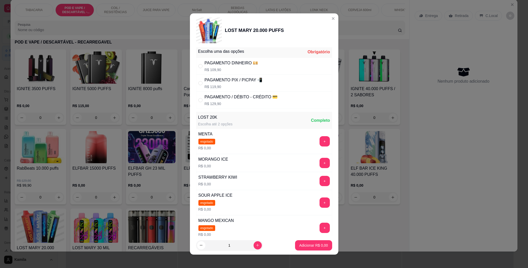
scroll to position [0, 0]
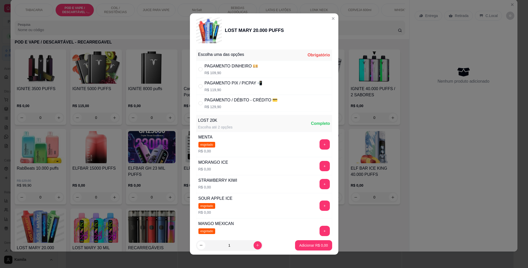
click at [243, 71] on p "R$ 109,90" at bounding box center [232, 72] width 54 height 5
radio input "true"
click at [313, 238] on footer "1 Adicionar R$ 109,90" at bounding box center [264, 245] width 148 height 19
click at [313, 244] on p "Adicionar R$ 109,90" at bounding box center [311, 245] width 33 height 5
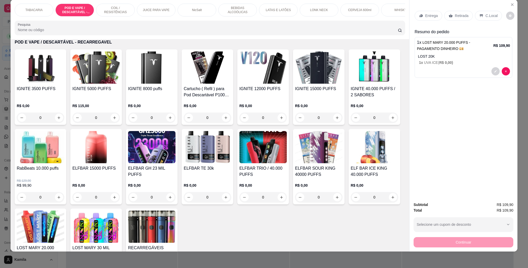
click at [97, 92] on h4 "IGNITE 5000 PUFFS" at bounding box center [95, 89] width 47 height 6
click at [485, 16] on p "C.Local" at bounding box center [491, 15] width 12 height 5
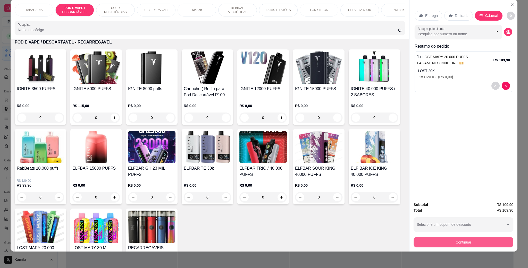
click at [454, 239] on button "Continuar" at bounding box center [464, 242] width 100 height 10
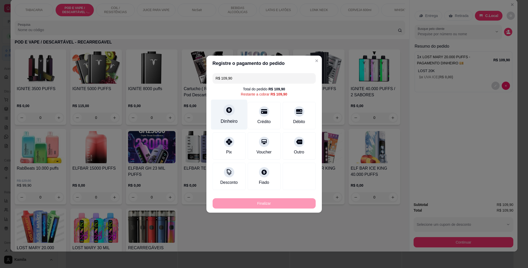
click at [237, 108] on div "Dinheiro" at bounding box center [229, 114] width 36 height 30
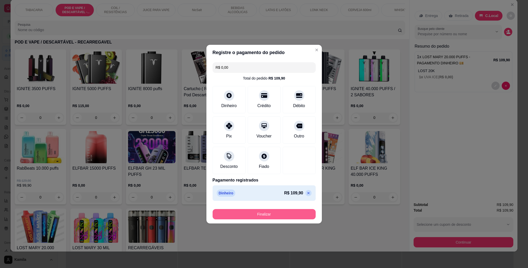
click at [268, 209] on div "Finalizar" at bounding box center [264, 214] width 103 height 10
click at [267, 212] on button "Finalizar" at bounding box center [264, 214] width 100 height 10
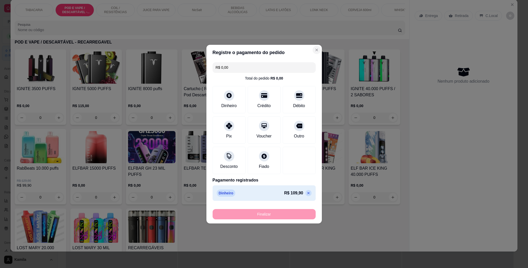
type input "-R$ 109,90"
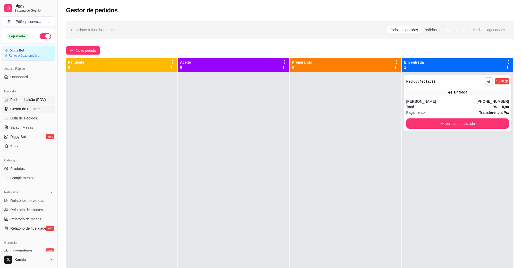
click at [29, 102] on span "Pedidos balcão (PDV)" at bounding box center [28, 99] width 36 height 5
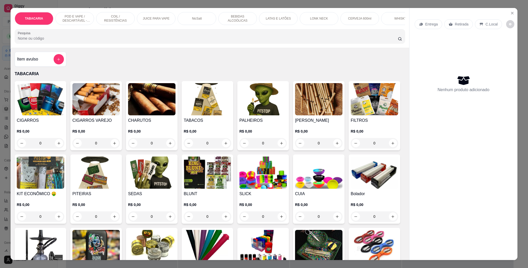
click at [60, 16] on p "POD E VAPE / DESCARTÁVEL - RECARREGAVEL" at bounding box center [75, 18] width 30 height 8
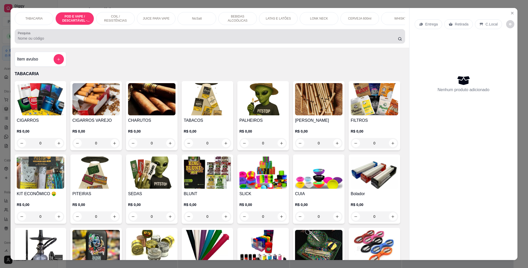
scroll to position [9, 0]
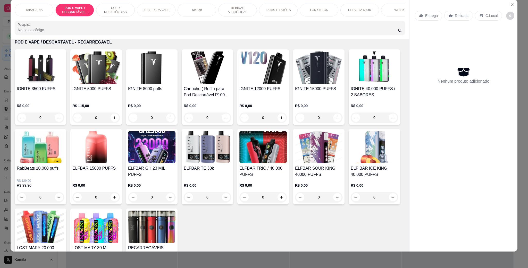
click at [257, 98] on div "IGNITE 12000 PUFFS" at bounding box center [262, 92] width 47 height 12
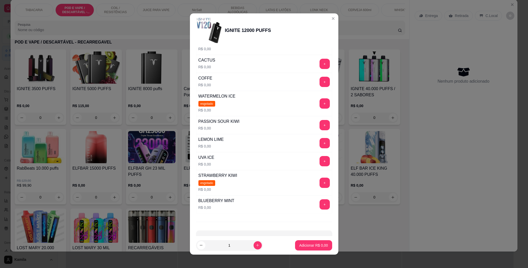
scroll to position [116, 0]
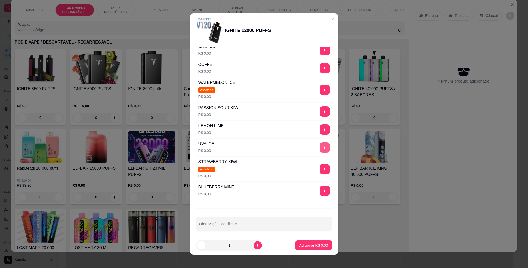
click at [320, 148] on button "+" at bounding box center [325, 148] width 10 height 10
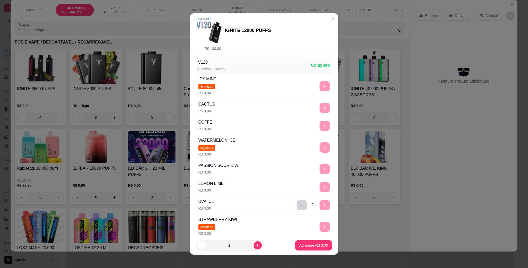
scroll to position [0, 0]
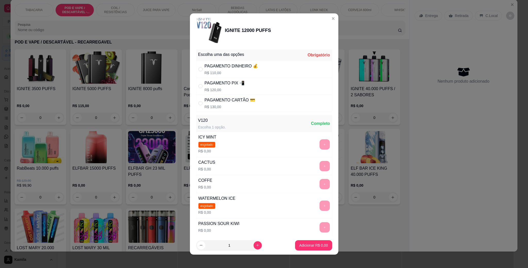
click at [247, 106] on p "R$ 130,00" at bounding box center [230, 106] width 51 height 5
radio input "true"
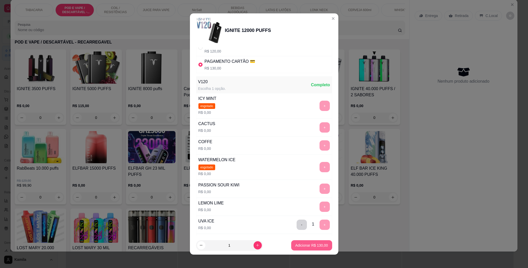
click at [305, 244] on p "Adicionar R$ 130,00" at bounding box center [311, 245] width 33 height 5
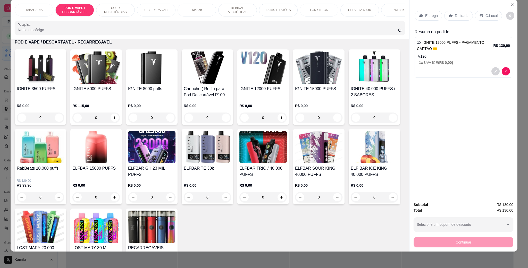
click at [485, 16] on p "C.Local" at bounding box center [491, 15] width 12 height 5
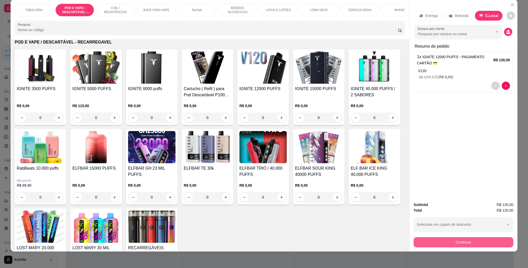
click at [457, 242] on button "Continuar" at bounding box center [464, 242] width 100 height 10
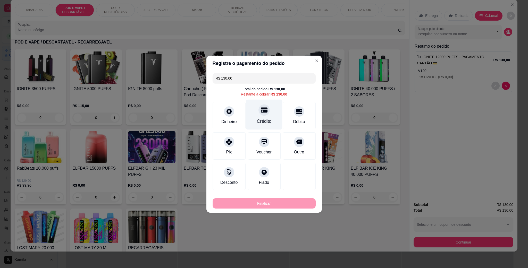
click at [256, 106] on div "Crédito" at bounding box center [264, 114] width 36 height 30
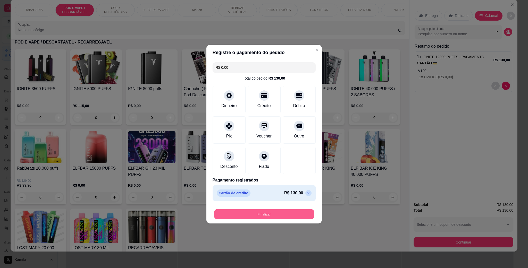
click at [266, 217] on button "Finalizar" at bounding box center [264, 214] width 100 height 10
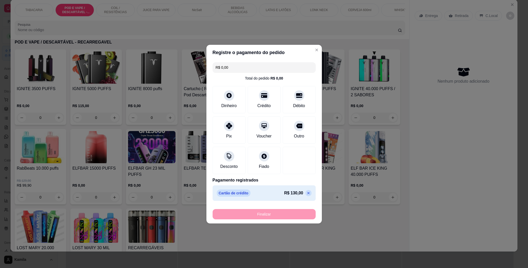
type input "-R$ 130,00"
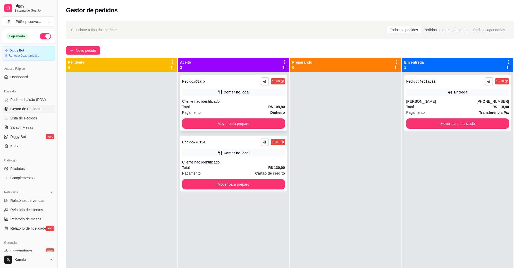
click at [224, 93] on div "Comer no local" at bounding box center [237, 92] width 26 height 5
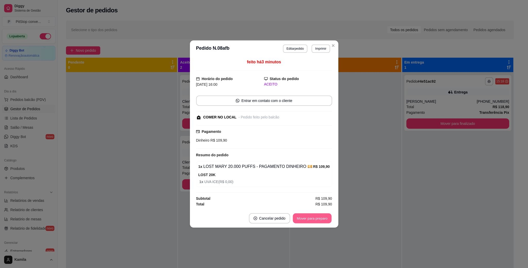
click at [306, 215] on button "Mover para preparo" at bounding box center [312, 219] width 39 height 10
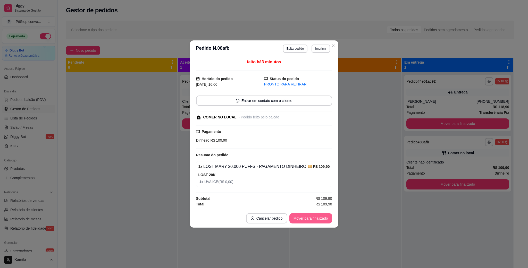
click at [306, 215] on button "Mover para finalizado" at bounding box center [310, 218] width 43 height 10
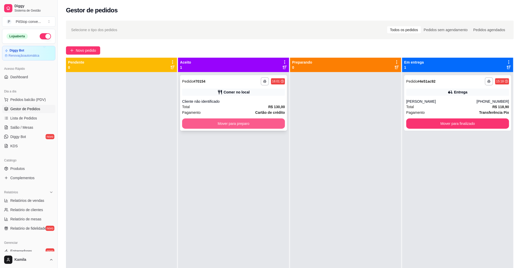
click at [257, 129] on button "Mover para preparo" at bounding box center [233, 124] width 103 height 10
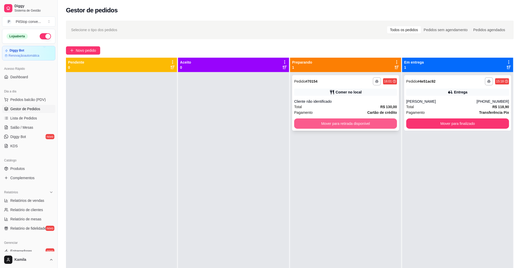
click at [348, 125] on button "Mover para retirada disponível" at bounding box center [345, 124] width 103 height 10
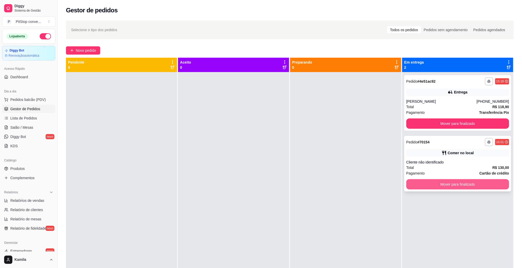
click at [434, 184] on button "Mover para finalizado" at bounding box center [457, 184] width 103 height 10
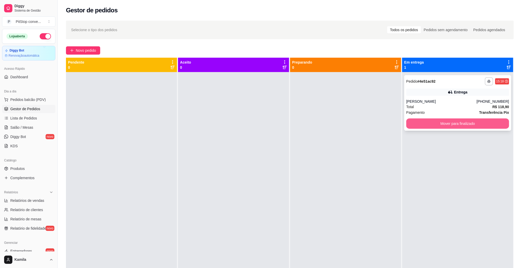
click at [449, 122] on button "Mover para finalizado" at bounding box center [457, 124] width 103 height 10
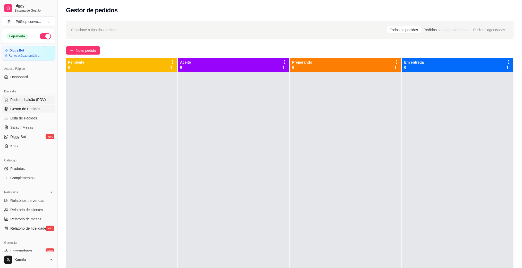
click at [27, 101] on span "Pedidos balcão (PDV)" at bounding box center [28, 99] width 36 height 5
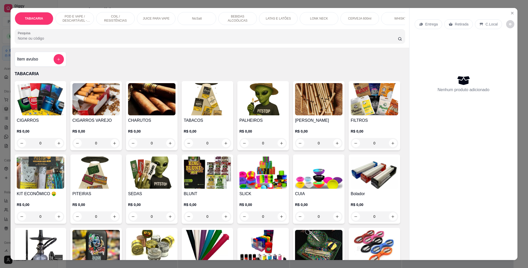
click at [68, 23] on div "POD E VAPE / DESCARTÁVEL - RECARREGAVEL" at bounding box center [74, 18] width 39 height 13
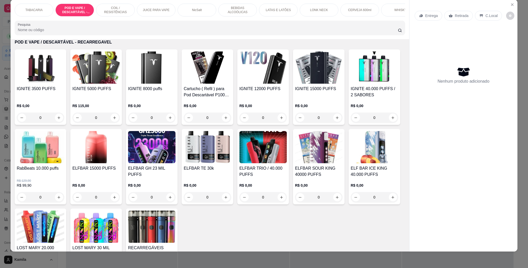
click at [120, 178] on div "ELFBAR 15000 PUFFS" at bounding box center [95, 171] width 47 height 12
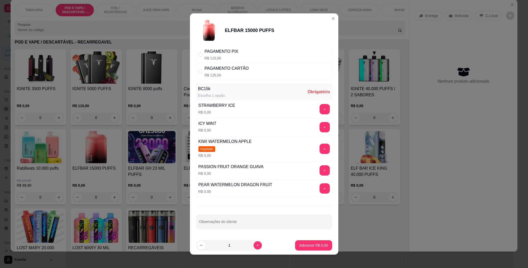
scroll to position [3, 0]
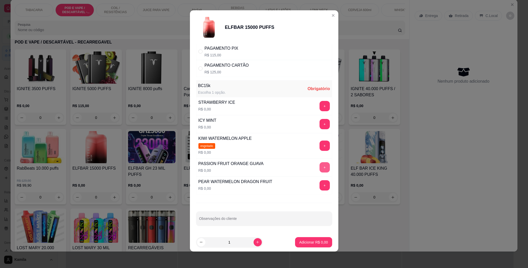
click at [320, 170] on button "+" at bounding box center [325, 167] width 10 height 10
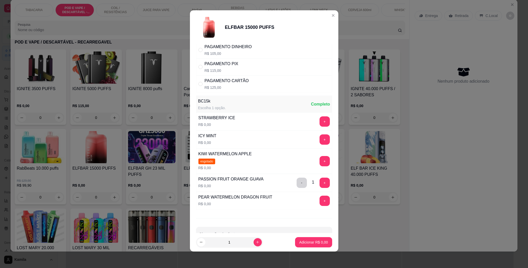
scroll to position [0, 0]
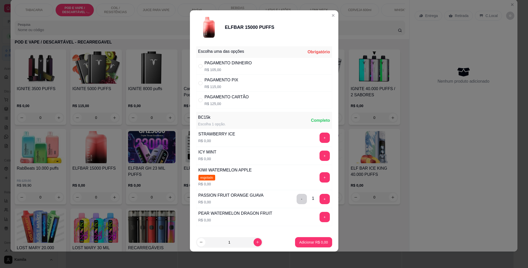
click at [230, 80] on div "PAGAMENTO PIX" at bounding box center [222, 80] width 34 height 6
radio input "true"
click at [309, 243] on p "Adicionar R$ 115,00" at bounding box center [311, 242] width 33 height 5
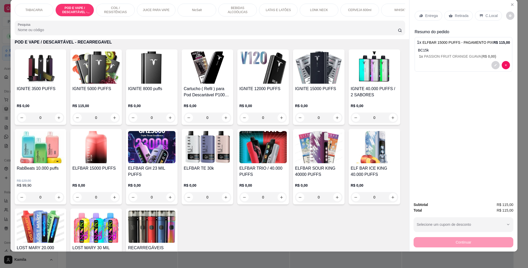
click at [485, 14] on p "C.Local" at bounding box center [491, 15] width 12 height 5
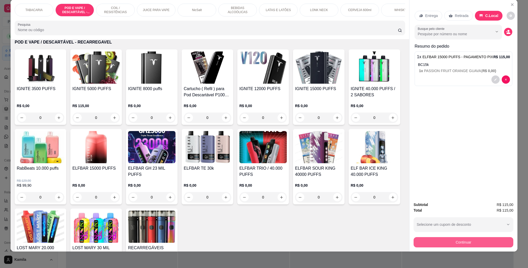
click at [456, 245] on button "Continuar" at bounding box center [464, 242] width 100 height 10
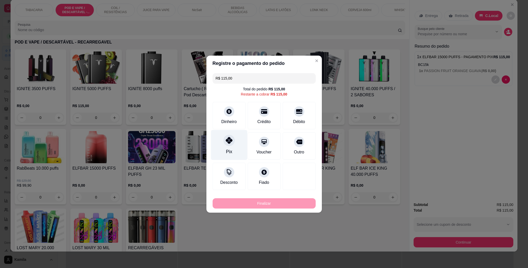
click at [243, 149] on div "Pix" at bounding box center [229, 145] width 36 height 30
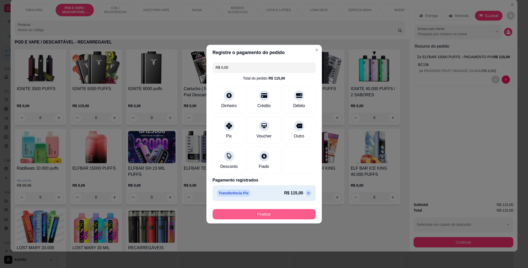
click at [283, 218] on button "Finalizar" at bounding box center [264, 214] width 103 height 10
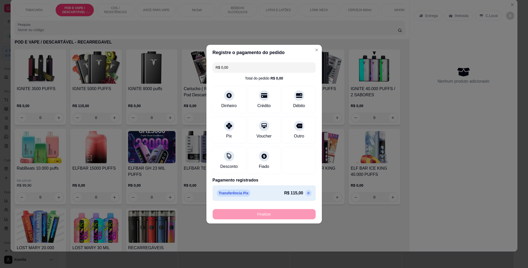
type input "-R$ 115,00"
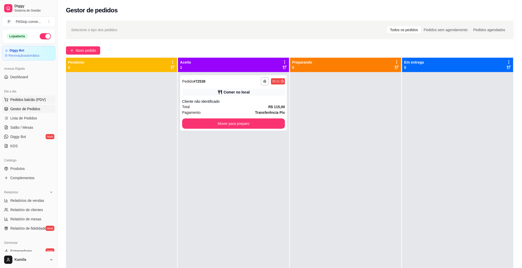
click at [15, 100] on span "Pedidos balcão (PDV)" at bounding box center [28, 99] width 36 height 5
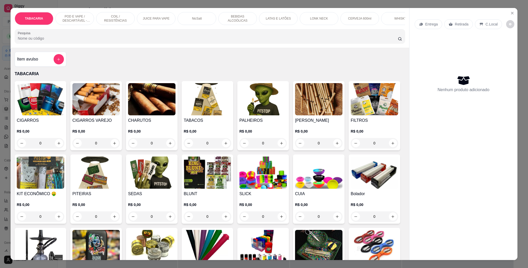
click at [74, 15] on p "POD E VAPE / DESCARTÁVEL - RECARREGAVEL" at bounding box center [75, 18] width 30 height 8
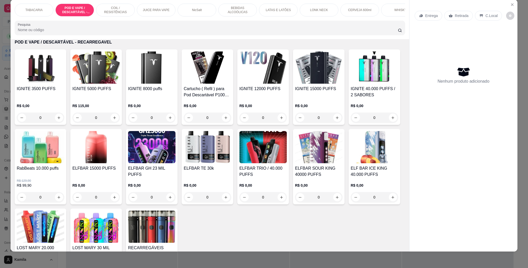
click at [120, 158] on img at bounding box center [95, 147] width 47 height 32
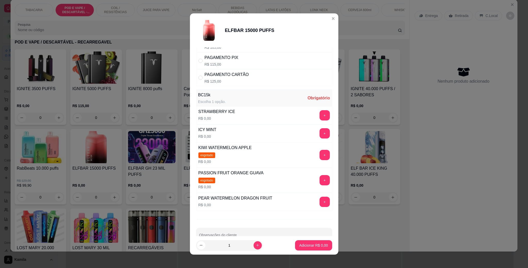
scroll to position [41, 0]
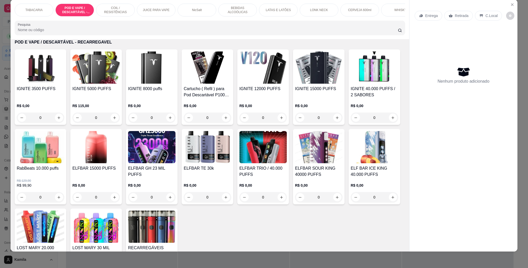
click at [146, 92] on h4 "IGNITE 8000 puffs" at bounding box center [151, 89] width 47 height 6
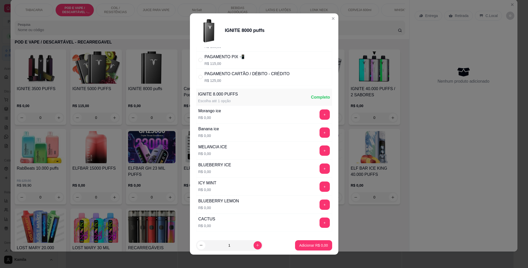
scroll to position [63, 0]
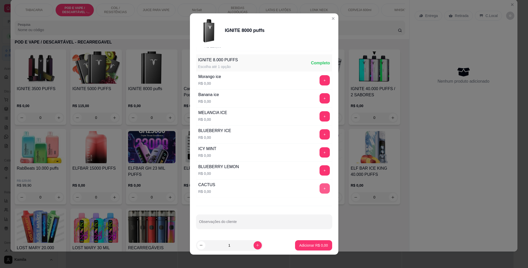
click at [320, 186] on button "+" at bounding box center [325, 188] width 10 height 10
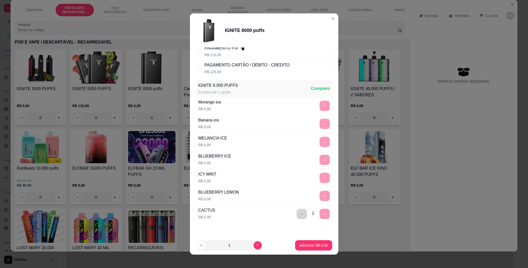
scroll to position [0, 0]
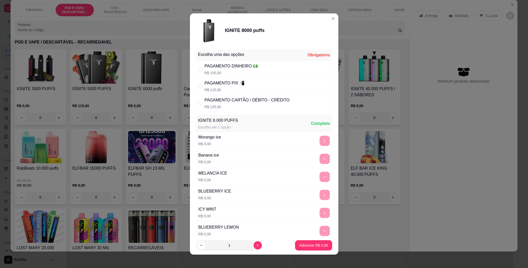
click at [223, 68] on div "PAGAMENTO DINHEIRO 💵" at bounding box center [232, 66] width 54 height 6
radio input "true"
click at [309, 246] on p "Adicionar R$ 105,00" at bounding box center [311, 245] width 33 height 5
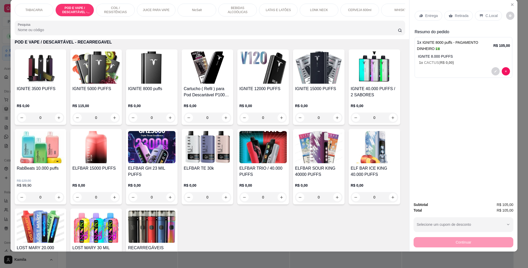
click at [493, 15] on div "C.Local" at bounding box center [488, 16] width 27 height 10
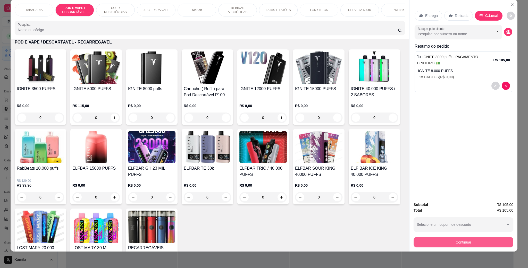
click at [460, 240] on button "Continuar" at bounding box center [464, 242] width 100 height 10
click at [216, 108] on p "R$ 0,00" at bounding box center [207, 105] width 47 height 5
click at [456, 240] on button "Continuar" at bounding box center [464, 242] width 100 height 10
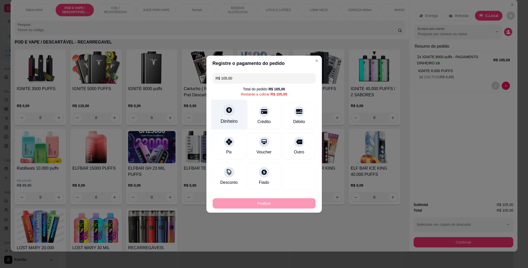
click at [229, 122] on div "Dinheiro" at bounding box center [229, 121] width 17 height 7
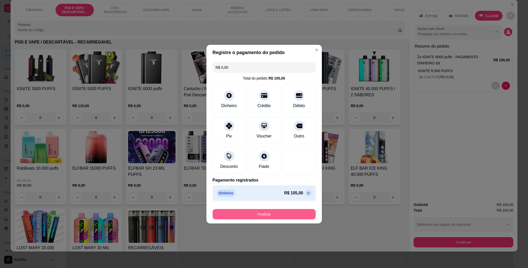
click at [280, 213] on button "Finalizar" at bounding box center [264, 214] width 103 height 10
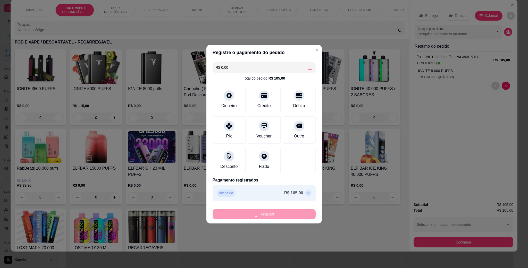
type input "-R$ 105,00"
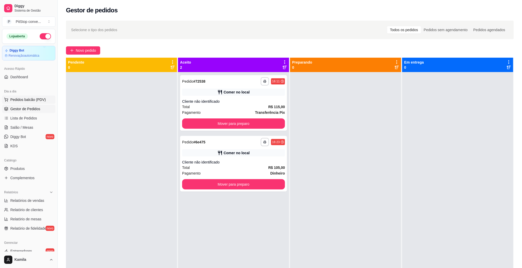
click at [25, 100] on span "Pedidos balcão (PDV)" at bounding box center [28, 99] width 36 height 5
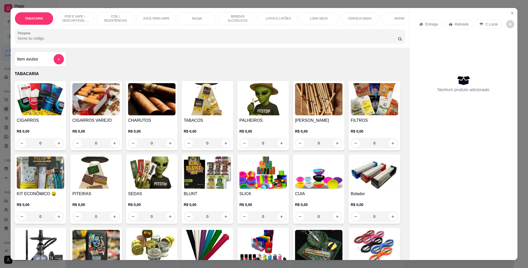
click at [77, 17] on p "POD E VAPE / DESCARTÁVEL - RECARREGAVEL" at bounding box center [75, 18] width 30 height 8
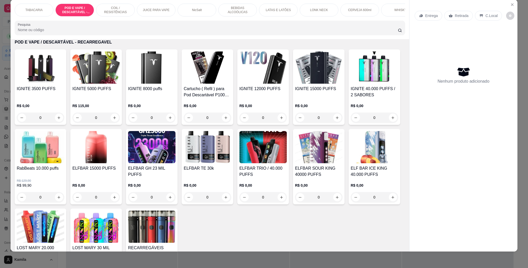
click at [287, 177] on h4 "ELFBAR TRIO / 40.000 PUFFS" at bounding box center [262, 171] width 47 height 12
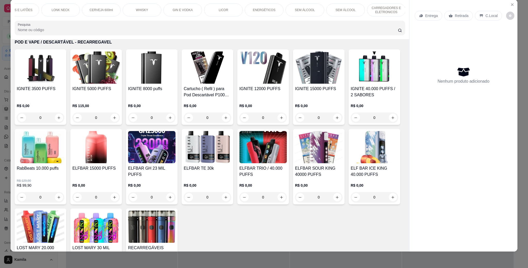
click at [351, 84] on img at bounding box center [374, 68] width 47 height 32
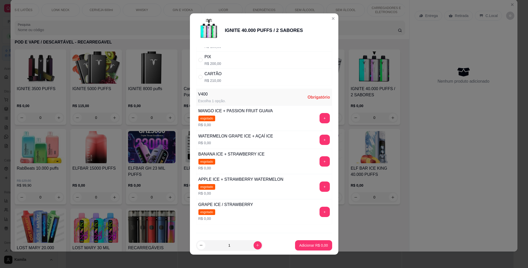
scroll to position [39, 0]
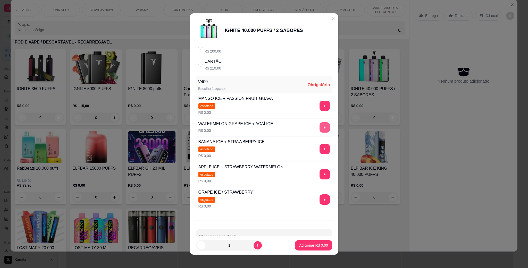
click at [320, 128] on button "+" at bounding box center [325, 127] width 10 height 10
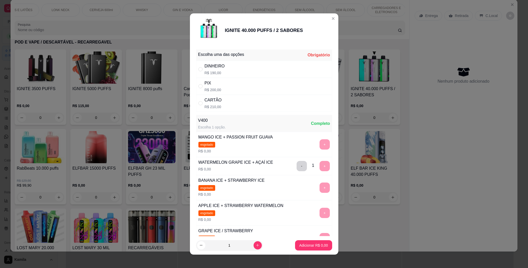
click at [227, 84] on div "PIX R$ 200,00" at bounding box center [264, 86] width 136 height 17
radio input "true"
click at [305, 241] on button "Adicionar R$ 200,00" at bounding box center [312, 246] width 40 height 10
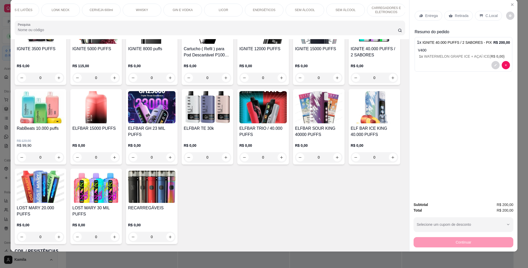
scroll to position [372, 0]
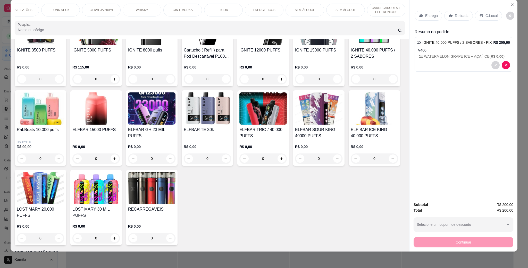
click at [480, 14] on div "C.Local" at bounding box center [488, 16] width 27 height 10
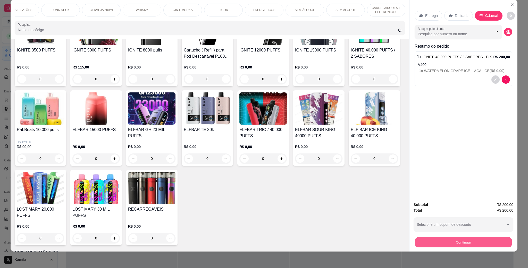
click at [472, 240] on button "Continuar" at bounding box center [463, 242] width 97 height 10
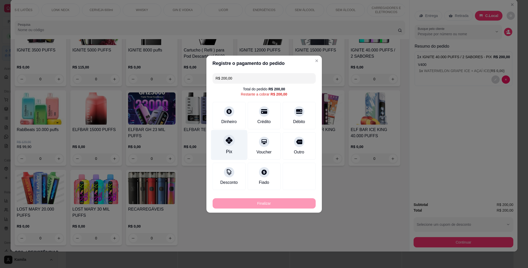
click at [229, 148] on div "Pix" at bounding box center [229, 145] width 36 height 30
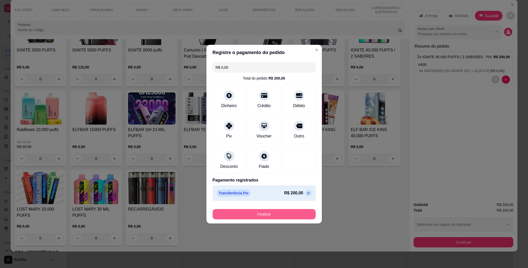
click at [258, 214] on button "Finalizar" at bounding box center [264, 214] width 103 height 10
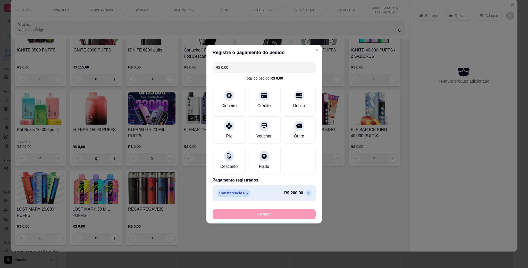
type input "-R$ 200,00"
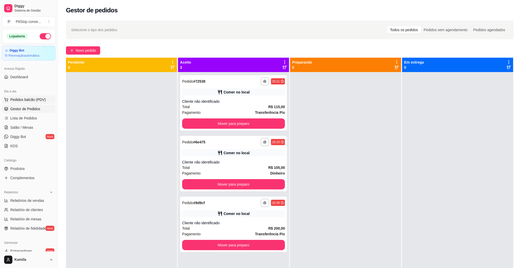
click at [33, 102] on span "Pedidos balcão (PDV)" at bounding box center [28, 99] width 36 height 5
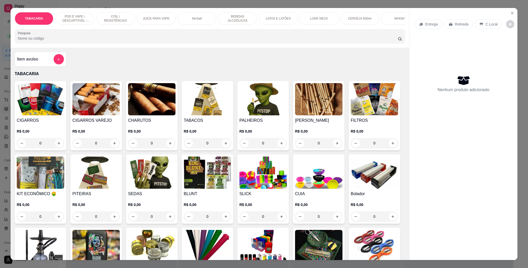
click at [73, 18] on p "POD E VAPE / DESCARTÁVEL - RECARREGAVEL" at bounding box center [75, 18] width 30 height 8
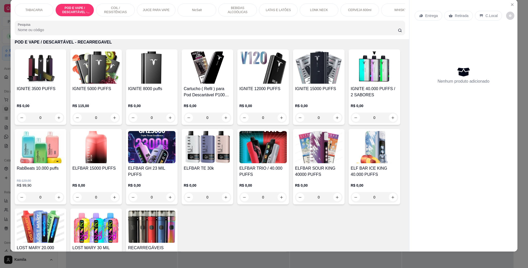
click at [287, 163] on img at bounding box center [262, 147] width 47 height 32
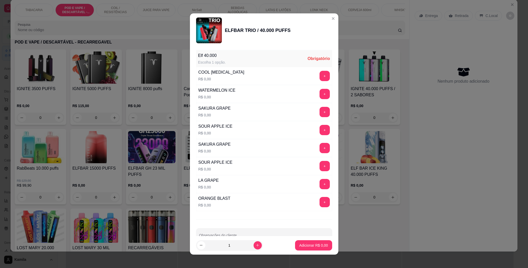
scroll to position [77, 0]
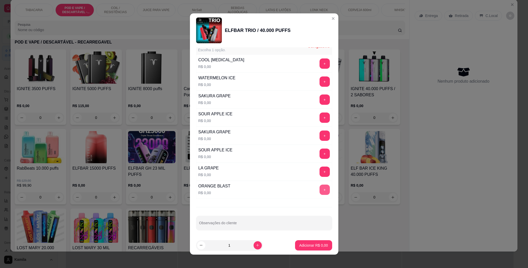
click at [320, 194] on button "+" at bounding box center [325, 190] width 10 height 10
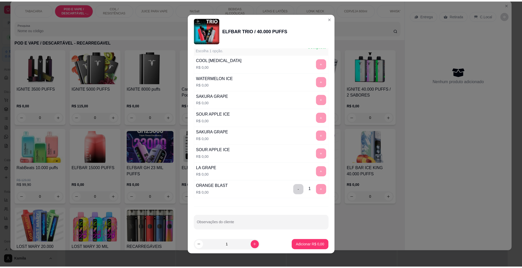
scroll to position [0, 0]
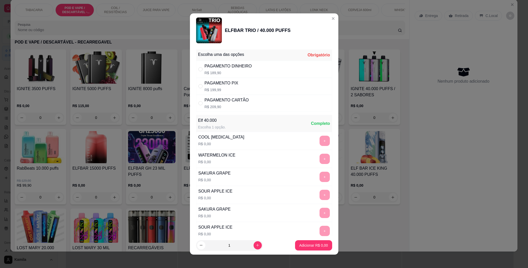
click at [228, 89] on p "R$ 199,99" at bounding box center [222, 89] width 34 height 5
radio input "true"
click at [306, 245] on p "Adicionar R$ 199,99" at bounding box center [311, 245] width 33 height 5
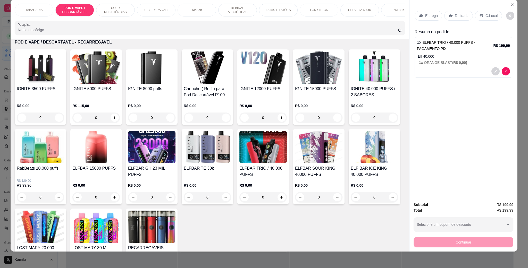
click at [479, 15] on icon at bounding box center [481, 16] width 4 height 4
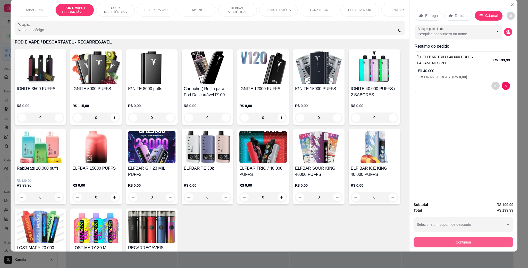
click at [459, 240] on button "Continuar" at bounding box center [464, 242] width 100 height 10
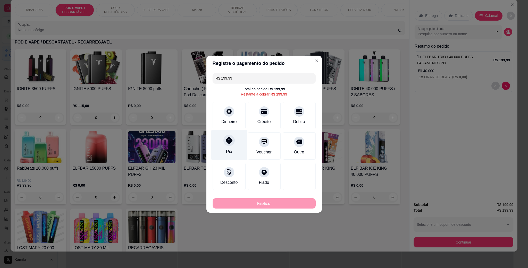
click at [235, 145] on div "Pix" at bounding box center [229, 145] width 36 height 30
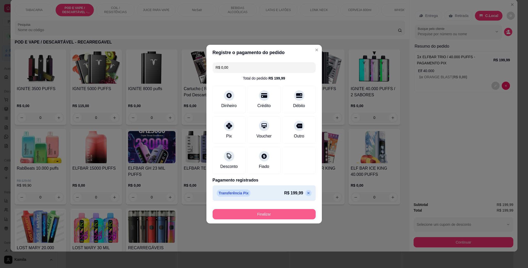
click at [257, 214] on button "Finalizar" at bounding box center [264, 214] width 103 height 10
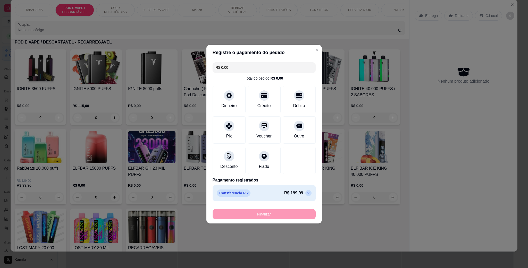
type input "-R$ 199,99"
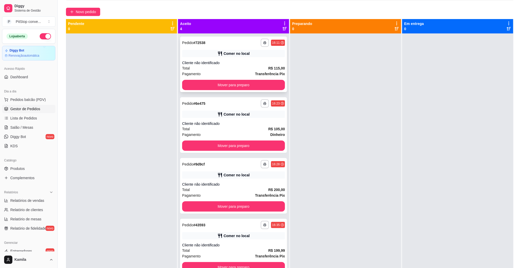
click at [237, 59] on div "**********" at bounding box center [233, 65] width 107 height 56
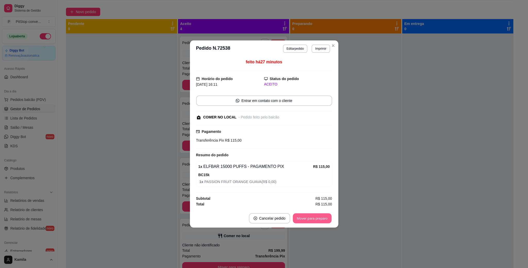
click at [309, 223] on button "Mover para preparo" at bounding box center [312, 219] width 39 height 10
click at [309, 223] on button "Mover para preparo" at bounding box center [312, 218] width 40 height 10
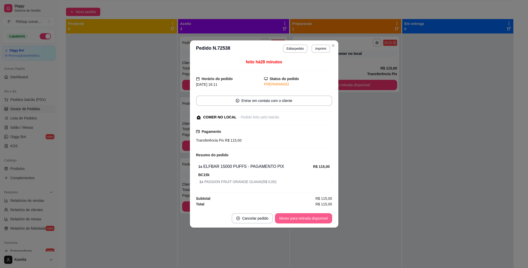
click at [309, 223] on button "Mover para retirada disponível" at bounding box center [303, 218] width 57 height 10
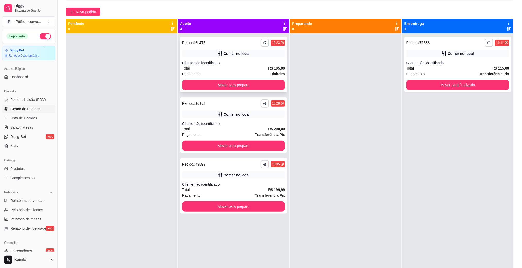
click at [253, 60] on div "Cliente não identificado" at bounding box center [233, 62] width 103 height 5
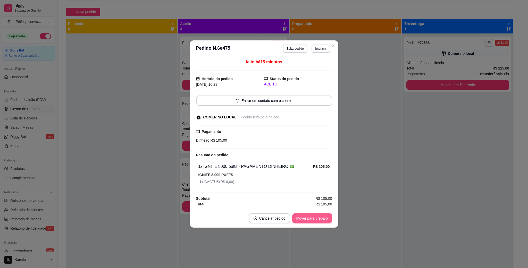
click at [305, 220] on button "Mover para preparo" at bounding box center [312, 218] width 40 height 10
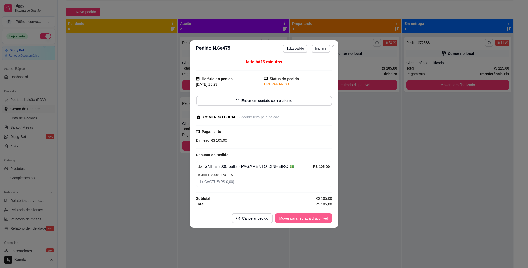
click at [305, 220] on button "Mover para retirada disponível" at bounding box center [303, 218] width 57 height 10
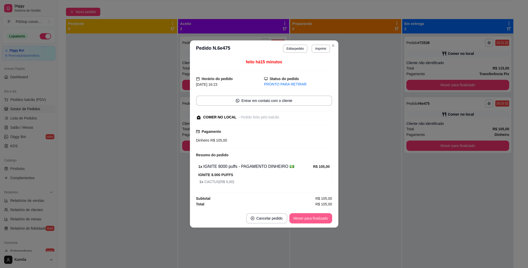
click at [305, 220] on button "Mover para finalizado" at bounding box center [310, 218] width 43 height 10
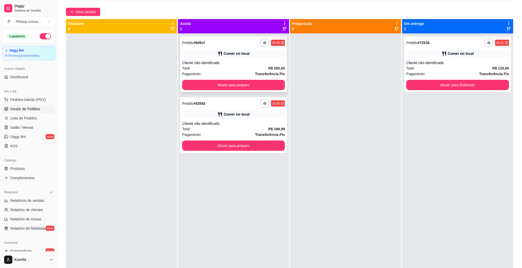
click at [273, 56] on div "Comer no local" at bounding box center [233, 53] width 103 height 7
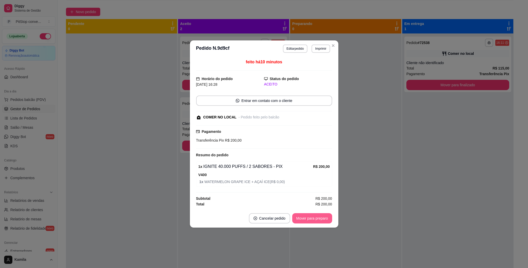
click at [313, 219] on button "Mover para preparo" at bounding box center [312, 218] width 40 height 10
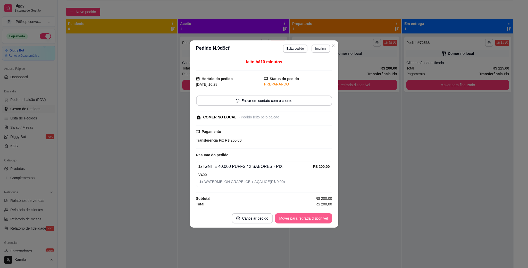
click at [313, 221] on button "Mover para retirada disponível" at bounding box center [303, 218] width 57 height 10
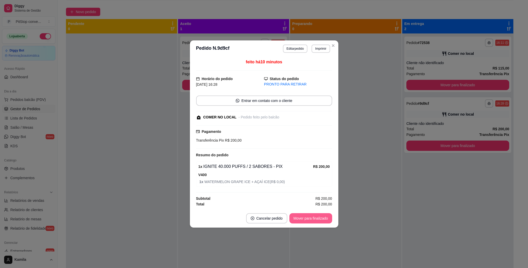
click at [313, 221] on button "Mover para finalizado" at bounding box center [310, 218] width 43 height 10
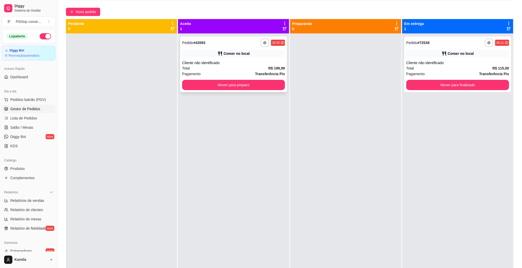
click at [252, 51] on div "Comer no local" at bounding box center [233, 53] width 103 height 7
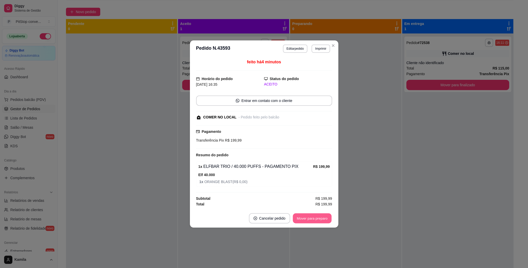
click at [315, 224] on button "Mover para preparo" at bounding box center [312, 219] width 39 height 10
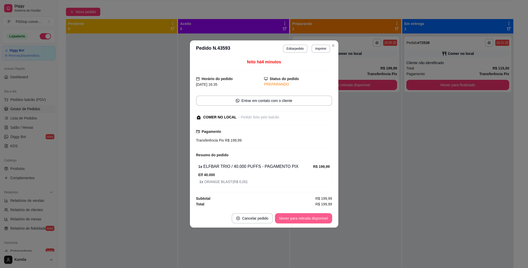
click at [315, 223] on button "Mover para retirada disponível" at bounding box center [303, 218] width 57 height 10
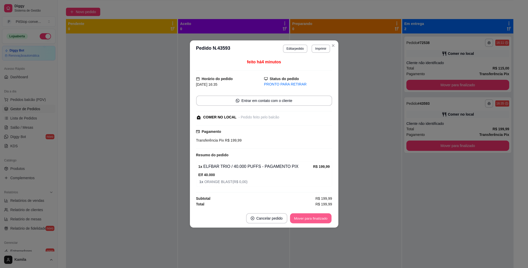
click at [315, 223] on button "Mover para finalizado" at bounding box center [310, 219] width 41 height 10
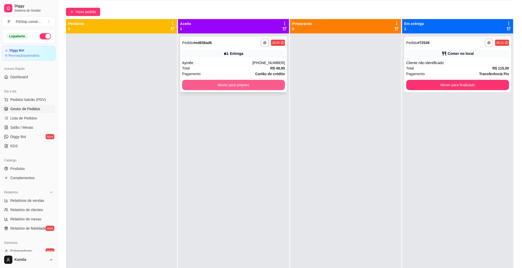
click at [243, 87] on button "Mover para preparo" at bounding box center [233, 85] width 103 height 10
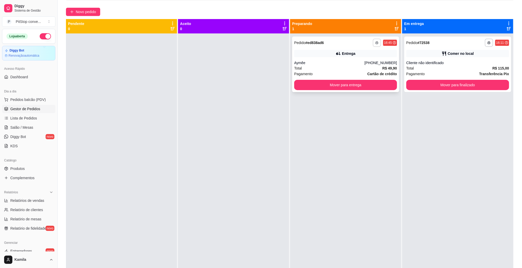
click at [374, 45] on button "button" at bounding box center [377, 43] width 8 height 8
click at [364, 62] on button "IMPRESSORA" at bounding box center [359, 61] width 37 height 8
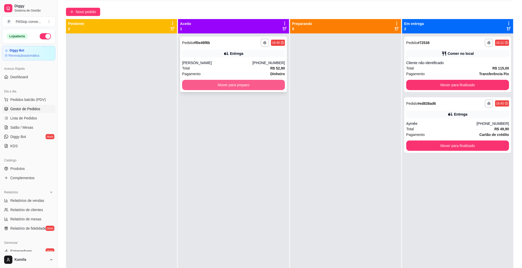
click at [271, 86] on button "Mover para preparo" at bounding box center [233, 85] width 103 height 10
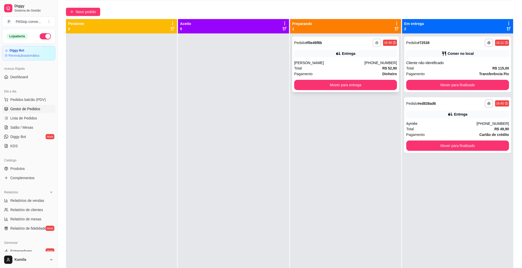
click at [375, 43] on icon "button" at bounding box center [376, 42] width 3 height 3
click at [362, 62] on button "IMPRESSORA" at bounding box center [359, 61] width 37 height 8
click at [353, 86] on button "Mover para entrega" at bounding box center [345, 85] width 103 height 10
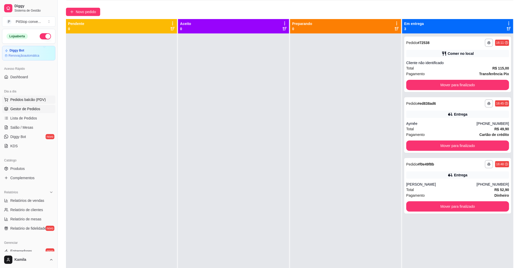
click at [27, 100] on span "Pedidos balcão (PDV)" at bounding box center [28, 99] width 36 height 5
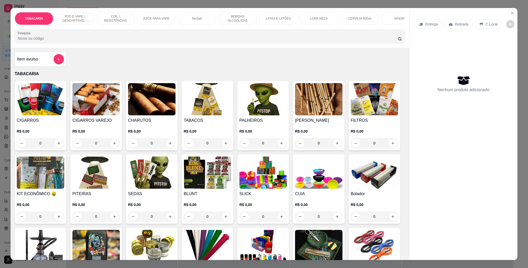
click at [64, 20] on p "POD E VAPE / DESCARTÁVEL - RECARREGAVEL" at bounding box center [75, 18] width 30 height 8
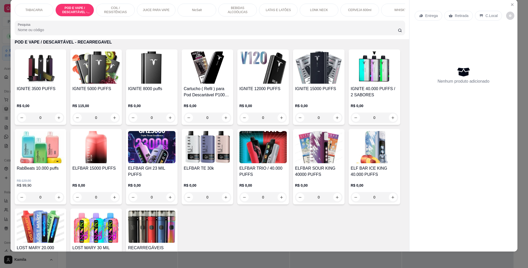
click at [120, 172] on h4 "ELFBAR 15000 PUFFS" at bounding box center [95, 168] width 47 height 6
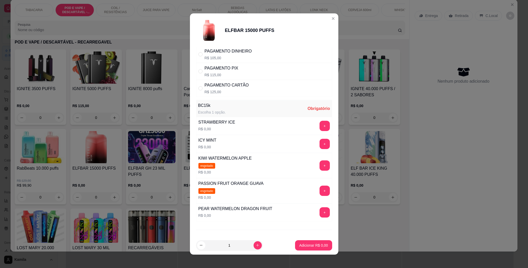
scroll to position [0, 0]
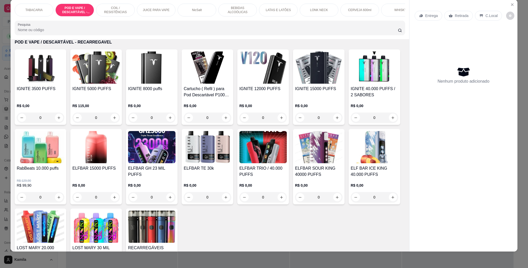
click at [259, 92] on h4 "IGNITE 12000 PUFFS" at bounding box center [262, 89] width 47 height 6
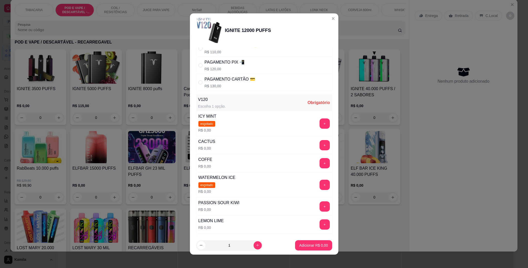
scroll to position [39, 0]
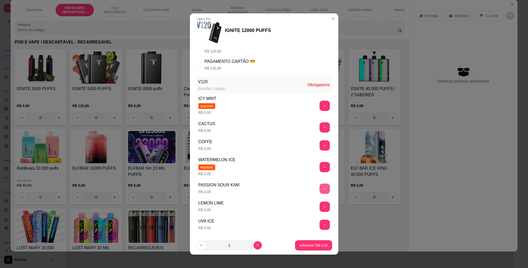
click at [320, 194] on button "+" at bounding box center [325, 189] width 10 height 10
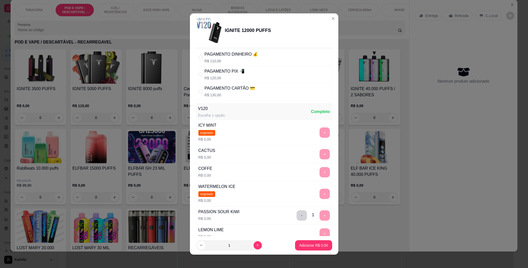
scroll to position [0, 0]
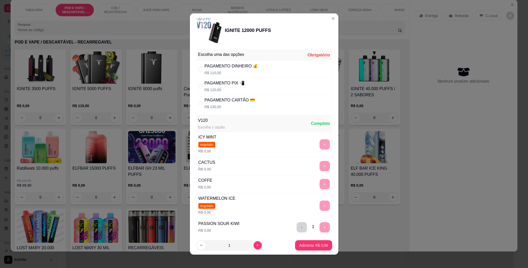
click at [229, 90] on p "R$ 120,00" at bounding box center [225, 89] width 40 height 5
radio input "true"
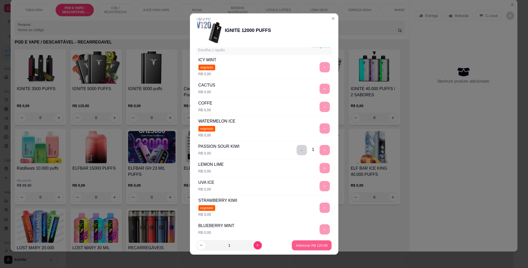
click at [308, 248] on button "Adicionar R$ 120,00" at bounding box center [312, 246] width 40 height 10
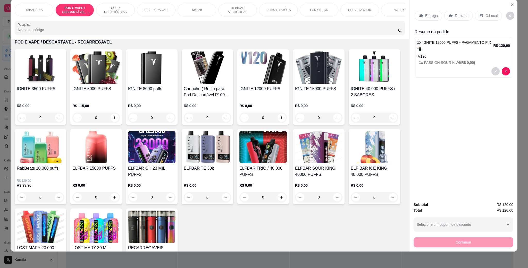
click at [487, 25] on div "Entrega Retirada C.Local Resumo do pedido 1 x IGNITE 12000 PUFFS - PAGAMENTO PI…" at bounding box center [464, 43] width 98 height 73
click at [486, 18] on p "C.Local" at bounding box center [491, 15] width 12 height 5
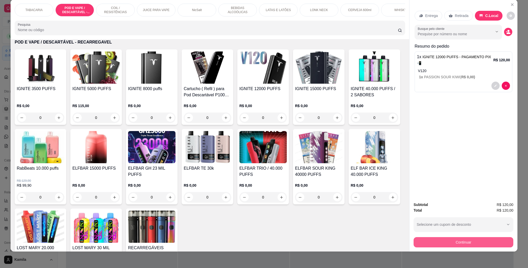
click at [453, 242] on button "Continuar" at bounding box center [464, 242] width 100 height 10
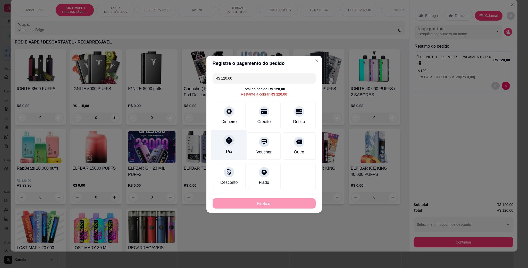
click at [224, 144] on div at bounding box center [228, 140] width 11 height 11
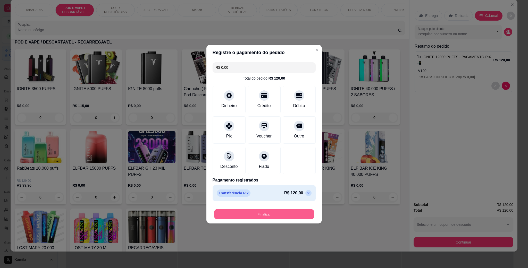
click at [262, 215] on button "Finalizar" at bounding box center [264, 214] width 100 height 10
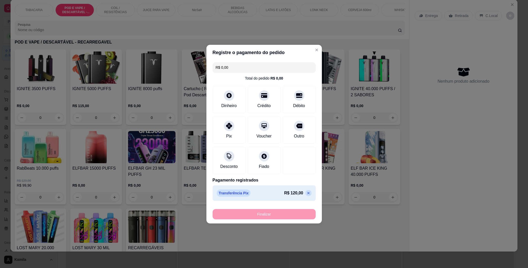
type input "-R$ 120,00"
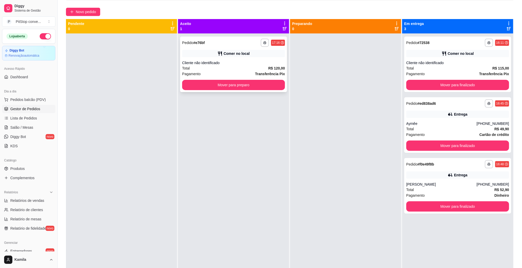
click at [251, 63] on div "Cliente não identificado" at bounding box center [233, 62] width 103 height 5
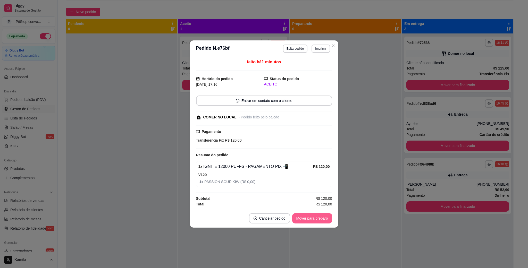
click at [307, 218] on button "Mover para preparo" at bounding box center [312, 218] width 40 height 10
click at [307, 218] on div "Mover para preparo" at bounding box center [308, 218] width 47 height 10
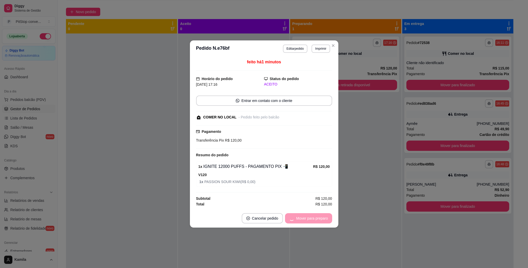
click at [307, 218] on div "Mover para preparo" at bounding box center [308, 218] width 47 height 10
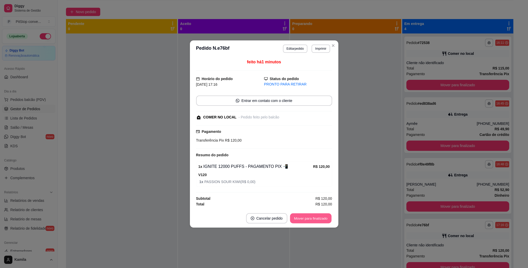
click at [307, 218] on button "Mover para finalizado" at bounding box center [310, 219] width 41 height 10
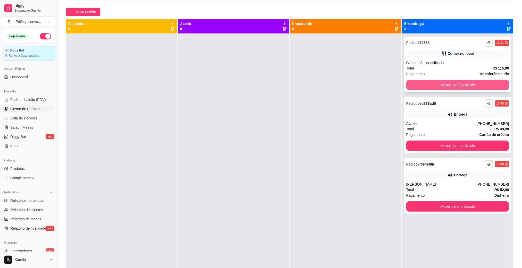
click at [443, 83] on button "Mover para finalizado" at bounding box center [457, 85] width 103 height 10
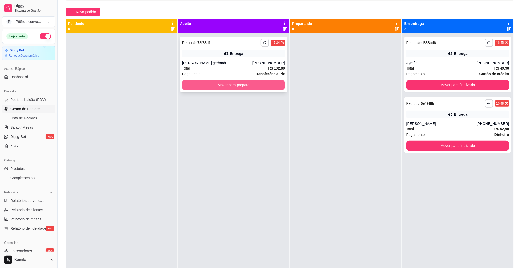
click at [261, 85] on button "Mover para preparo" at bounding box center [233, 85] width 103 height 10
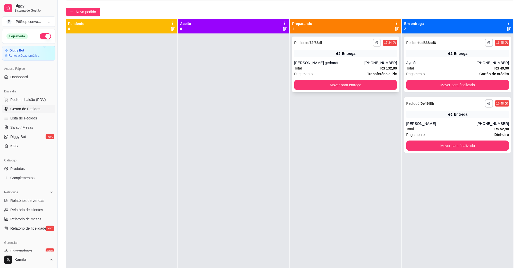
click at [375, 43] on icon "button" at bounding box center [376, 42] width 3 height 3
click at [366, 61] on button "IMPRESSORA" at bounding box center [359, 61] width 36 height 8
click at [442, 82] on button "Mover para finalizado" at bounding box center [458, 85] width 100 height 10
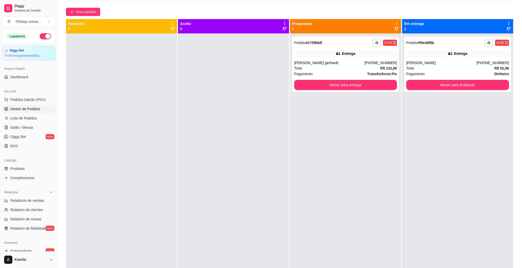
click at [24, 94] on div "Dia a dia" at bounding box center [28, 91] width 53 height 8
click at [32, 96] on button "Pedidos balcão (PDV)" at bounding box center [28, 100] width 53 height 8
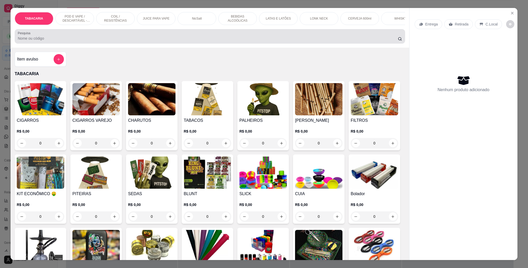
click at [160, 41] on div at bounding box center [210, 36] width 384 height 10
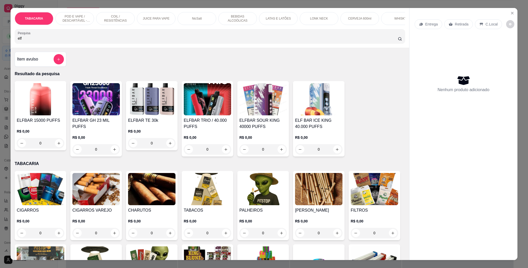
type input "elf"
click at [335, 153] on div "0" at bounding box center [318, 149] width 47 height 10
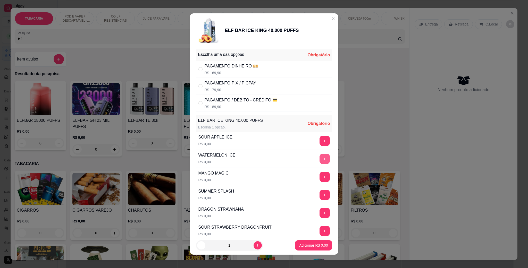
click at [320, 162] on button "+" at bounding box center [325, 159] width 10 height 10
click at [244, 102] on div "PAGAMENTO / DÉBITO - CRÉDITO 💳" at bounding box center [241, 100] width 73 height 6
radio input "true"
click at [318, 252] on footer "1 Adicionar R$ 189,90" at bounding box center [264, 245] width 148 height 19
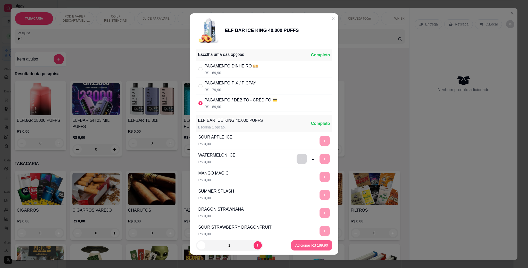
click at [313, 248] on p "Adicionar R$ 189,90" at bounding box center [311, 245] width 33 height 5
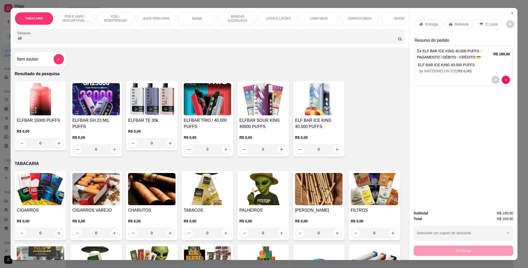
click at [486, 23] on p "C.Local" at bounding box center [491, 24] width 12 height 5
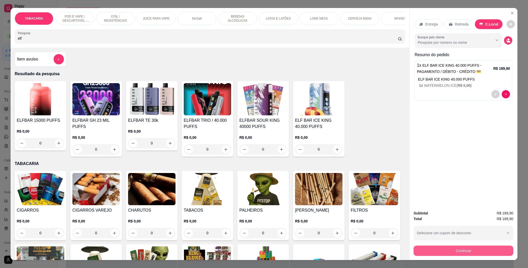
click at [456, 254] on button "Continuar" at bounding box center [464, 251] width 100 height 10
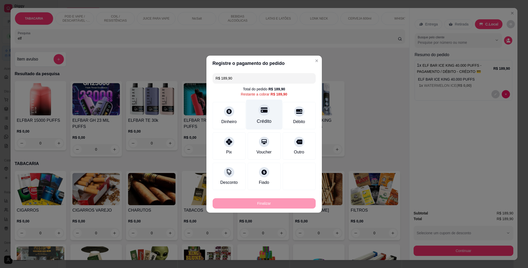
click at [258, 116] on div "Crédito" at bounding box center [264, 114] width 36 height 30
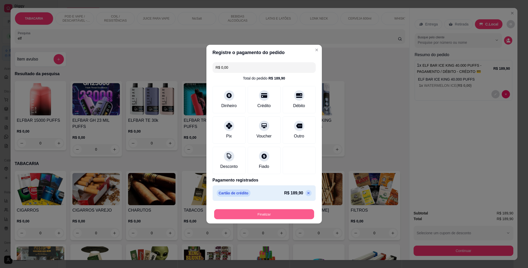
click at [264, 212] on button "Finalizar" at bounding box center [264, 214] width 100 height 10
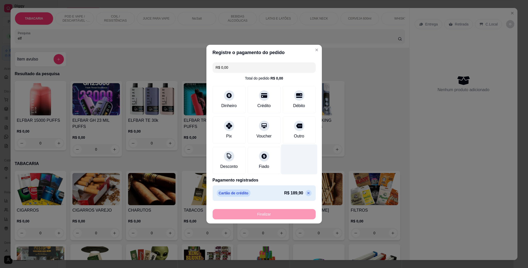
type input "-R$ 189,90"
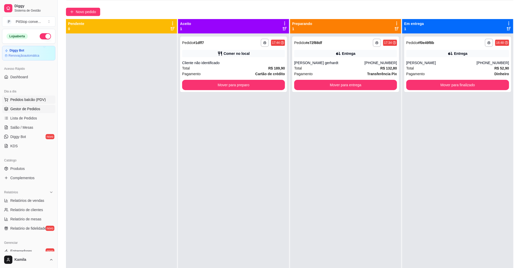
click at [29, 98] on span "Pedidos balcão (PDV)" at bounding box center [28, 99] width 36 height 5
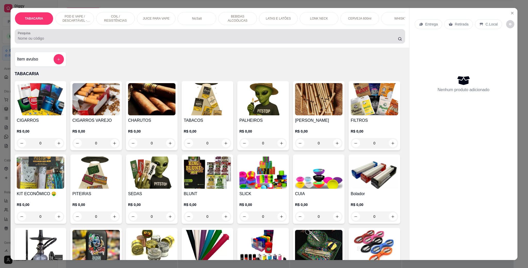
click at [54, 39] on div at bounding box center [210, 36] width 384 height 10
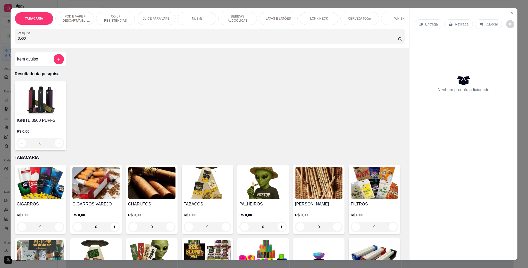
type input "3500"
click at [56, 148] on div "0" at bounding box center [40, 143] width 47 height 10
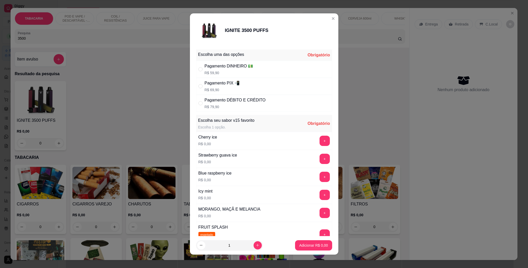
click at [211, 191] on div "Icy mint R$ 0,00" at bounding box center [205, 195] width 18 height 18
click at [320, 199] on button "+" at bounding box center [325, 195] width 10 height 10
click at [234, 99] on div "Pagamento DÉBITO E CRÉDITO" at bounding box center [235, 100] width 61 height 6
radio input "true"
drag, startPoint x: 307, startPoint y: 251, endPoint x: 306, endPoint y: 246, distance: 5.0
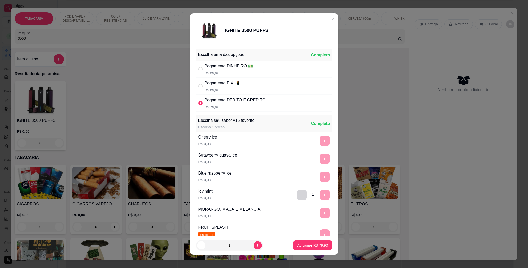
click at [307, 251] on footer "1 Adicionar R$ 79,90" at bounding box center [264, 245] width 148 height 19
click at [306, 246] on p "Adicionar R$ 79,90" at bounding box center [312, 245] width 31 height 5
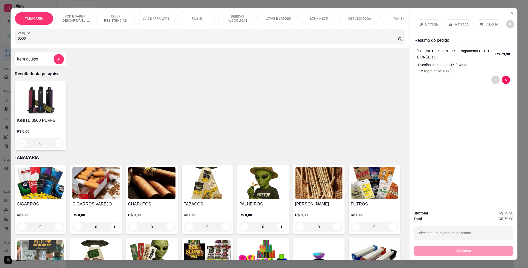
click at [486, 29] on div "C.Local" at bounding box center [488, 24] width 27 height 10
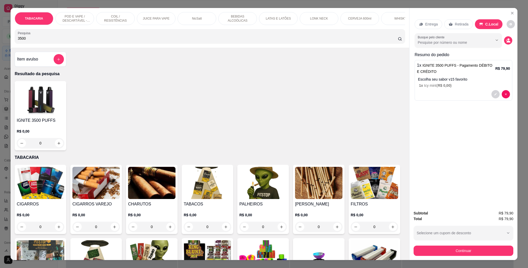
click at [486, 26] on p "C.Local" at bounding box center [491, 24] width 13 height 5
click at [456, 250] on button "Continuar" at bounding box center [464, 251] width 100 height 10
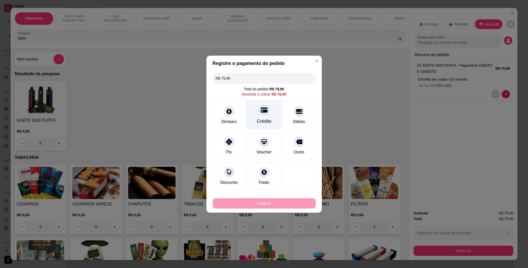
click at [264, 116] on div "Crédito" at bounding box center [264, 114] width 36 height 30
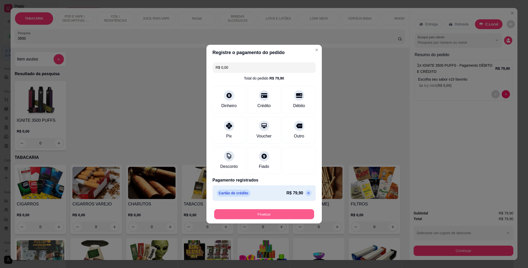
click at [273, 214] on button "Finalizar" at bounding box center [264, 214] width 100 height 10
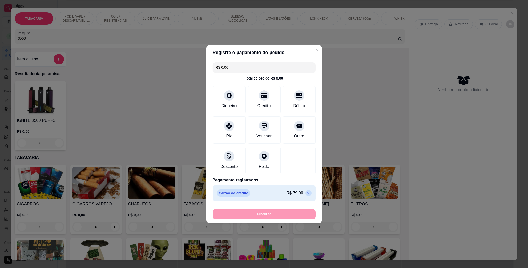
type input "-R$ 79,90"
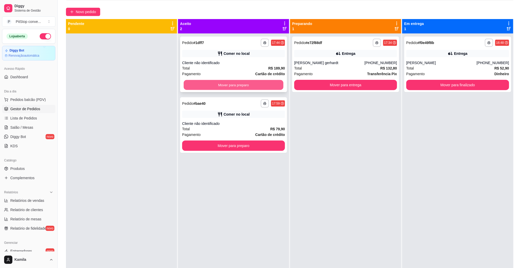
click at [260, 82] on button "Mover para preparo" at bounding box center [234, 85] width 100 height 10
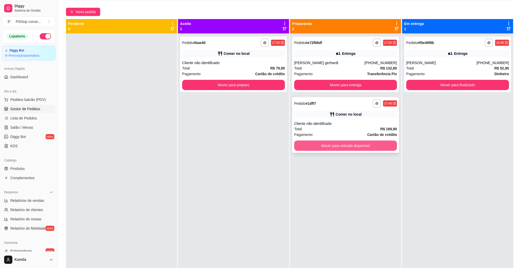
click at [325, 143] on button "Mover para retirada disponível" at bounding box center [345, 146] width 103 height 10
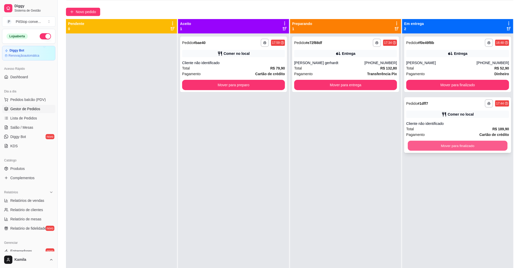
click at [430, 148] on button "Mover para finalizado" at bounding box center [458, 146] width 100 height 10
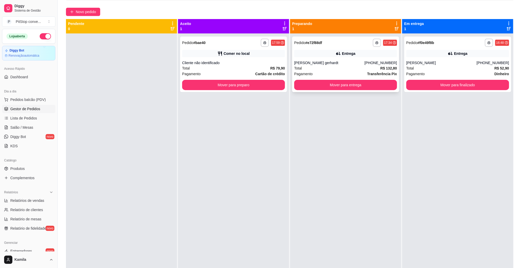
click at [319, 61] on div "[PERSON_NAME] gerhardt" at bounding box center [329, 62] width 70 height 5
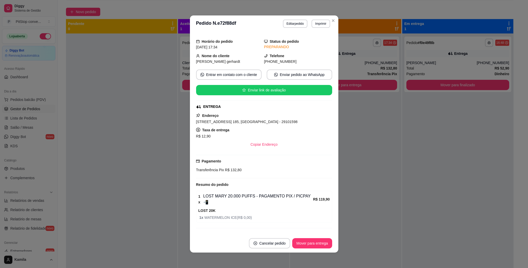
scroll to position [19, 0]
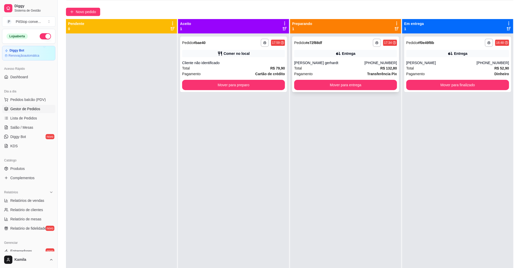
click at [369, 79] on div "**********" at bounding box center [345, 65] width 107 height 56
click at [347, 83] on button "Mover para entrega" at bounding box center [346, 85] width 100 height 10
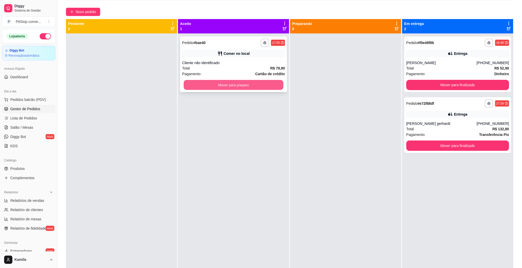
click at [244, 85] on button "Mover para preparo" at bounding box center [234, 85] width 100 height 10
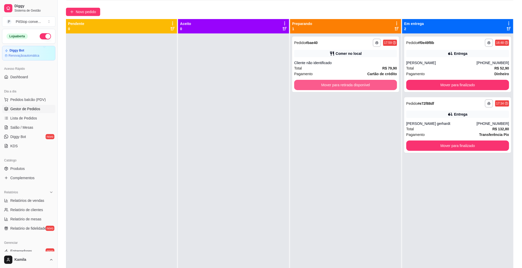
click at [315, 86] on button "Mover para retirada disponível" at bounding box center [345, 85] width 103 height 10
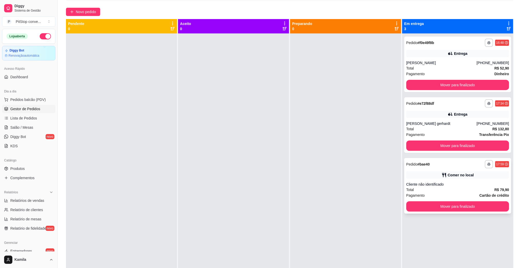
click at [438, 179] on div "**********" at bounding box center [457, 186] width 107 height 56
click at [457, 202] on button "Mover para finalizado" at bounding box center [457, 207] width 103 height 10
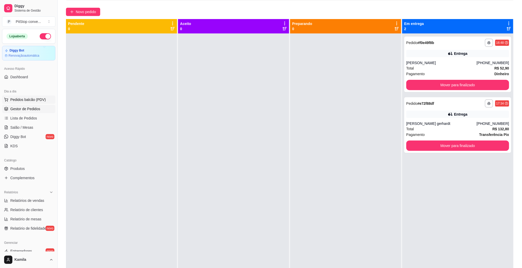
click at [41, 99] on span "Pedidos balcão (PDV)" at bounding box center [28, 99] width 36 height 5
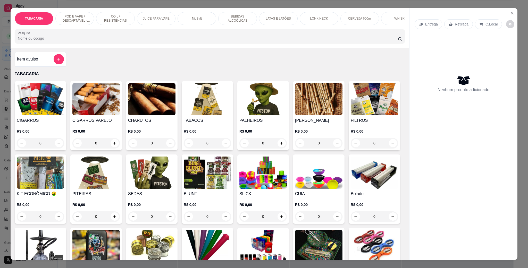
click at [147, 41] on input "Pesquisa" at bounding box center [208, 38] width 380 height 5
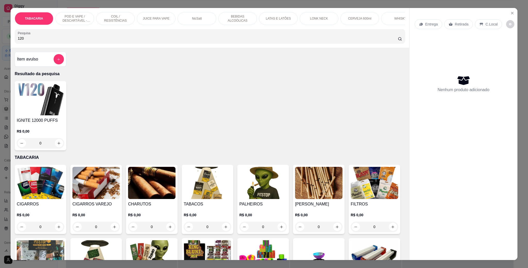
type input "120"
click at [56, 148] on div "0" at bounding box center [40, 143] width 47 height 10
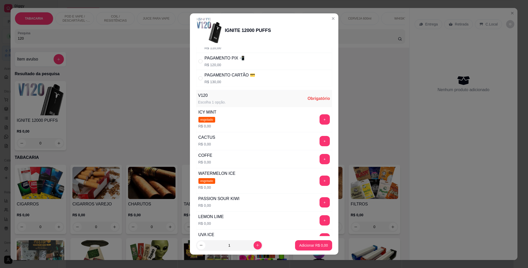
scroll to position [39, 0]
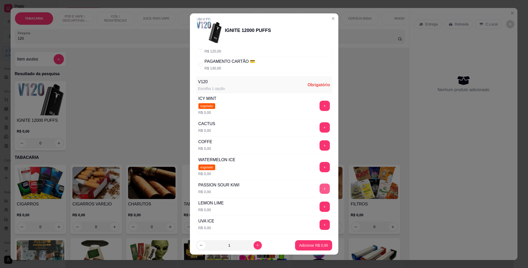
click at [320, 190] on button "+" at bounding box center [325, 189] width 10 height 10
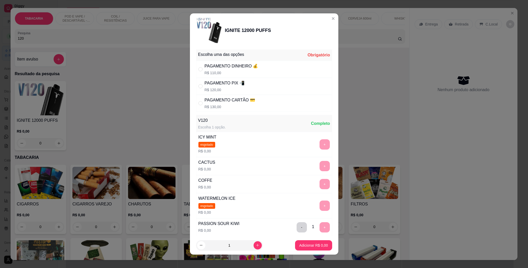
click at [223, 72] on p "R$ 110,00" at bounding box center [232, 72] width 54 height 5
radio input "true"
click at [305, 242] on button "Adicionar R$ 110,00" at bounding box center [311, 245] width 41 height 10
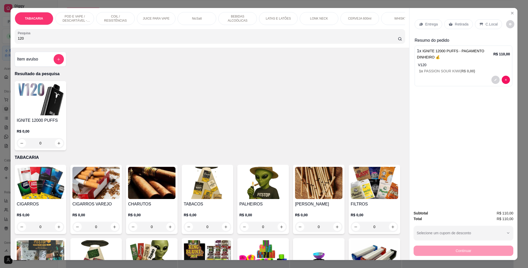
click at [485, 22] on p "C.Local" at bounding box center [491, 24] width 12 height 5
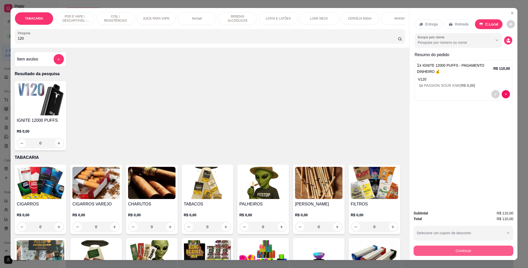
click at [463, 254] on button "Continuar" at bounding box center [464, 251] width 100 height 10
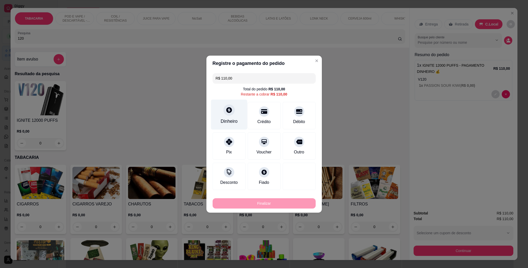
click at [221, 114] on div "Dinheiro" at bounding box center [229, 114] width 36 height 30
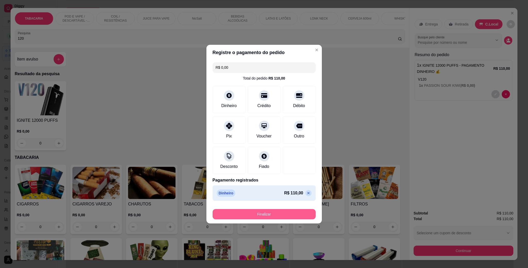
click at [272, 214] on button "Finalizar" at bounding box center [264, 214] width 103 height 10
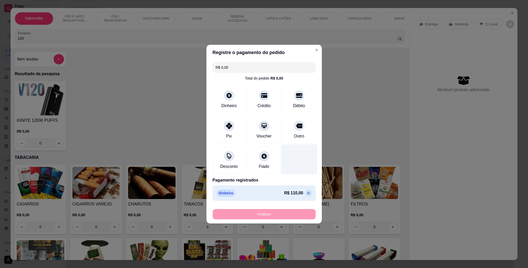
type input "-R$ 110,00"
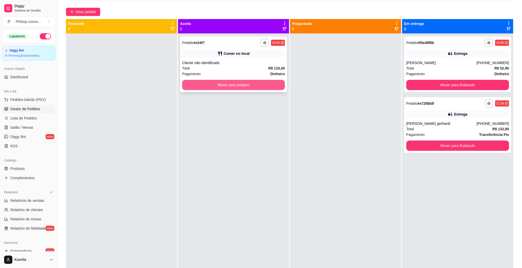
click at [259, 85] on button "Mover para preparo" at bounding box center [233, 85] width 103 height 10
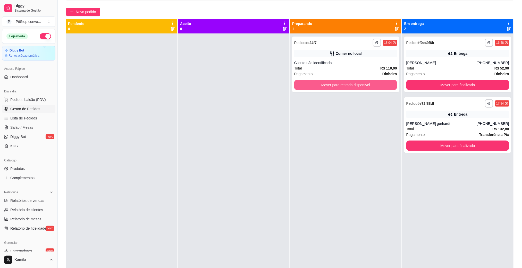
click at [322, 87] on button "Mover para retirada disponível" at bounding box center [345, 85] width 103 height 10
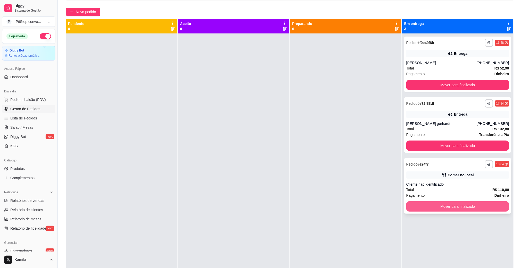
click at [452, 211] on button "Mover para finalizado" at bounding box center [457, 207] width 103 height 10
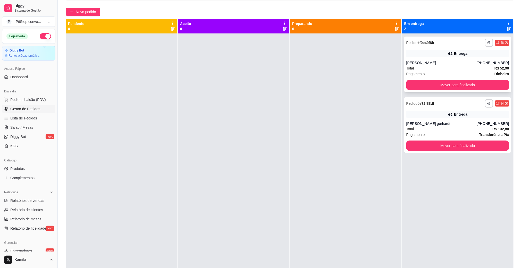
click at [453, 68] on div "Total R$ 52,90" at bounding box center [457, 68] width 103 height 6
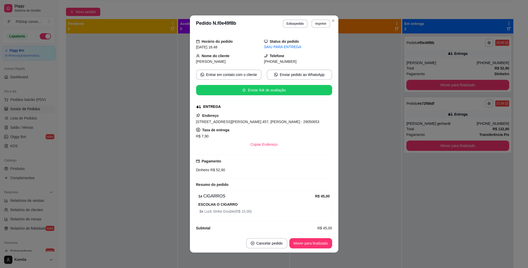
scroll to position [19, 0]
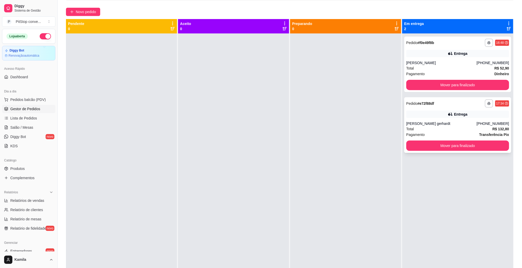
click at [437, 133] on div "Pagamento Transferência Pix" at bounding box center [457, 135] width 103 height 6
click at [424, 66] on div "Total R$ 52,90" at bounding box center [457, 68] width 103 height 6
click at [432, 81] on button "Mover para finalizado" at bounding box center [458, 85] width 100 height 10
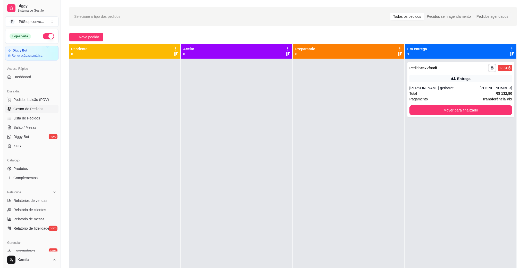
scroll to position [0, 0]
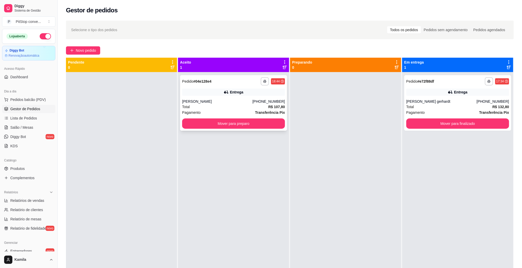
click at [211, 110] on div "Pagamento Transferência Pix" at bounding box center [233, 113] width 103 height 6
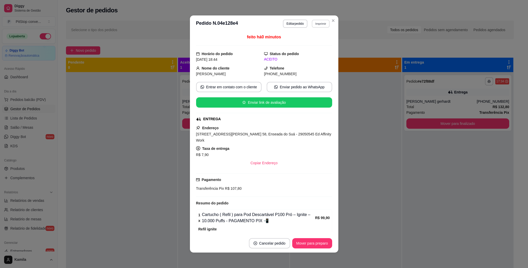
click at [317, 24] on button "Imprimir" at bounding box center [321, 24] width 18 height 8
click at [310, 43] on button "IMPRESSORA" at bounding box center [308, 42] width 37 height 8
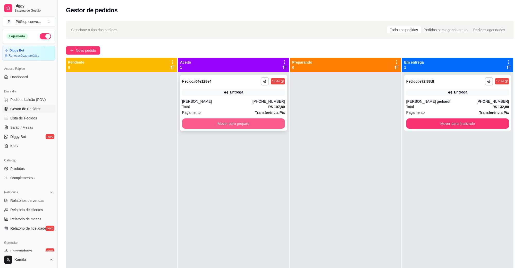
click at [252, 121] on button "Mover para preparo" at bounding box center [233, 124] width 103 height 10
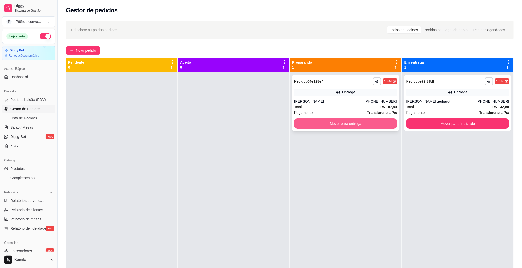
click at [353, 119] on button "Mover para entrega" at bounding box center [345, 124] width 103 height 10
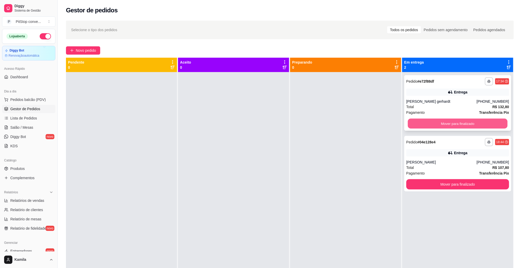
click at [431, 122] on button "Mover para finalizado" at bounding box center [458, 124] width 100 height 10
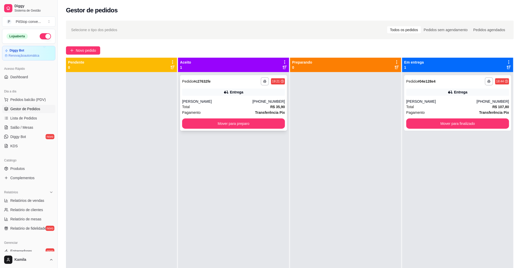
click at [203, 102] on div "[PERSON_NAME]" at bounding box center [217, 101] width 70 height 5
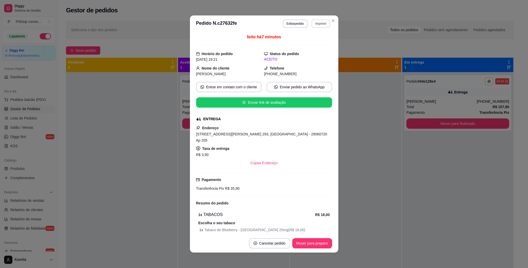
click at [313, 25] on button "Imprimir" at bounding box center [321, 24] width 18 height 8
click at [311, 43] on button "IMPRESSORA" at bounding box center [308, 42] width 37 height 8
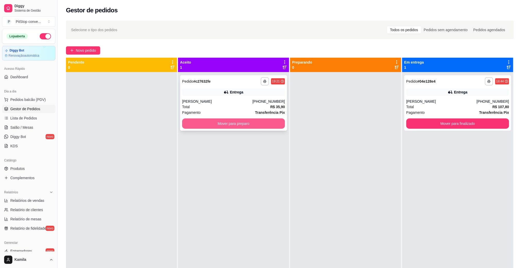
click at [248, 123] on button "Mover para preparo" at bounding box center [233, 124] width 103 height 10
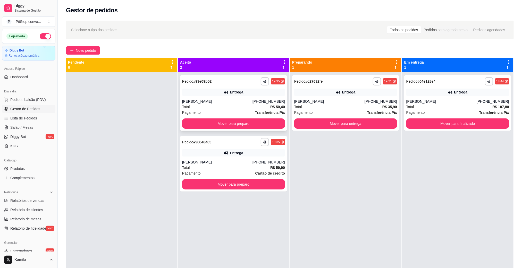
click at [205, 105] on div "Total R$ 50,40" at bounding box center [233, 107] width 103 height 6
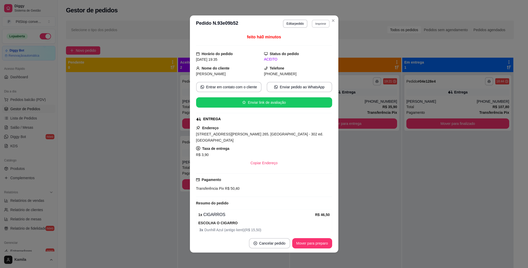
click at [322, 22] on button "Imprimir" at bounding box center [321, 24] width 18 height 8
click at [306, 40] on button "IMPRESSORA" at bounding box center [308, 42] width 37 height 8
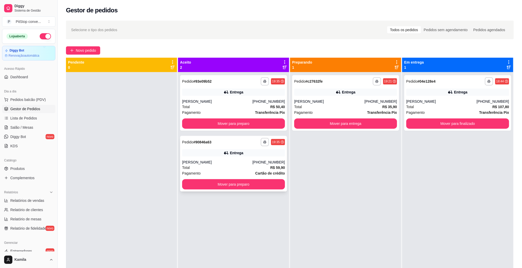
click at [200, 161] on div "[PERSON_NAME]" at bounding box center [217, 162] width 70 height 5
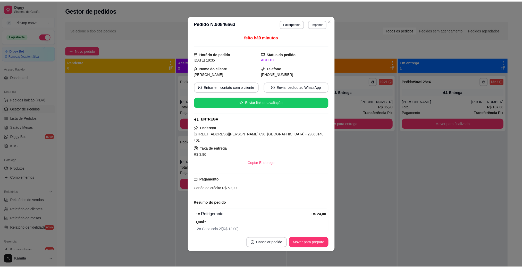
scroll to position [77, 0]
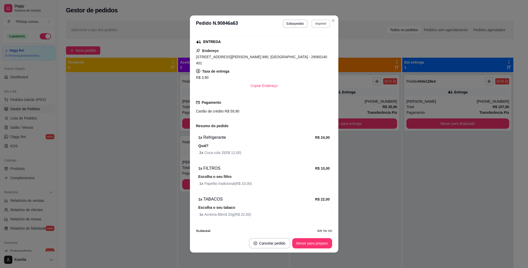
click at [322, 26] on button "Imprimir" at bounding box center [321, 24] width 18 height 8
click at [298, 42] on button "IMPRESSORA" at bounding box center [308, 42] width 37 height 8
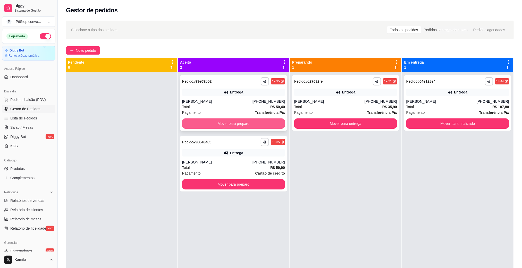
click at [218, 124] on button "Mover para preparo" at bounding box center [233, 124] width 103 height 10
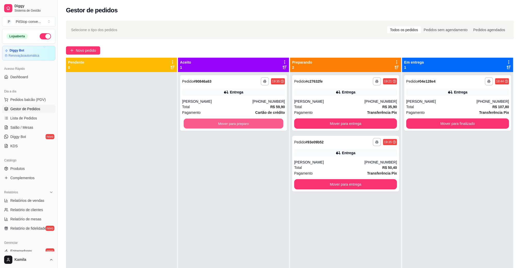
click at [218, 124] on button "Mover para preparo" at bounding box center [234, 124] width 100 height 10
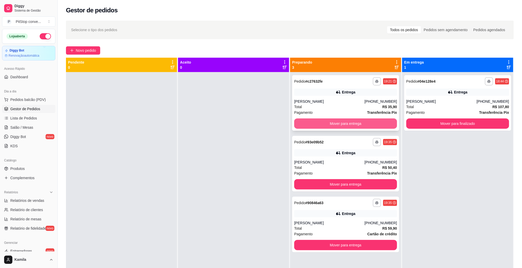
click at [350, 119] on button "Mover para entrega" at bounding box center [345, 124] width 103 height 10
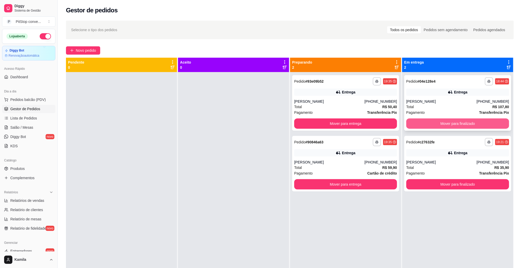
click at [425, 126] on button "Mover para finalizado" at bounding box center [457, 124] width 103 height 10
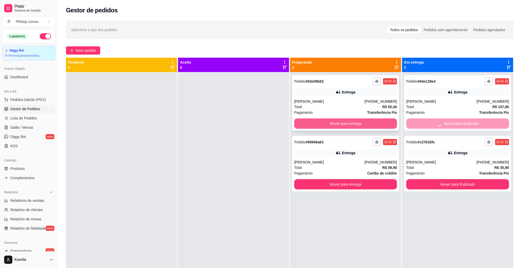
click at [360, 122] on button "Mover para entrega" at bounding box center [345, 124] width 103 height 10
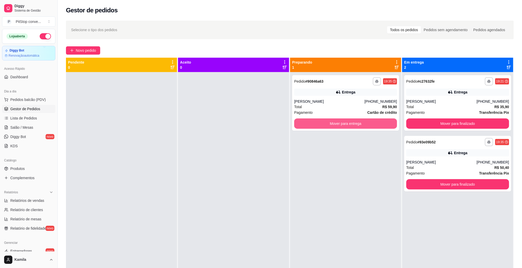
click at [360, 122] on button "Mover para entrega" at bounding box center [345, 124] width 103 height 10
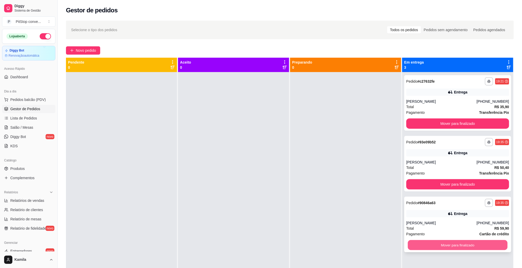
click at [438, 247] on button "Mover para finalizado" at bounding box center [458, 245] width 100 height 10
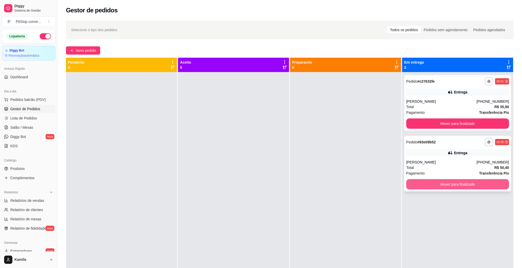
click at [432, 183] on button "Mover para finalizado" at bounding box center [457, 184] width 103 height 10
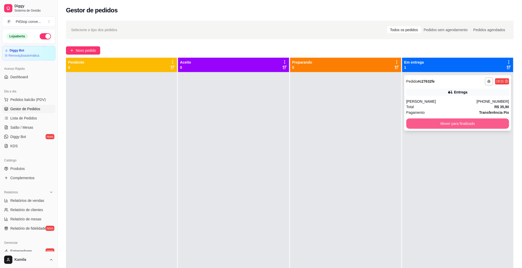
click at [448, 124] on button "Mover para finalizado" at bounding box center [457, 124] width 103 height 10
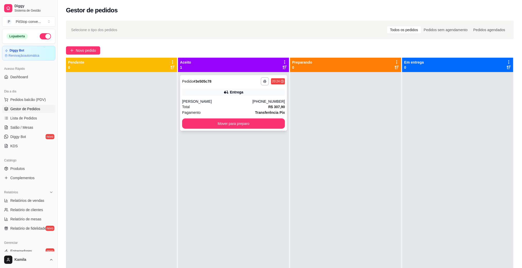
click at [207, 104] on div "Margarete Rodriguez" at bounding box center [217, 101] width 70 height 5
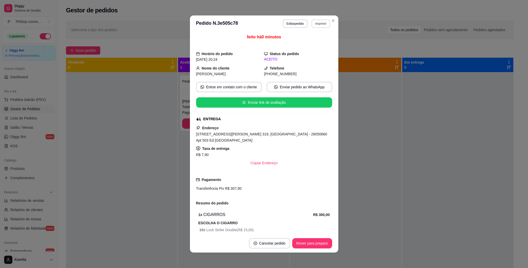
click at [325, 27] on button "Imprimir" at bounding box center [321, 24] width 18 height 8
click at [309, 40] on button "IMPRESSORA" at bounding box center [308, 42] width 37 height 8
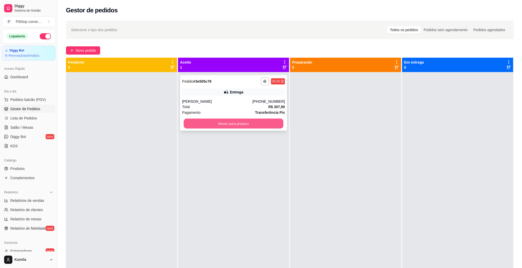
click at [240, 124] on button "Mover para preparo" at bounding box center [234, 124] width 100 height 10
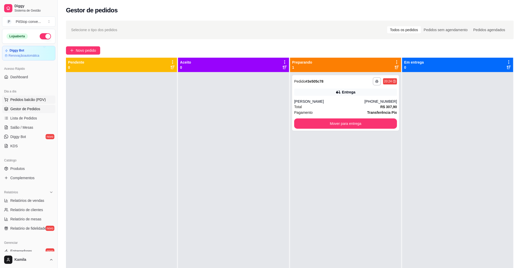
click at [13, 97] on span "Pedidos balcão (PDV)" at bounding box center [28, 99] width 36 height 5
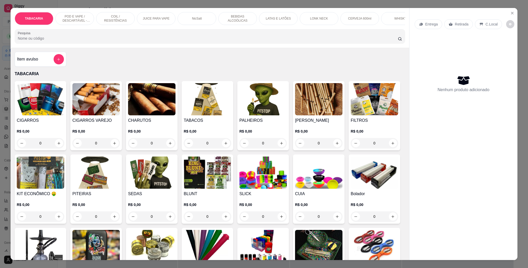
click at [61, 41] on input "Pesquisa" at bounding box center [208, 38] width 380 height 5
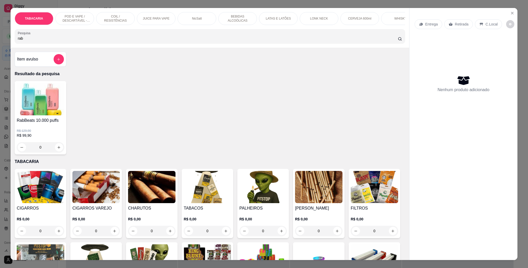
type input "rab"
click at [54, 153] on div "0" at bounding box center [40, 147] width 47 height 10
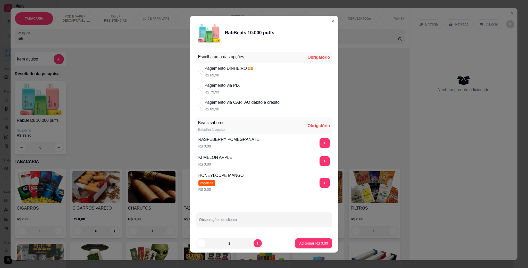
click at [223, 85] on div "Pagamento via PIX" at bounding box center [222, 85] width 35 height 6
click at [200, 87] on div "" at bounding box center [201, 89] width 6 height 6
radio input "true"
click at [320, 161] on button "+" at bounding box center [325, 161] width 10 height 10
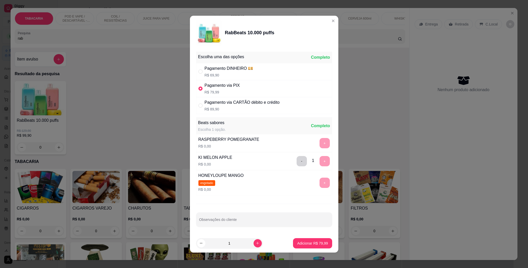
click at [319, 161] on div "- 1 +" at bounding box center [313, 161] width 37 height 10
click at [307, 240] on button "Adicionar R$ 79,99" at bounding box center [312, 243] width 39 height 10
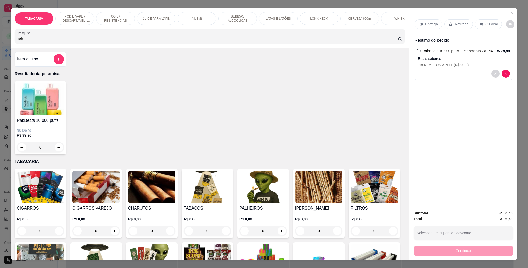
click at [483, 27] on div "C.Local" at bounding box center [488, 24] width 27 height 10
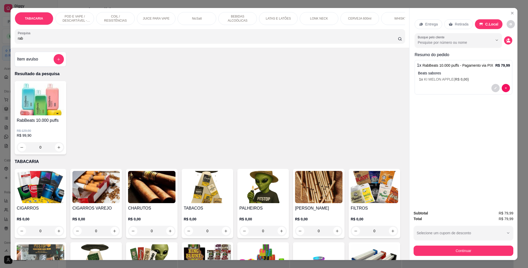
click at [485, 23] on p "C.Local" at bounding box center [491, 24] width 13 height 5
click at [491, 252] on button "Continuar" at bounding box center [464, 251] width 100 height 10
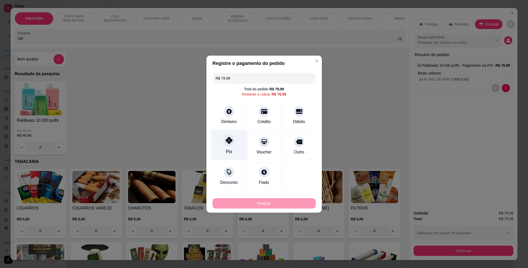
click at [228, 140] on icon at bounding box center [228, 140] width 7 height 7
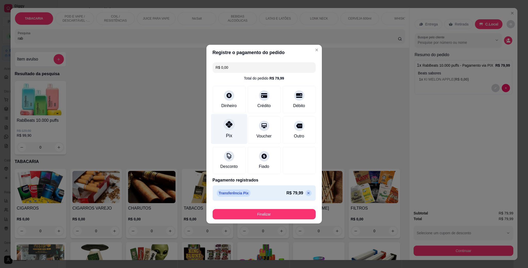
click at [220, 129] on div "Pix" at bounding box center [229, 129] width 36 height 30
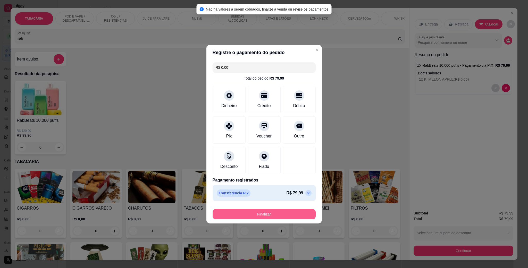
click at [263, 214] on button "Finalizar" at bounding box center [264, 214] width 103 height 10
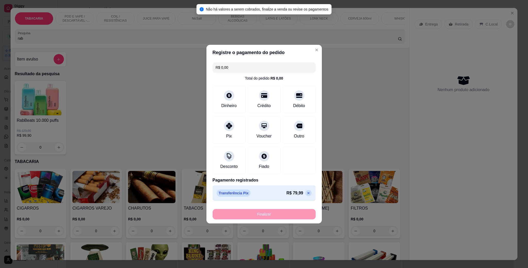
type input "-R$ 79,99"
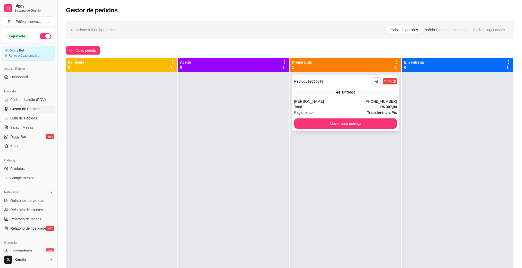
click at [311, 97] on div "**********" at bounding box center [345, 103] width 107 height 56
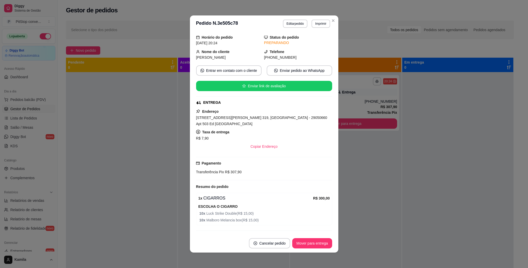
scroll to position [26, 0]
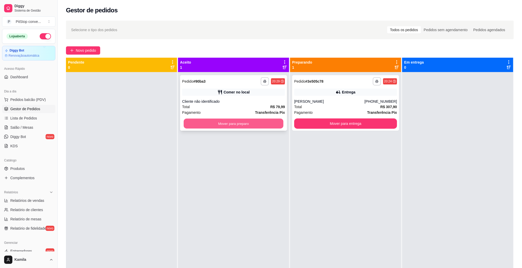
click at [240, 121] on button "Mover para preparo" at bounding box center [234, 124] width 100 height 10
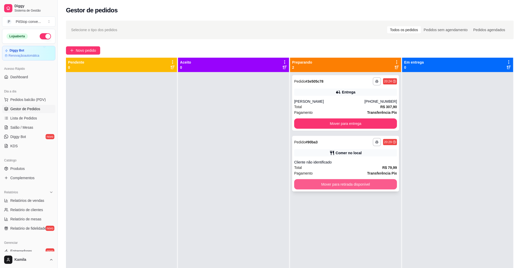
click at [349, 186] on button "Mover para retirada disponível" at bounding box center [345, 184] width 103 height 10
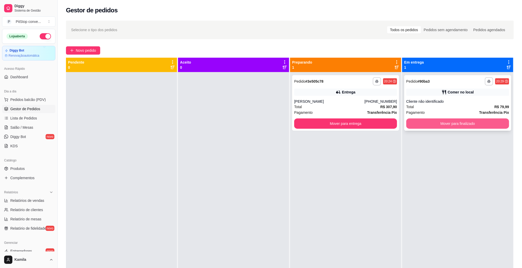
click at [440, 120] on button "Mover para finalizado" at bounding box center [457, 124] width 103 height 10
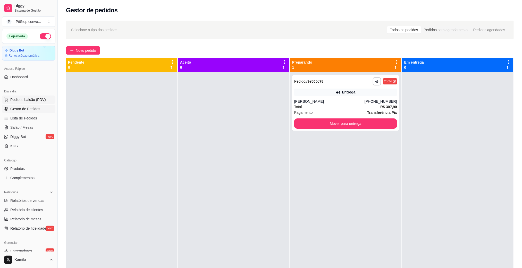
click at [22, 97] on span "Pedidos balcão (PDV)" at bounding box center [28, 99] width 36 height 5
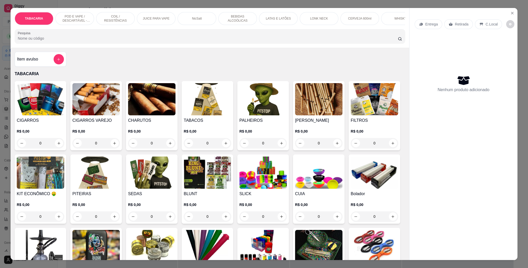
drag, startPoint x: 22, startPoint y: 97, endPoint x: 30, endPoint y: 95, distance: 7.6
click at [30, 95] on img at bounding box center [40, 99] width 47 height 32
click at [264, 41] on input "Pesquisa" at bounding box center [208, 38] width 380 height 5
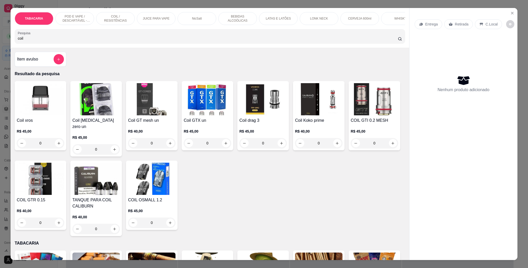
type input "coil"
click at [55, 148] on div "0" at bounding box center [40, 143] width 47 height 10
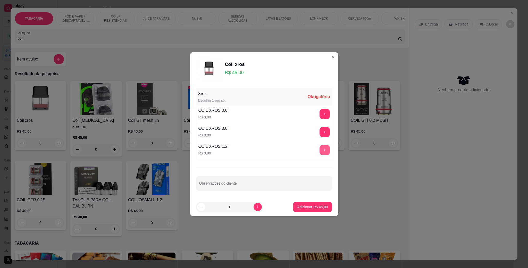
click at [320, 148] on button "+" at bounding box center [325, 150] width 10 height 10
click at [309, 209] on p "Adicionar R$ 45,00" at bounding box center [312, 207] width 31 height 5
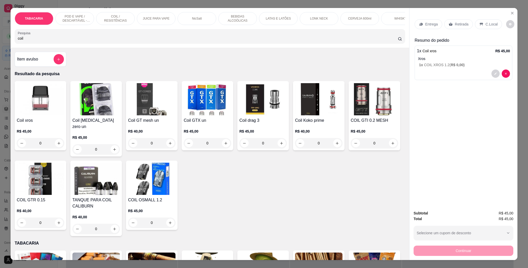
click at [489, 19] on div "C.Local" at bounding box center [488, 24] width 27 height 10
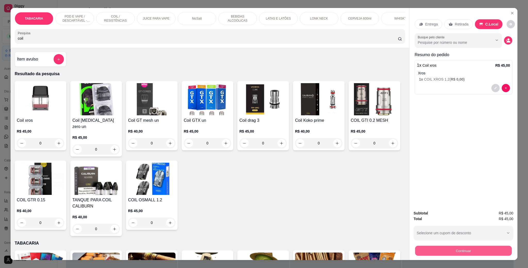
click at [471, 251] on button "Continuar" at bounding box center [463, 251] width 97 height 10
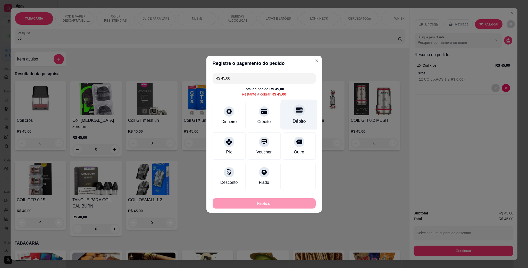
click at [288, 117] on div "Débito" at bounding box center [299, 114] width 36 height 30
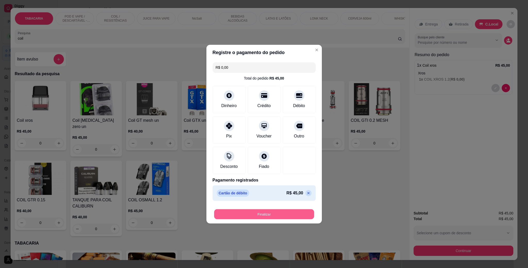
click at [265, 213] on button "Finalizar" at bounding box center [264, 214] width 100 height 10
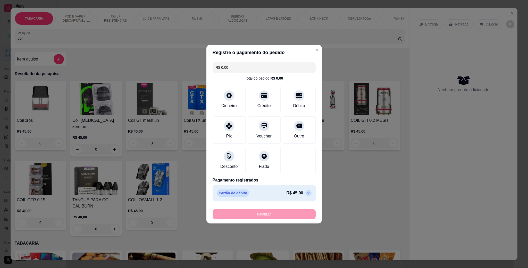
type input "-R$ 45,00"
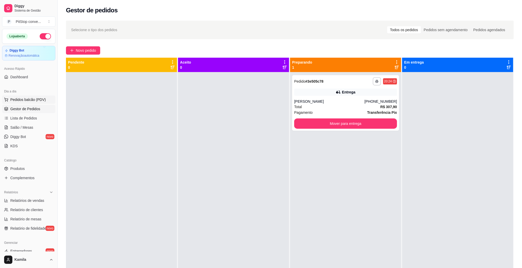
click at [27, 97] on span "Pedidos balcão (PDV)" at bounding box center [28, 99] width 36 height 5
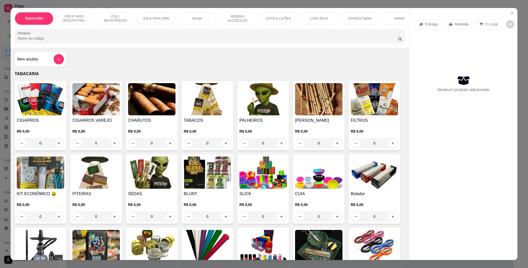
click at [85, 48] on div "TABACARIA POD E VAPE / DESCARTÁVEL - RECARREGAVEL COIL / RESISTÊNCIAS JUICE PAR…" at bounding box center [210, 28] width 399 height 40
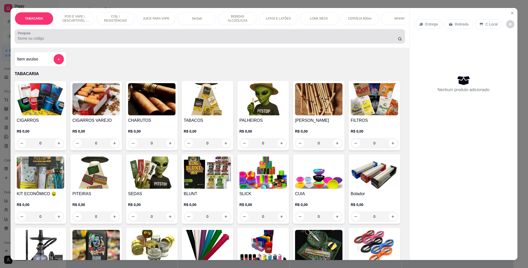
click at [81, 41] on input "Pesquisa" at bounding box center [208, 38] width 380 height 5
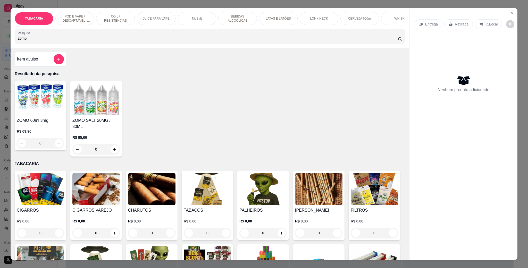
click at [111, 155] on div "0" at bounding box center [95, 149] width 47 height 10
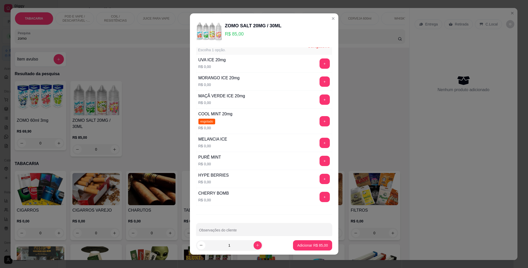
scroll to position [23, 0]
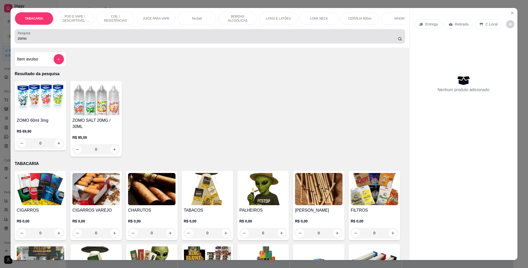
click at [26, 41] on input "zomo" at bounding box center [208, 38] width 380 height 5
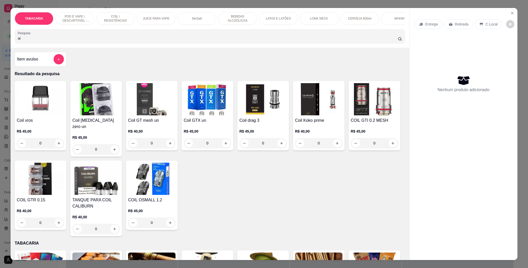
type input "o"
type input "coil"
click at [54, 145] on div "0" at bounding box center [40, 143] width 47 height 10
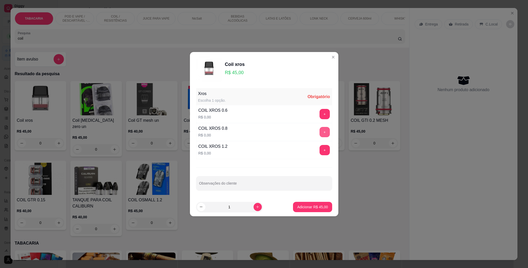
click at [320, 133] on button "+" at bounding box center [325, 132] width 10 height 10
click at [320, 133] on div "- 1 +" at bounding box center [313, 132] width 37 height 10
click at [314, 132] on div "- 1 +" at bounding box center [313, 132] width 37 height 10
click at [317, 131] on div "- 1 +" at bounding box center [313, 132] width 37 height 10
click at [312, 207] on p "Adicionar R$ 45,00" at bounding box center [312, 207] width 31 height 5
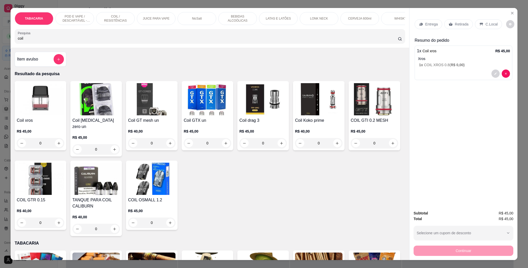
click at [491, 23] on p "C.Local" at bounding box center [491, 24] width 12 height 5
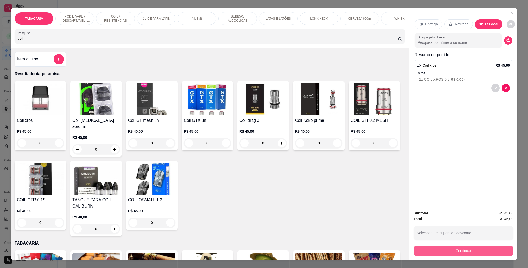
click at [479, 253] on button "Continuar" at bounding box center [464, 251] width 100 height 10
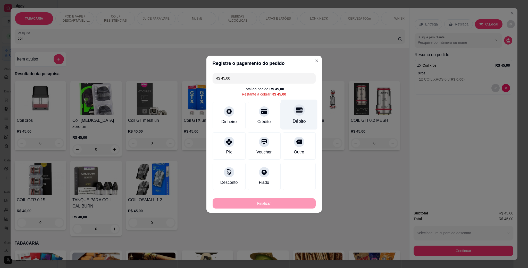
click at [288, 113] on div "Débito" at bounding box center [299, 114] width 36 height 30
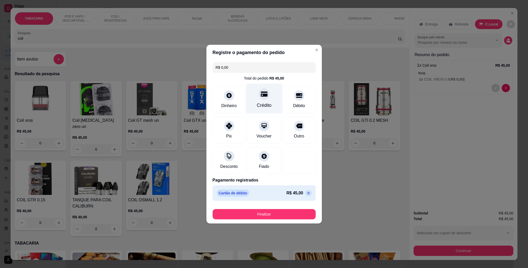
click at [265, 103] on div "Crédito" at bounding box center [264, 105] width 15 height 7
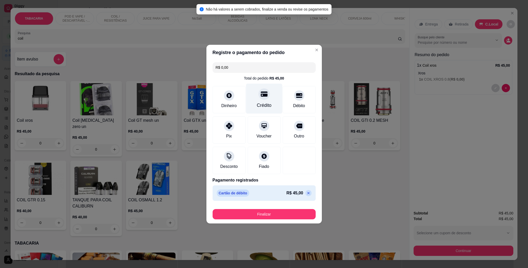
click at [265, 103] on div "Crédito" at bounding box center [264, 105] width 15 height 7
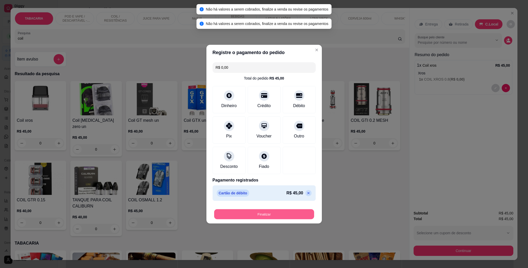
click at [267, 214] on button "Finalizar" at bounding box center [264, 214] width 100 height 10
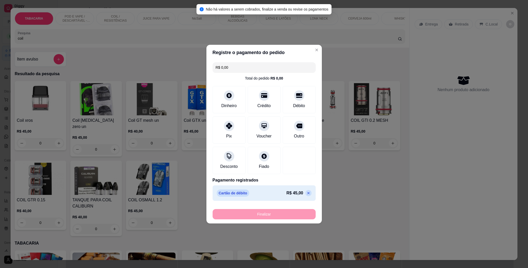
type input "-R$ 45,00"
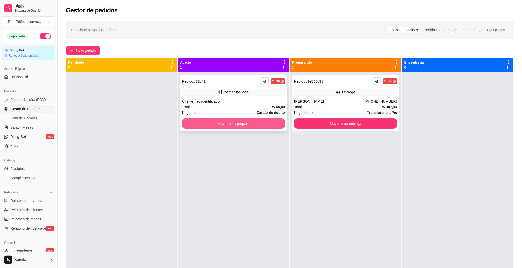
click at [211, 121] on button "Mover para preparo" at bounding box center [233, 124] width 103 height 10
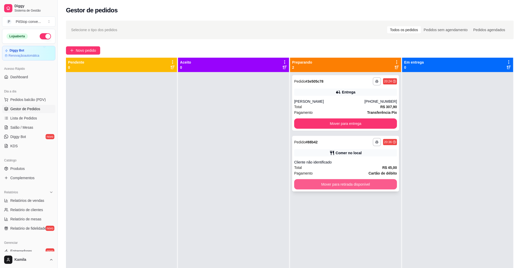
click at [348, 187] on button "Mover para retirada disponível" at bounding box center [345, 184] width 103 height 10
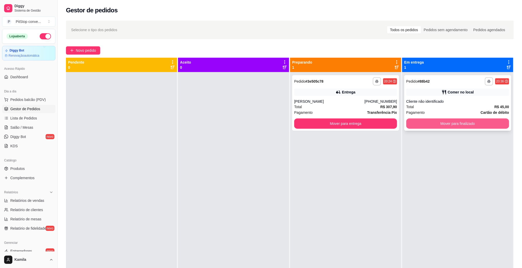
click at [447, 122] on button "Mover para finalizado" at bounding box center [457, 124] width 103 height 10
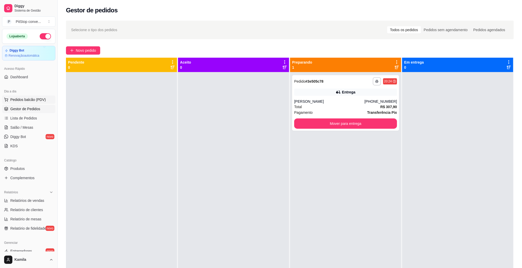
click at [24, 101] on span "Pedidos balcão (PDV)" at bounding box center [28, 99] width 36 height 5
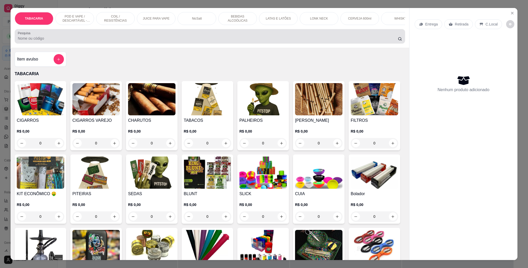
click at [179, 41] on input "Pesquisa" at bounding box center [208, 38] width 380 height 5
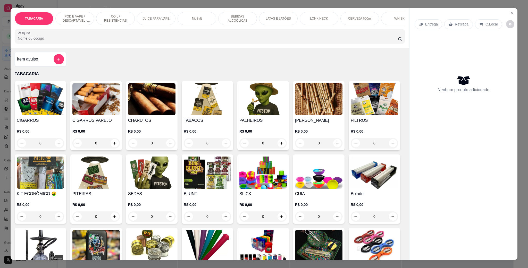
click at [179, 41] on input "Pesquisa" at bounding box center [208, 38] width 380 height 5
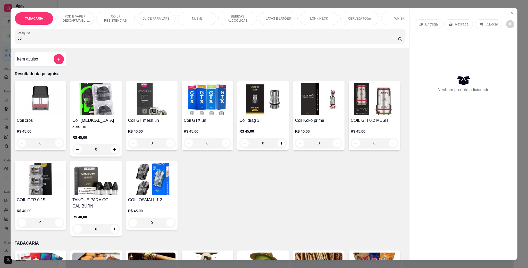
type input "coil"
click at [56, 148] on div "0" at bounding box center [40, 143] width 47 height 10
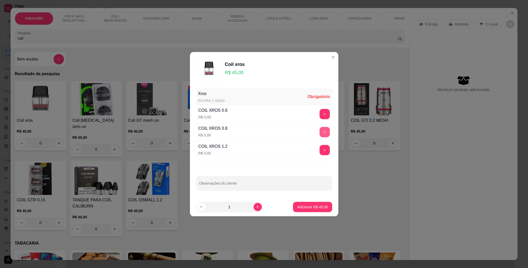
click at [320, 130] on button "+" at bounding box center [325, 132] width 10 height 10
click at [317, 201] on footer "1 Adicionar R$ 45,00" at bounding box center [264, 207] width 148 height 19
click at [315, 204] on button "Adicionar R$ 45,00" at bounding box center [312, 207] width 39 height 10
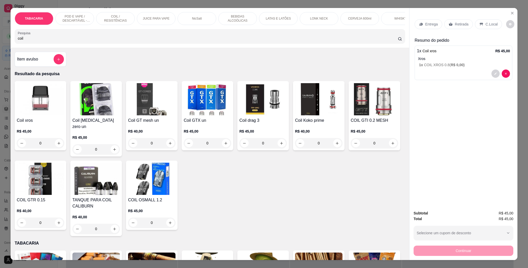
click at [484, 29] on div "C.Local" at bounding box center [488, 24] width 27 height 10
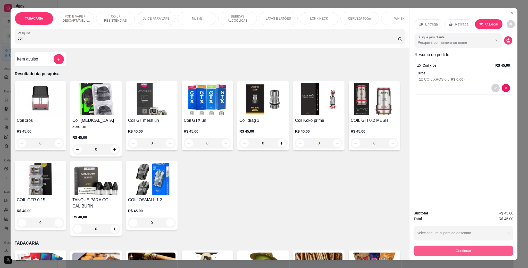
click at [458, 255] on button "Continuar" at bounding box center [464, 251] width 100 height 10
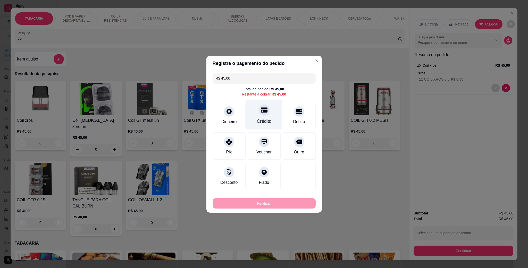
click at [254, 113] on div "Crédito" at bounding box center [264, 114] width 36 height 30
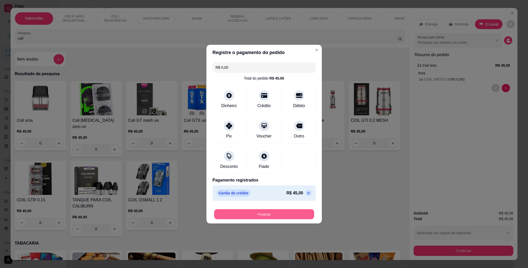
click at [260, 213] on button "Finalizar" at bounding box center [264, 214] width 100 height 10
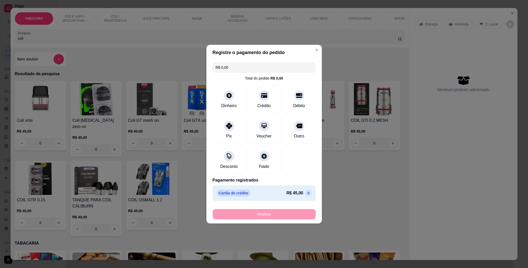
type input "-R$ 45,00"
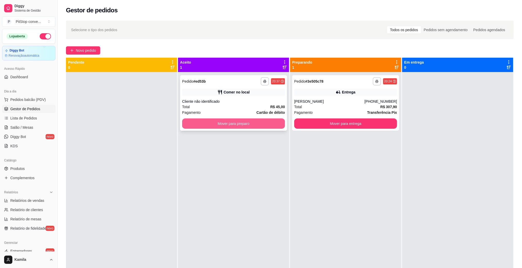
click at [227, 123] on button "Mover para preparo" at bounding box center [233, 124] width 103 height 10
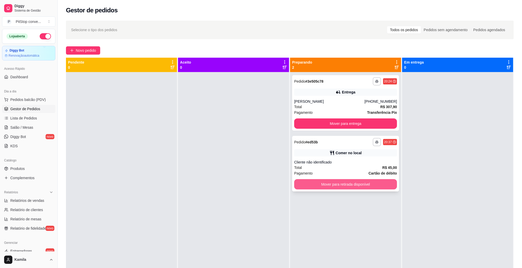
click at [322, 181] on button "Mover para retirada disponível" at bounding box center [345, 184] width 103 height 10
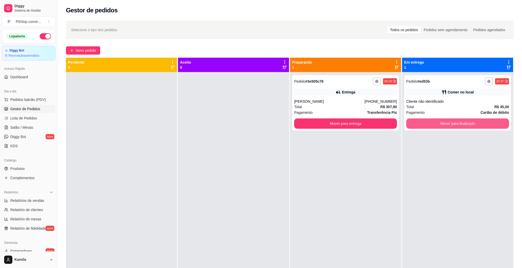
click at [452, 127] on button "Mover para finalizado" at bounding box center [457, 124] width 103 height 10
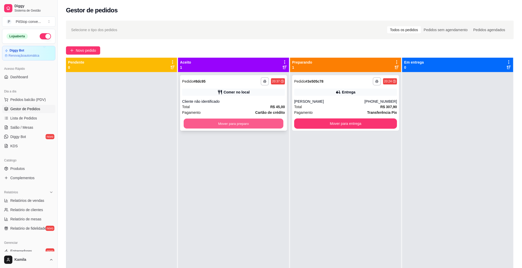
click at [235, 122] on button "Mover para preparo" at bounding box center [234, 124] width 100 height 10
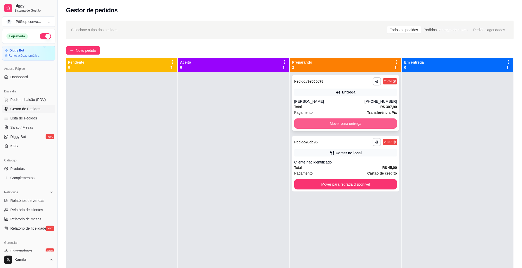
click at [323, 123] on button "Mover para entrega" at bounding box center [345, 124] width 103 height 10
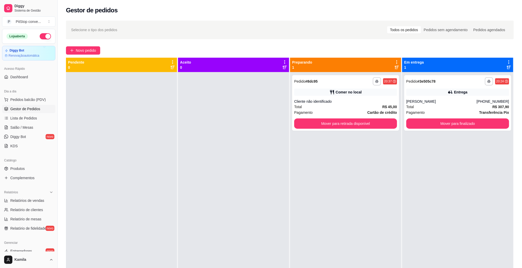
click at [340, 182] on div "**********" at bounding box center [345, 206] width 111 height 268
click at [341, 120] on button "Mover para retirada disponível" at bounding box center [345, 124] width 103 height 10
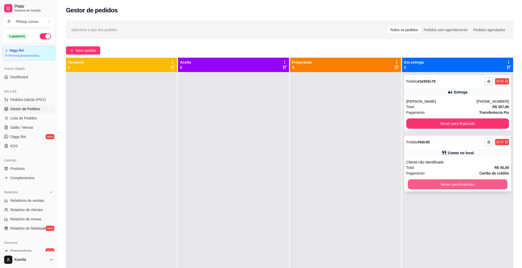
click at [440, 182] on button "Mover para finalizado" at bounding box center [458, 185] width 100 height 10
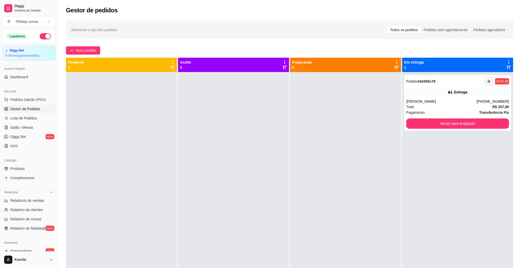
click at [341, 268] on div at bounding box center [345, 206] width 111 height 268
click at [27, 101] on span "Pedidos balcão (PDV)" at bounding box center [28, 99] width 36 height 5
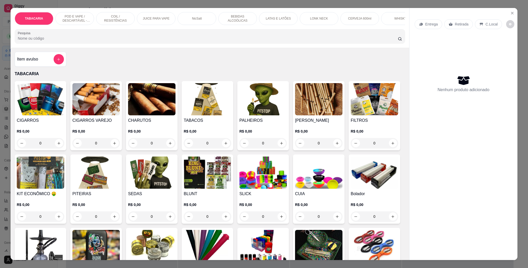
click at [99, 41] on input "Pesquisa" at bounding box center [208, 38] width 380 height 5
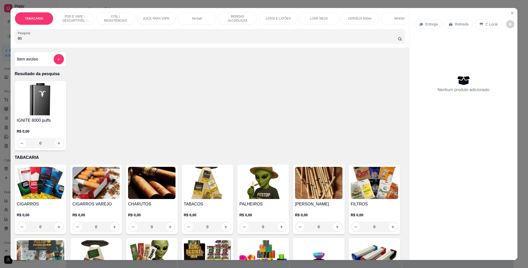
type input "80"
click at [54, 148] on div "0" at bounding box center [40, 143] width 47 height 10
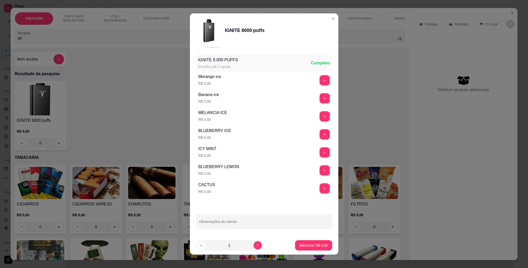
scroll to position [63, 0]
click at [320, 187] on button "+" at bounding box center [325, 189] width 10 height 10
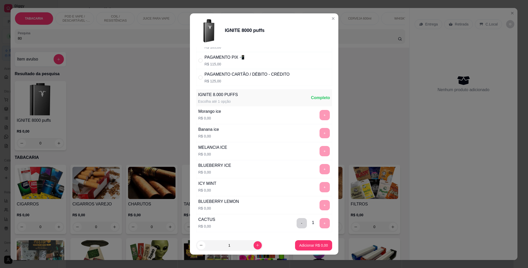
scroll to position [0, 0]
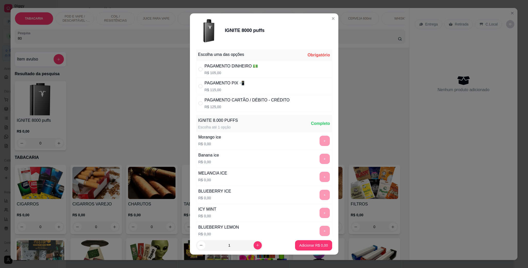
click at [230, 64] on div "PAGAMENTO DINHEIRO 💵" at bounding box center [232, 66] width 54 height 6
radio input "true"
click at [312, 245] on p "Adicionar R$ 105,00" at bounding box center [312, 245] width 32 height 5
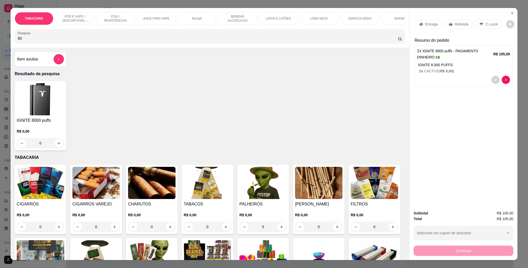
click at [487, 30] on div "Entrega Retirada C.Local" at bounding box center [464, 24] width 98 height 18
click at [488, 25] on p "C.Local" at bounding box center [491, 24] width 12 height 5
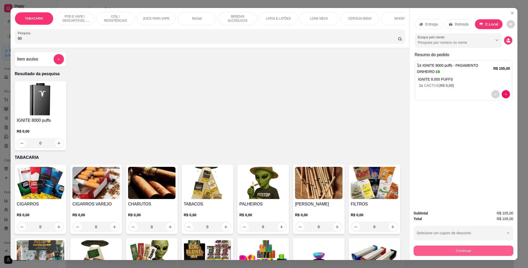
click at [475, 253] on button "Continuar" at bounding box center [464, 251] width 100 height 10
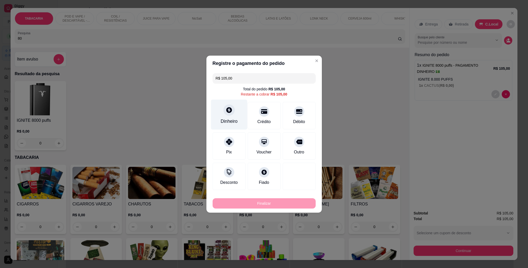
click at [233, 114] on div "Dinheiro" at bounding box center [229, 114] width 36 height 30
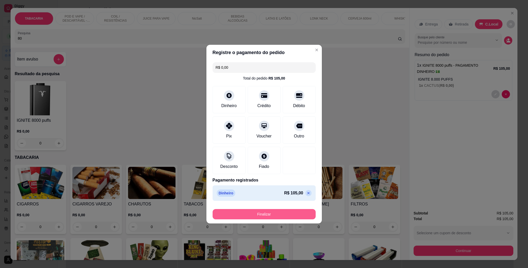
click at [264, 215] on button "Finalizar" at bounding box center [264, 214] width 103 height 10
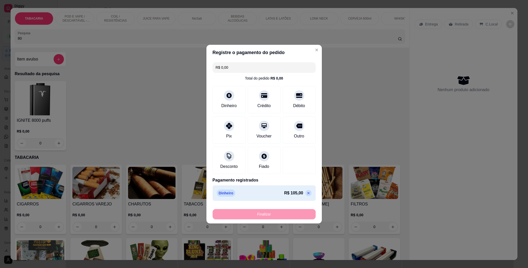
type input "-R$ 105,00"
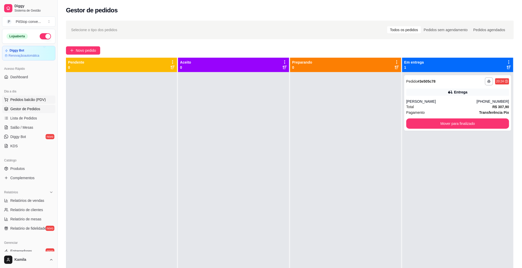
click at [22, 101] on span "Pedidos balcão (PDV)" at bounding box center [28, 99] width 36 height 5
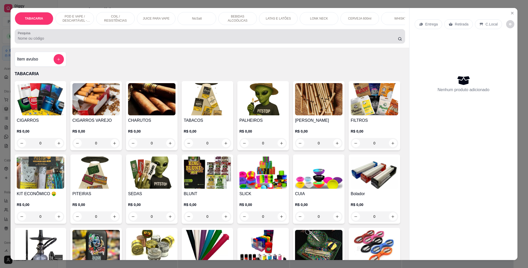
click at [79, 41] on input "Pesquisa" at bounding box center [208, 38] width 380 height 5
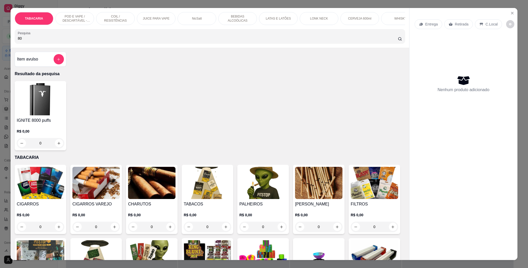
type input "80"
click at [56, 148] on div "0" at bounding box center [40, 143] width 47 height 10
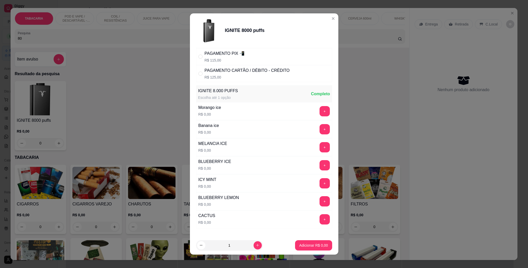
scroll to position [63, 0]
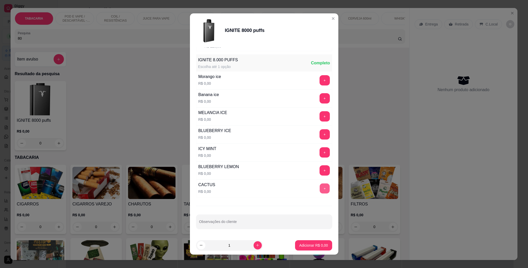
click at [320, 188] on button "+" at bounding box center [325, 189] width 10 height 10
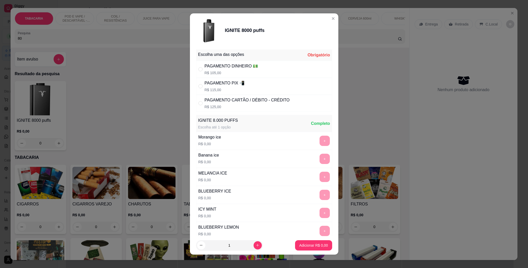
click at [220, 70] on div "PAGAMENTO DINHEIRO 💵 R$ 105,00" at bounding box center [232, 69] width 54 height 12
radio input "true"
click at [307, 244] on p "Adicionar R$ 105,00" at bounding box center [311, 245] width 33 height 5
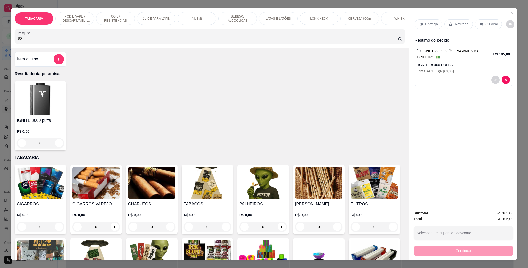
click at [478, 21] on div "C.Local" at bounding box center [488, 24] width 27 height 10
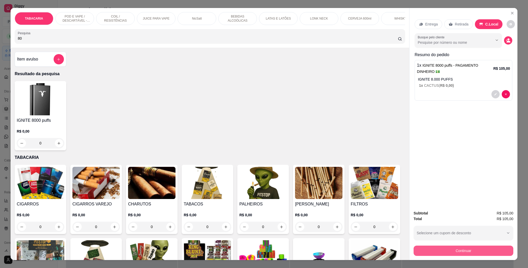
click at [462, 253] on button "Continuar" at bounding box center [464, 251] width 100 height 10
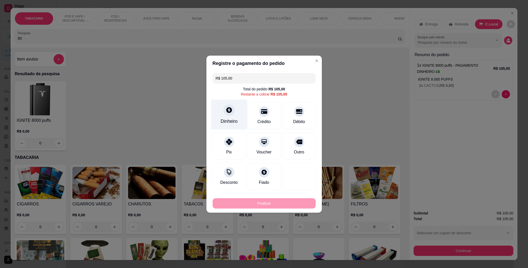
click at [231, 112] on div at bounding box center [228, 109] width 11 height 11
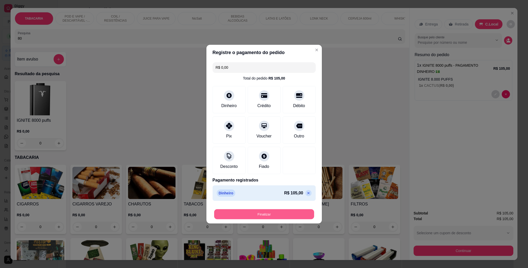
click at [265, 215] on button "Finalizar" at bounding box center [264, 214] width 100 height 10
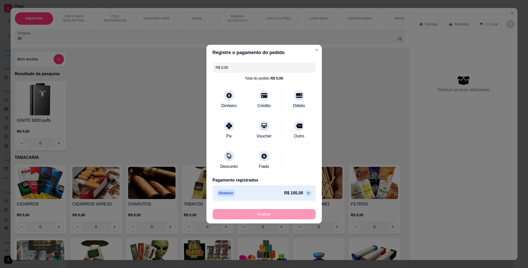
type input "-R$ 105,00"
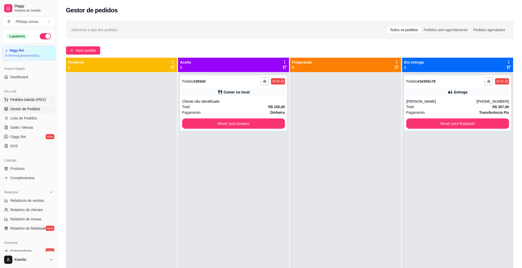
click at [17, 96] on button "Pedidos balcão (PDV)" at bounding box center [28, 100] width 53 height 8
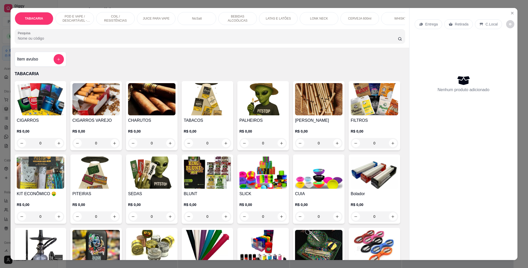
click at [78, 41] on input "Pesquisa" at bounding box center [208, 38] width 380 height 5
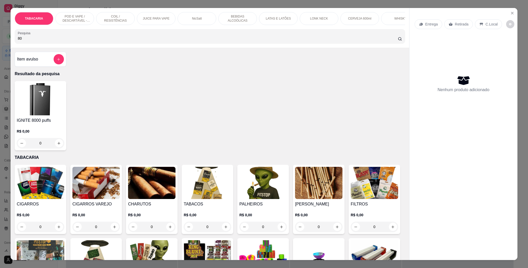
type input "80"
click at [55, 145] on div "0" at bounding box center [40, 143] width 47 height 10
click at [54, 148] on div "0" at bounding box center [40, 143] width 47 height 10
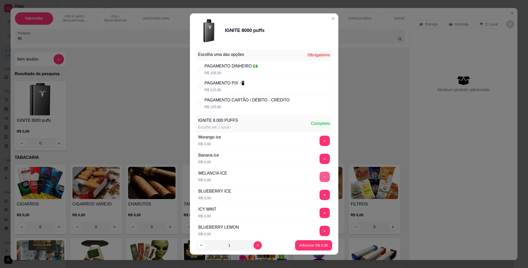
click at [320, 177] on button "+" at bounding box center [325, 177] width 10 height 10
click at [226, 67] on div "PAGAMENTO DINHEIRO 💵" at bounding box center [232, 66] width 54 height 6
radio input "true"
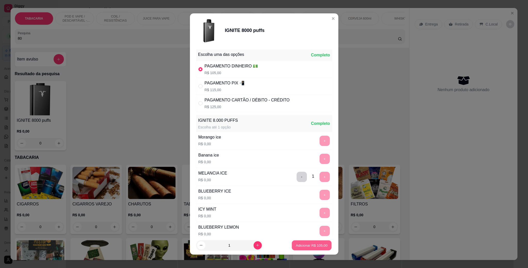
click at [304, 244] on p "Adicionar R$ 105,00" at bounding box center [312, 245] width 32 height 5
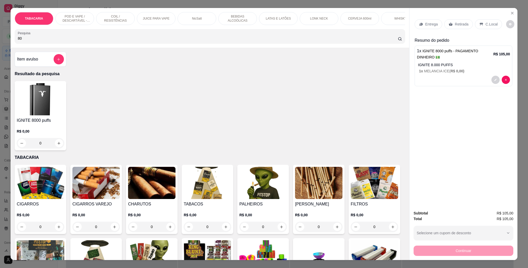
click at [485, 13] on div "Entrega Retirada C.Local Resumo do pedido 1 x IGNITE 8000 puffs - PAGAMENTO DIN…" at bounding box center [463, 107] width 108 height 198
click at [487, 23] on p "C.Local" at bounding box center [491, 24] width 12 height 5
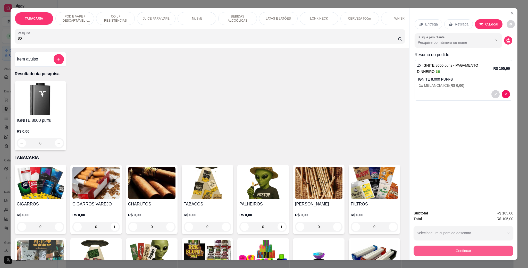
click at [479, 250] on button "Continuar" at bounding box center [464, 251] width 100 height 10
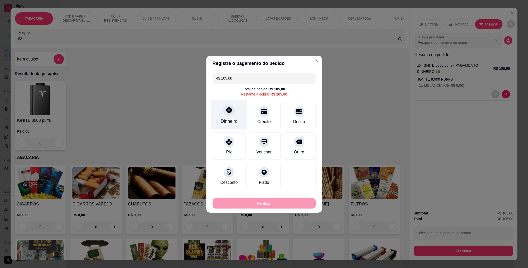
click at [220, 114] on div "Dinheiro" at bounding box center [229, 114] width 36 height 30
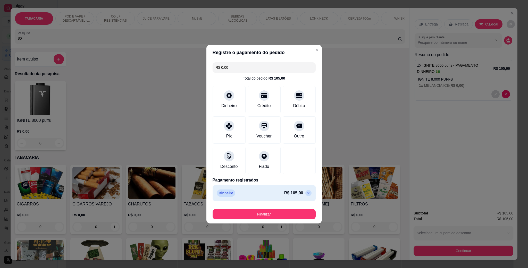
click at [269, 213] on button "Finalizar" at bounding box center [264, 214] width 103 height 10
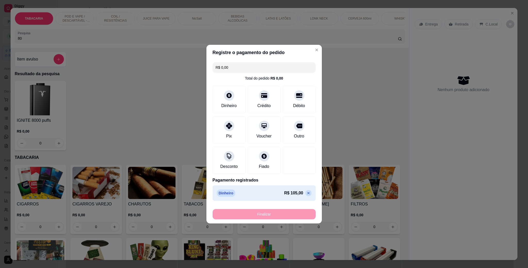
type input "-R$ 105,00"
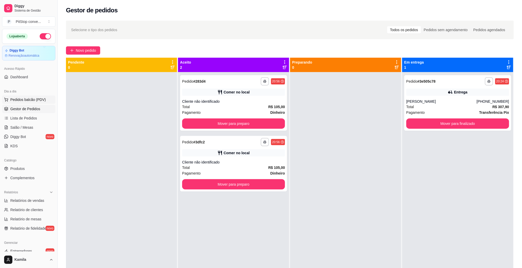
click at [18, 97] on span "Pedidos balcão (PDV)" at bounding box center [28, 99] width 36 height 5
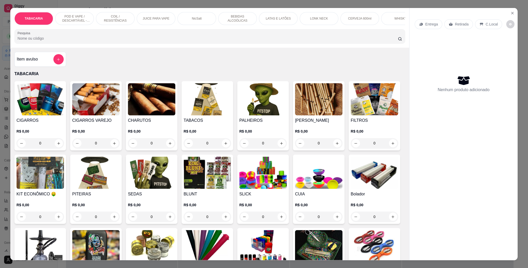
click at [18, 97] on img at bounding box center [39, 99] width 47 height 32
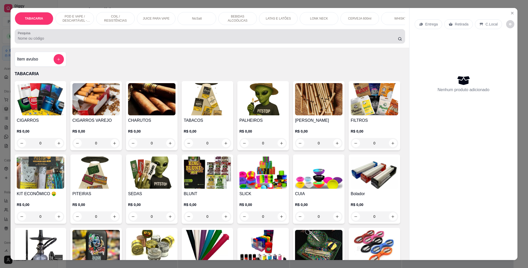
click at [125, 41] on div at bounding box center [210, 36] width 384 height 10
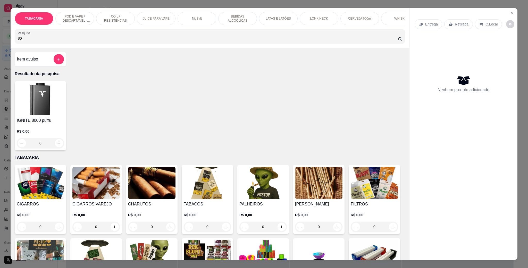
type input "80"
click at [54, 143] on div "R$ 0,00 0" at bounding box center [40, 139] width 47 height 20
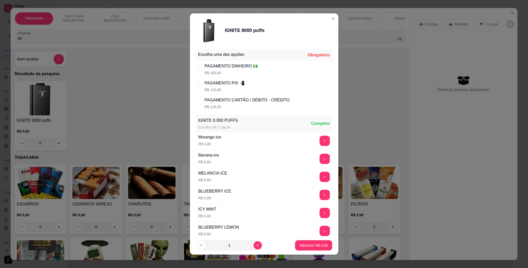
click at [242, 71] on p "R$ 105,00" at bounding box center [232, 72] width 54 height 5
radio input "true"
click at [320, 176] on button "+" at bounding box center [325, 177] width 10 height 10
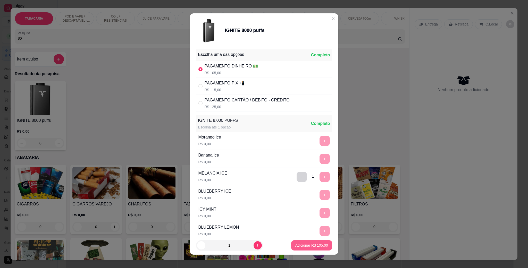
click at [292, 241] on button "Adicionar R$ 105,00" at bounding box center [311, 245] width 41 height 10
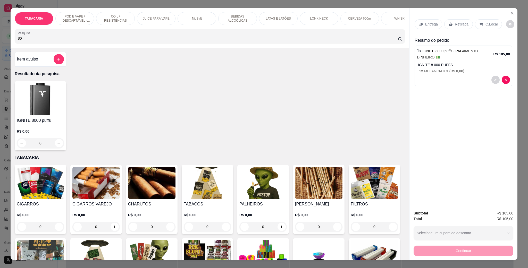
click at [492, 21] on div "C.Local" at bounding box center [488, 24] width 27 height 10
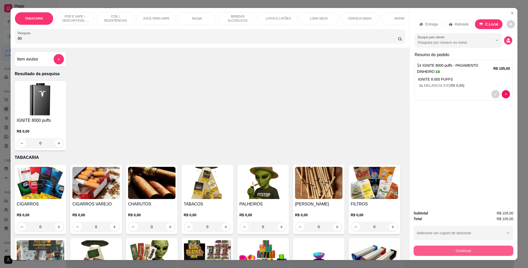
click at [466, 250] on button "Continuar" at bounding box center [464, 251] width 100 height 10
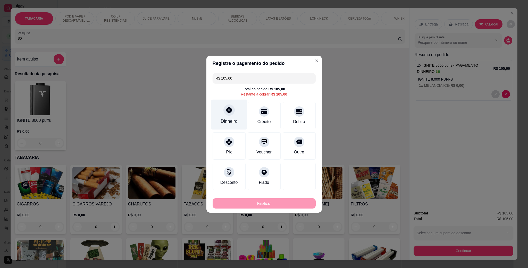
click at [231, 110] on div at bounding box center [228, 109] width 11 height 11
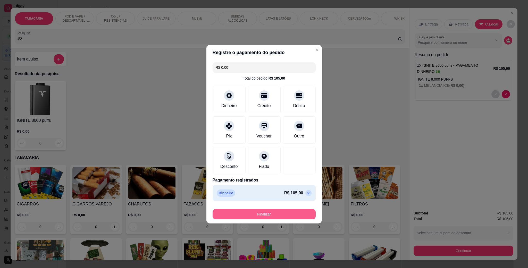
click at [262, 216] on button "Finalizar" at bounding box center [264, 214] width 103 height 10
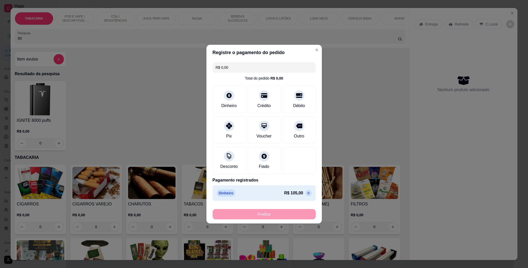
type input "-R$ 105,00"
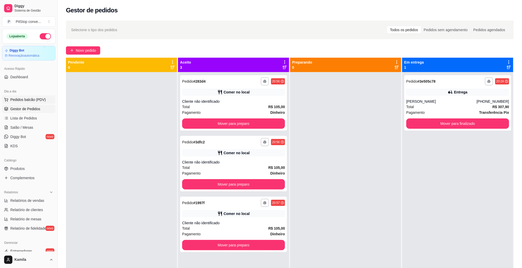
click at [40, 102] on span "Pedidos balcão (PDV)" at bounding box center [28, 99] width 36 height 5
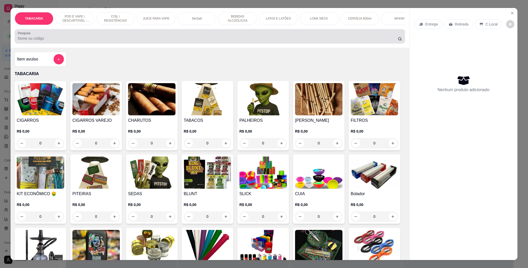
click at [78, 41] on input "Pesquisa" at bounding box center [208, 38] width 380 height 5
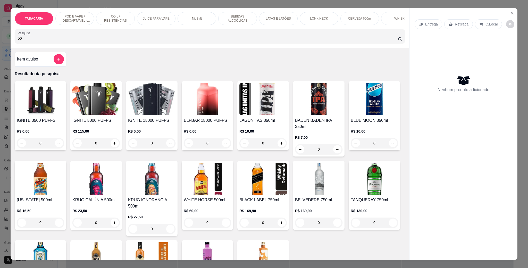
type input "50"
click at [115, 148] on div "0" at bounding box center [95, 143] width 47 height 10
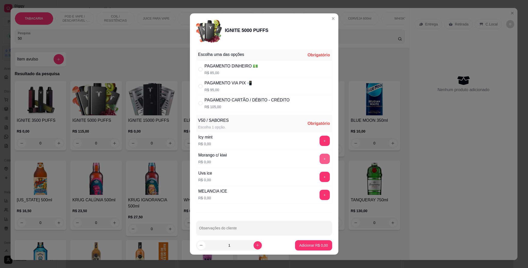
click at [320, 155] on button "+" at bounding box center [325, 159] width 10 height 10
click at [227, 68] on div "PAGAMENTO DINHEIRO 💵" at bounding box center [232, 66] width 54 height 6
radio input "true"
click at [300, 243] on p "Adicionar R$ 85,00" at bounding box center [313, 245] width 30 height 5
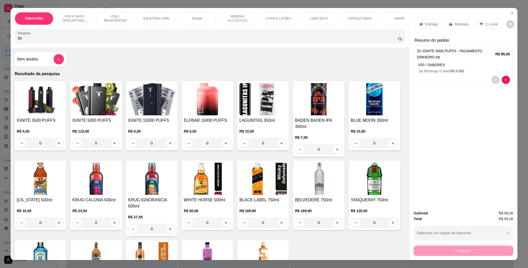
click at [485, 23] on p "C.Local" at bounding box center [491, 24] width 12 height 5
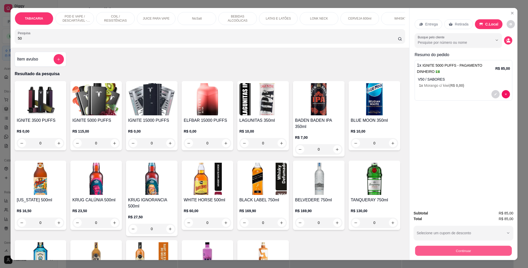
click at [453, 251] on button "Continuar" at bounding box center [463, 251] width 97 height 10
click at [486, 25] on p "C.Local" at bounding box center [491, 24] width 13 height 5
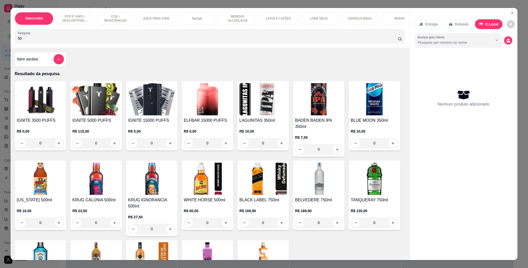
click at [113, 148] on div "0" at bounding box center [95, 143] width 47 height 10
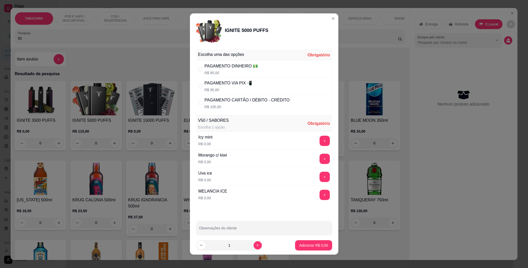
click at [250, 156] on div "Morango c/ kiwi R$ 0,00 +" at bounding box center [264, 159] width 136 height 18
click at [317, 161] on div "+" at bounding box center [324, 159] width 14 height 10
click at [320, 161] on button "+" at bounding box center [325, 159] width 10 height 10
click at [240, 83] on div "PAGAMENTO VIA PIX 📲" at bounding box center [229, 83] width 48 height 6
radio input "true"
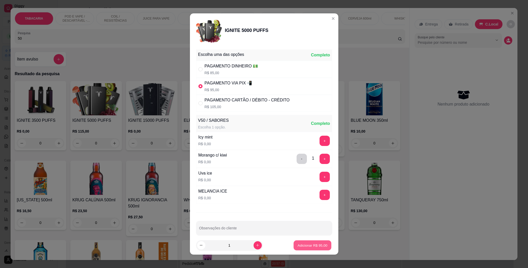
click at [302, 246] on p "Adicionar R$ 95,00" at bounding box center [313, 245] width 30 height 5
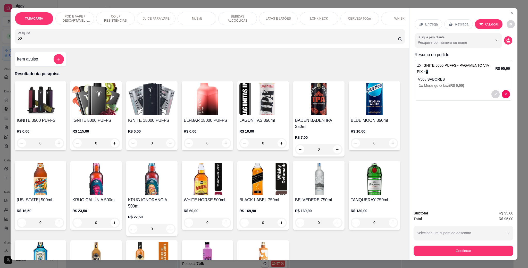
click at [458, 244] on div "Subtotal R$ 95,00 Total R$ 95,00 Selecione um cupom de desconto Selecione um cu…" at bounding box center [464, 234] width 100 height 46
click at [458, 249] on button "Continuar" at bounding box center [464, 251] width 100 height 10
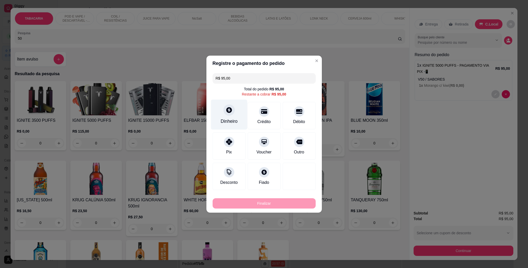
click at [228, 119] on div "Dinheiro" at bounding box center [229, 121] width 17 height 7
click at [223, 142] on div at bounding box center [228, 140] width 11 height 11
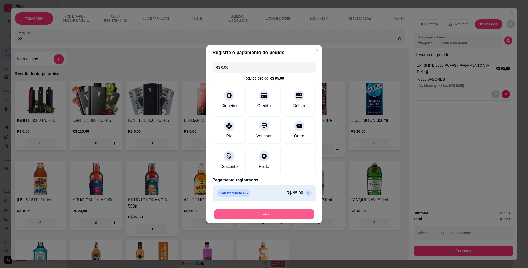
click at [260, 218] on button "Finalizar" at bounding box center [264, 214] width 100 height 10
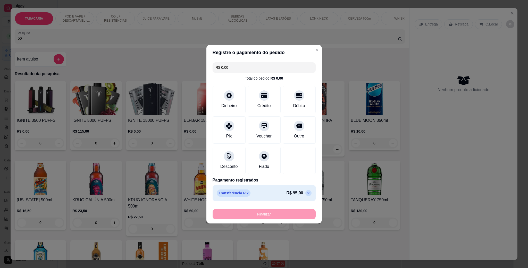
type input "-R$ 95,00"
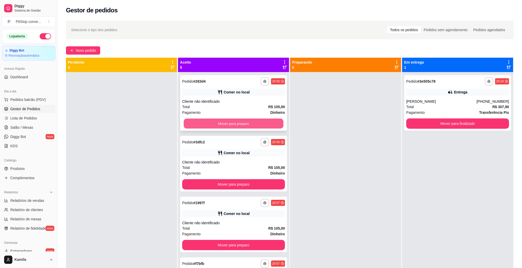
click at [247, 122] on button "Mover para preparo" at bounding box center [234, 124] width 100 height 10
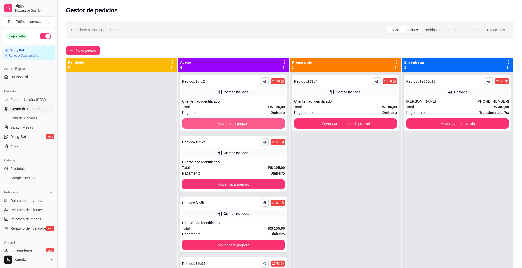
click at [247, 122] on button "Mover para preparo" at bounding box center [233, 124] width 103 height 10
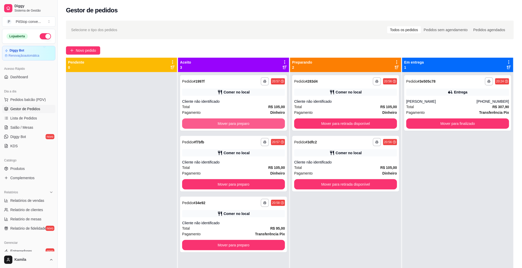
click at [247, 122] on button "Mover para preparo" at bounding box center [233, 124] width 103 height 10
click at [247, 122] on div "Mover para preparo" at bounding box center [233, 124] width 103 height 10
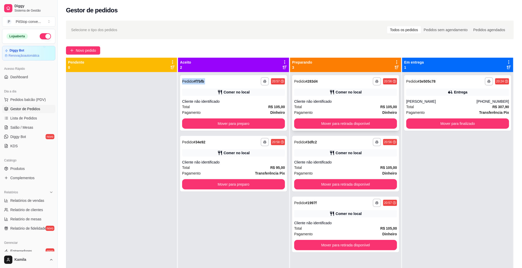
click at [331, 130] on div "**********" at bounding box center [345, 103] width 107 height 56
click at [340, 122] on button "Mover para retirada disponível" at bounding box center [345, 124] width 103 height 10
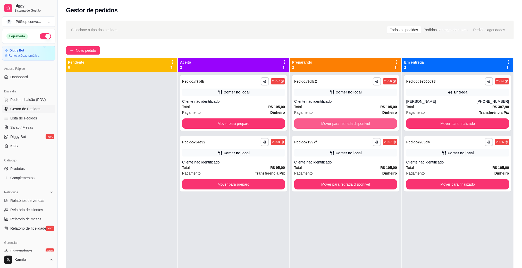
click at [340, 122] on button "Mover para retirada disponível" at bounding box center [345, 124] width 103 height 10
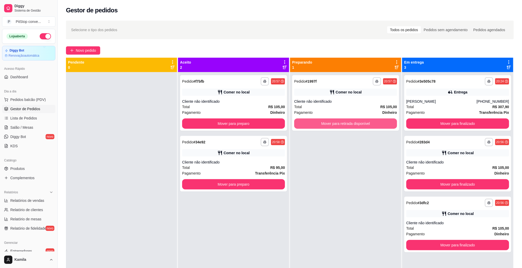
click at [340, 122] on button "Mover para retirada disponível" at bounding box center [345, 124] width 103 height 10
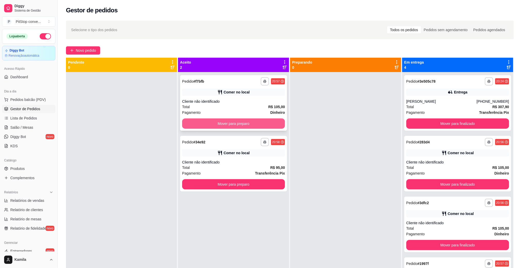
click at [236, 126] on button "Mover para preparo" at bounding box center [233, 124] width 103 height 10
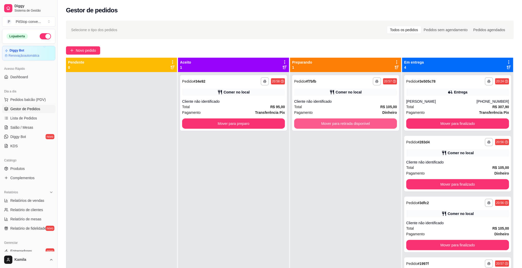
click at [306, 125] on button "Mover para retirada disponível" at bounding box center [345, 124] width 103 height 10
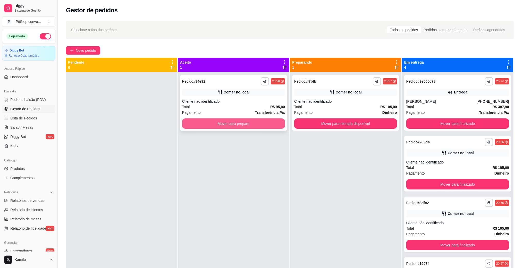
click at [227, 126] on button "Mover para preparo" at bounding box center [233, 124] width 103 height 10
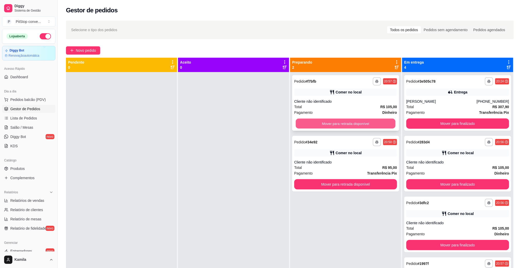
click at [310, 124] on button "Mover para retirada disponível" at bounding box center [346, 124] width 100 height 10
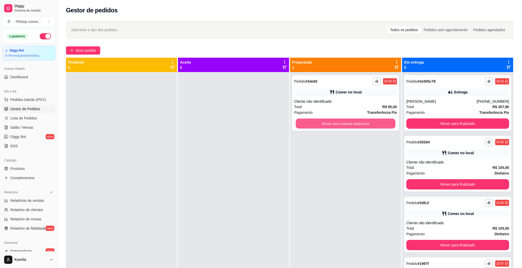
click at [310, 124] on button "Mover para retirada disponível" at bounding box center [346, 124] width 100 height 10
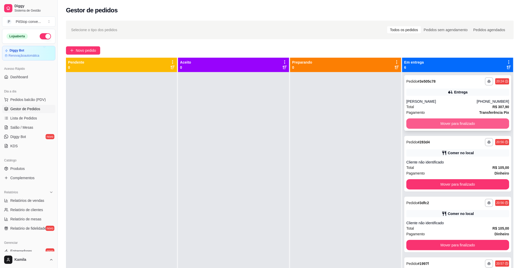
click at [456, 125] on button "Mover para finalizado" at bounding box center [457, 124] width 103 height 10
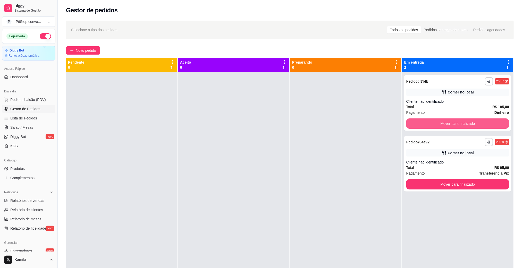
click at [456, 125] on button "Mover para finalizado" at bounding box center [457, 124] width 103 height 10
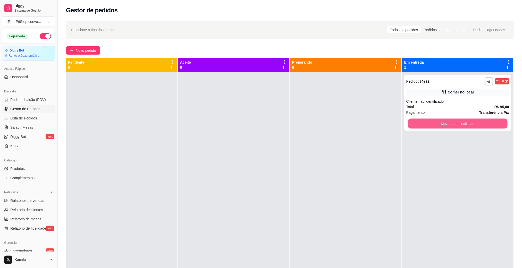
click at [456, 125] on button "Mover para finalizado" at bounding box center [458, 124] width 100 height 10
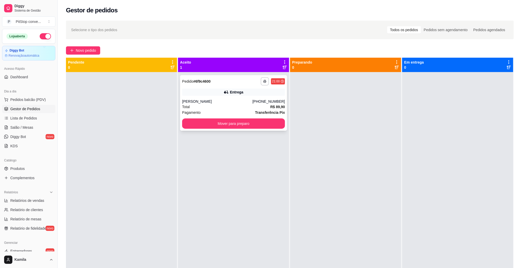
click at [245, 106] on div "Total R$ 89,90" at bounding box center [233, 107] width 103 height 6
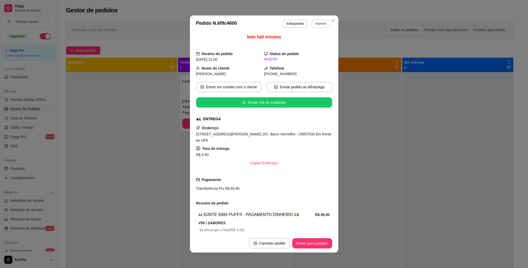
click at [317, 27] on button "Imprimir" at bounding box center [321, 24] width 18 height 8
click at [313, 39] on button "IMPRESSORA" at bounding box center [308, 42] width 37 height 8
click at [331, 21] on div "Selecione o tipo dos pedidos Todos os pedidos Pedidos sem agendamento Pedidos a…" at bounding box center [290, 30] width 448 height 19
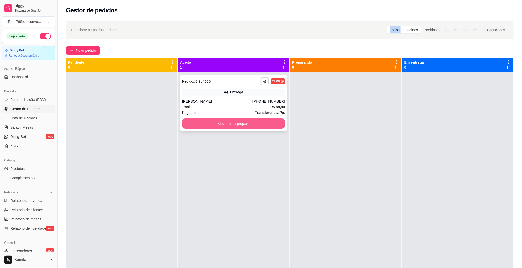
click at [224, 119] on button "Mover para preparo" at bounding box center [233, 124] width 103 height 10
click at [360, 147] on div at bounding box center [345, 206] width 111 height 268
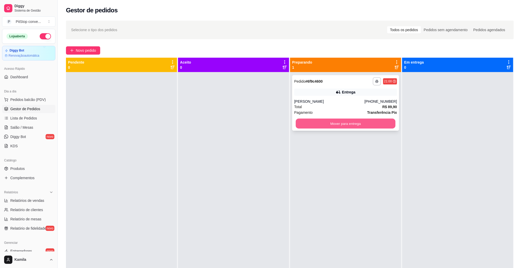
click at [341, 123] on button "Mover para entrega" at bounding box center [346, 124] width 100 height 10
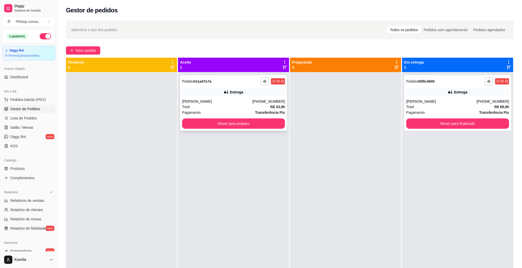
click at [211, 107] on div "Total R$ 33,90" at bounding box center [233, 107] width 103 height 6
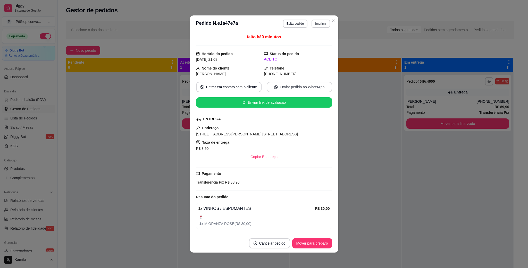
scroll to position [19, 0]
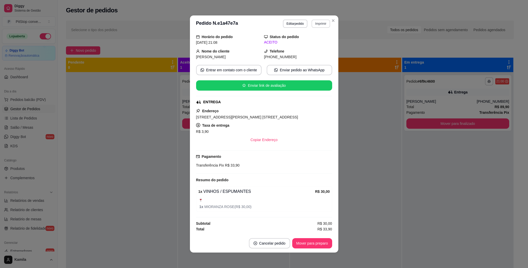
click at [312, 25] on button "Imprimir" at bounding box center [321, 24] width 18 height 8
click at [312, 43] on button "IMPRESSORA" at bounding box center [308, 42] width 37 height 8
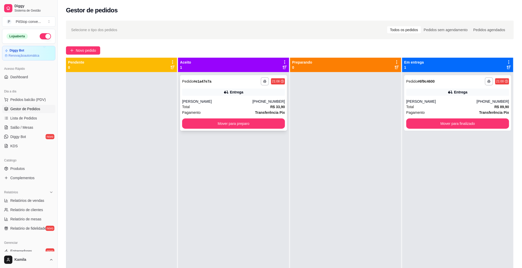
click at [242, 116] on div "**********" at bounding box center [233, 103] width 107 height 56
click at [224, 121] on button "Mover para preparo" at bounding box center [233, 124] width 103 height 10
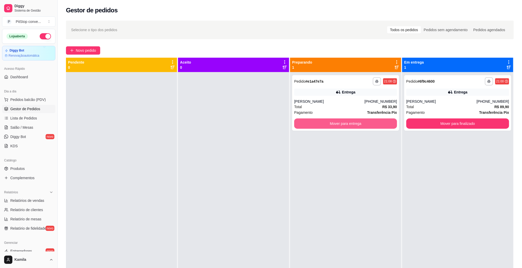
click at [310, 122] on button "Mover para entrega" at bounding box center [345, 124] width 103 height 10
click at [313, 123] on button "Mover para entrega" at bounding box center [345, 124] width 103 height 10
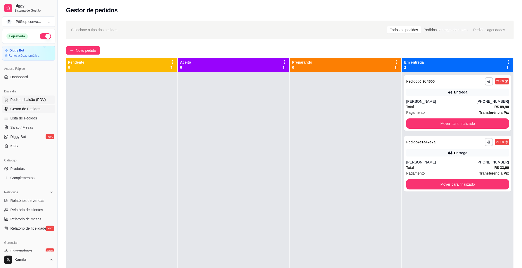
click at [28, 98] on span "Pedidos balcão (PDV)" at bounding box center [28, 99] width 36 height 5
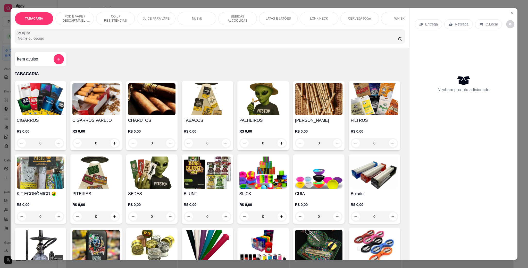
click at [86, 41] on input "Pesquisa" at bounding box center [208, 38] width 380 height 5
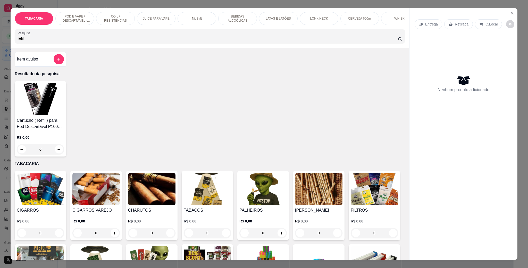
type input "refil"
click at [56, 155] on div "0" at bounding box center [40, 149] width 47 height 10
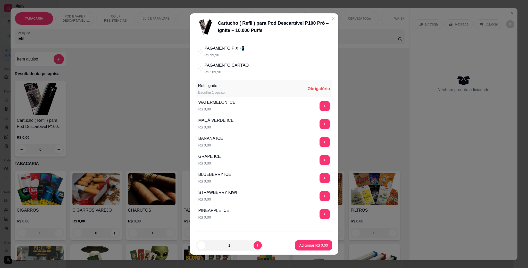
scroll to position [57, 0]
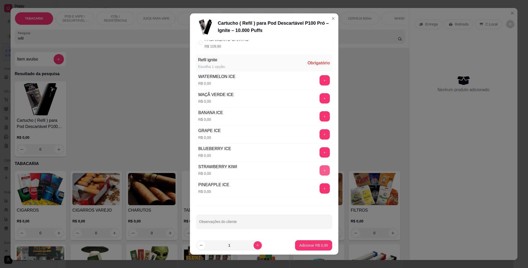
click at [320, 172] on button "+" at bounding box center [325, 170] width 10 height 10
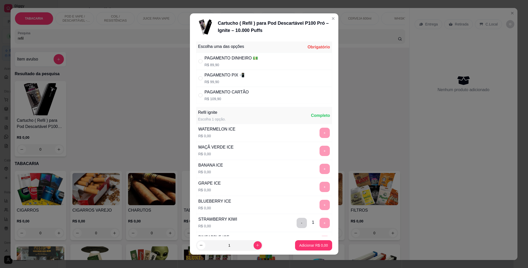
scroll to position [0, 0]
click at [223, 96] on div "PAGAMENTO CARTÃO" at bounding box center [227, 93] width 44 height 6
radio input "true"
click at [304, 245] on p "Adicionar R$ 109,90" at bounding box center [311, 245] width 33 height 5
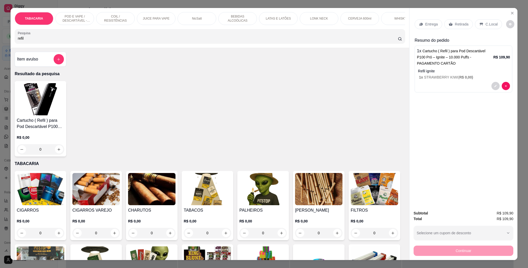
click at [485, 23] on p "C.Local" at bounding box center [491, 24] width 12 height 5
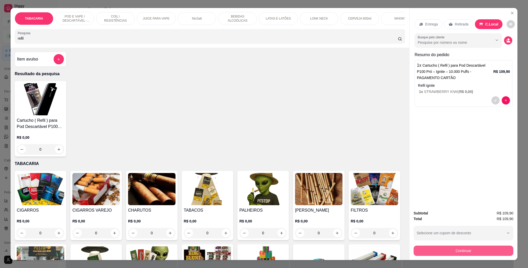
click at [458, 251] on button "Continuar" at bounding box center [464, 251] width 100 height 10
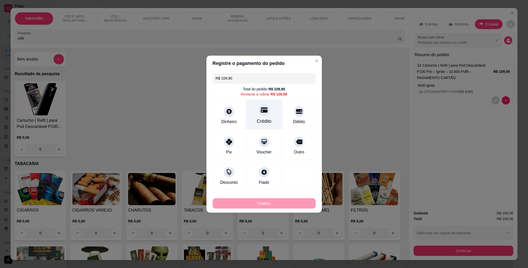
click at [255, 115] on div "Crédito" at bounding box center [264, 114] width 36 height 30
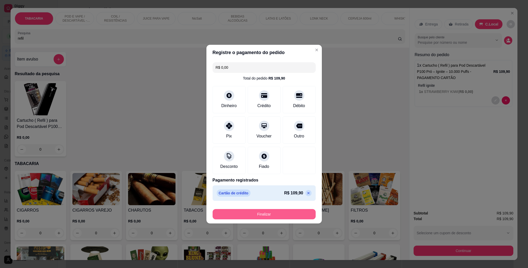
click at [282, 213] on button "Finalizar" at bounding box center [264, 214] width 103 height 10
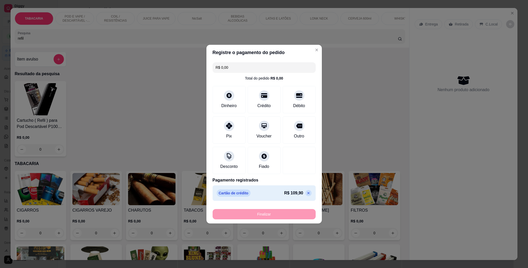
type input "-R$ 109,90"
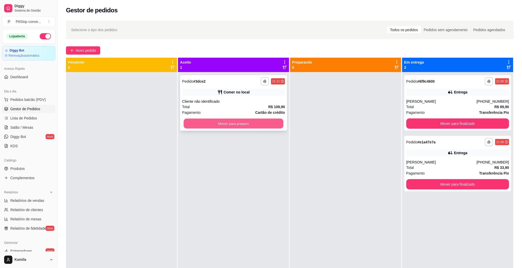
click at [272, 124] on button "Mover para preparo" at bounding box center [234, 124] width 100 height 10
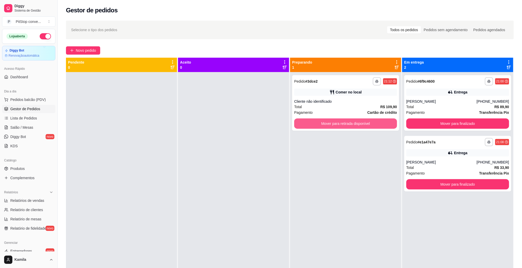
click at [322, 125] on button "Mover para retirada disponível" at bounding box center [345, 124] width 103 height 10
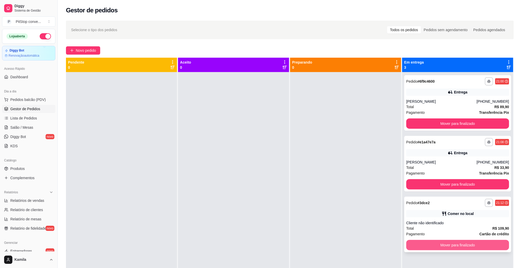
click at [420, 244] on button "Mover para finalizado" at bounding box center [457, 245] width 103 height 10
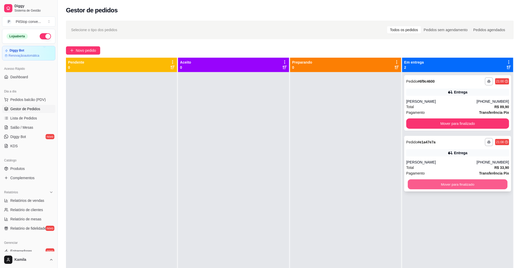
click at [426, 184] on button "Mover para finalizado" at bounding box center [458, 185] width 100 height 10
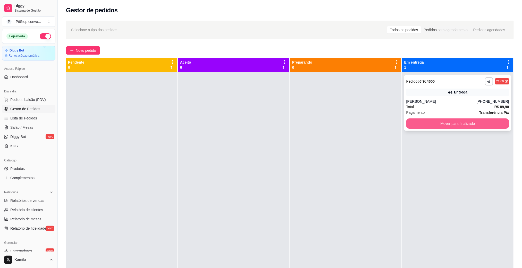
click at [455, 126] on button "Mover para finalizado" at bounding box center [457, 124] width 103 height 10
click at [455, 126] on div "Mover para finalizado" at bounding box center [457, 124] width 103 height 10
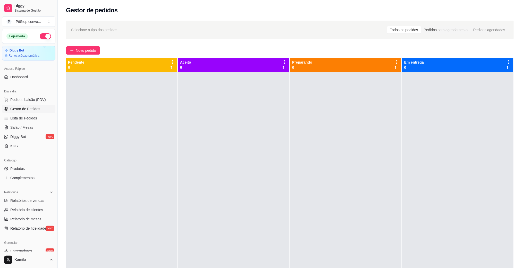
click at [22, 92] on div "Dia a dia" at bounding box center [28, 91] width 53 height 8
click at [23, 98] on span "Pedidos balcão (PDV)" at bounding box center [28, 99] width 36 height 5
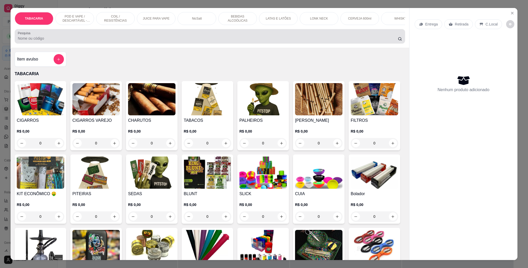
click at [125, 41] on input "Pesquisa" at bounding box center [208, 38] width 380 height 5
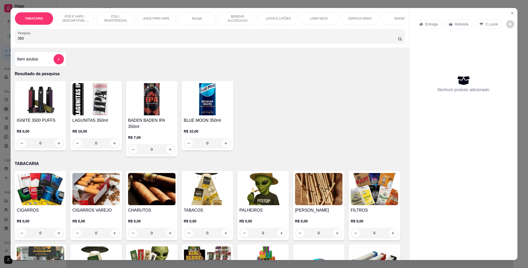
type input "350"
click at [56, 148] on div "0" at bounding box center [40, 143] width 47 height 10
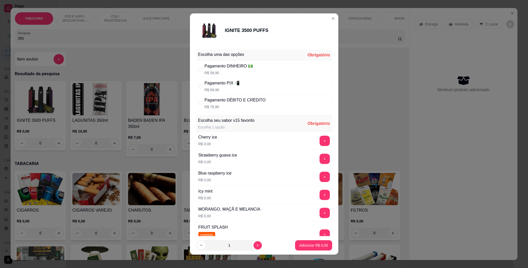
scroll to position [71, 0]
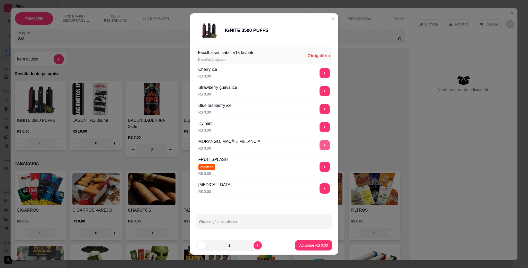
click at [320, 145] on button "+" at bounding box center [325, 145] width 10 height 10
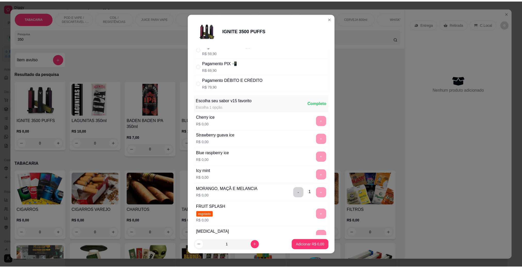
scroll to position [0, 0]
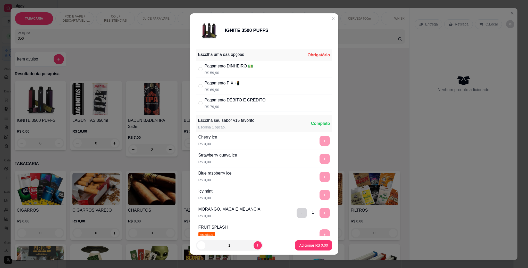
click at [214, 84] on div "Pagamento PIX 📲" at bounding box center [222, 83] width 35 height 6
radio input "true"
click at [301, 244] on p "Adicionar R$ 69,90" at bounding box center [313, 245] width 30 height 5
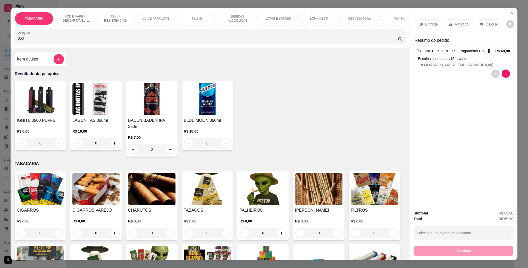
click at [482, 27] on div "C.Local" at bounding box center [488, 24] width 27 height 10
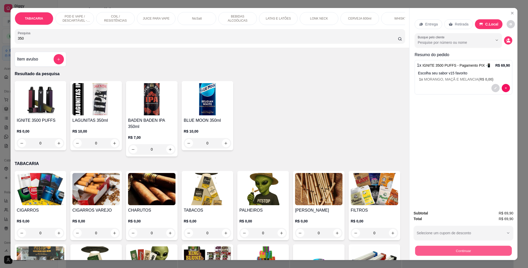
click at [458, 251] on button "Continuar" at bounding box center [463, 251] width 97 height 10
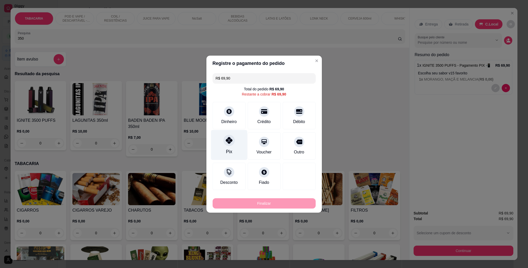
click at [227, 136] on div at bounding box center [228, 140] width 11 height 11
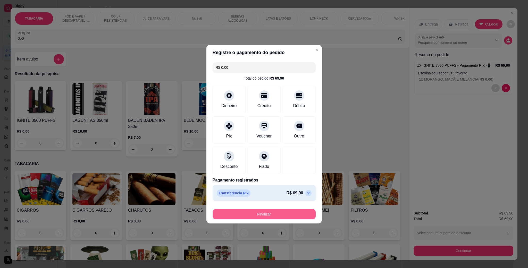
click at [263, 213] on button "Finalizar" at bounding box center [264, 214] width 103 height 10
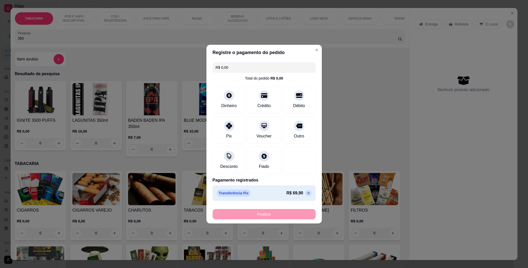
type input "-R$ 69,90"
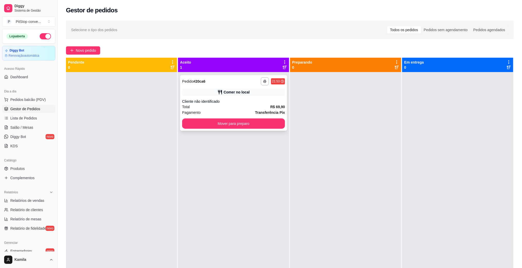
click at [268, 117] on div "**********" at bounding box center [233, 103] width 107 height 56
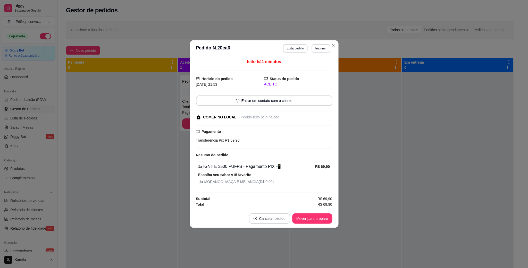
click at [271, 128] on div "Pagamento Transferência Pix R$ 69,90" at bounding box center [264, 137] width 136 height 24
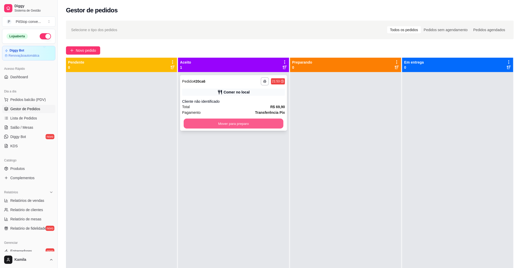
click at [266, 127] on button "Mover para preparo" at bounding box center [234, 124] width 100 height 10
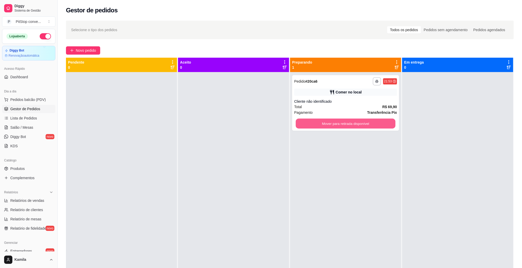
click at [323, 124] on button "Mover para retirada disponível" at bounding box center [346, 124] width 100 height 10
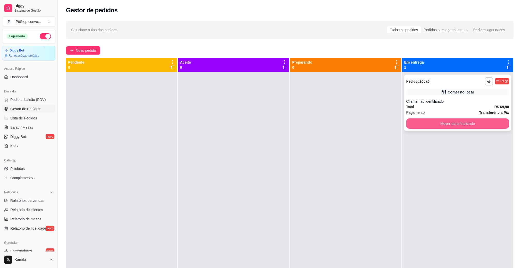
click at [420, 123] on button "Mover para finalizado" at bounding box center [457, 124] width 103 height 10
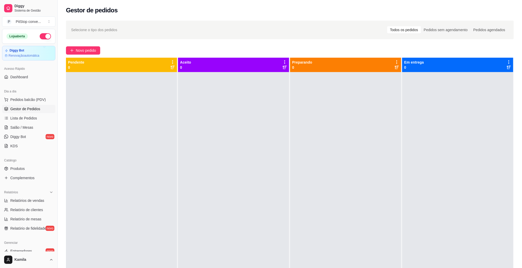
click at [40, 36] on button "button" at bounding box center [45, 36] width 11 height 6
